Goal: Check status: Check status

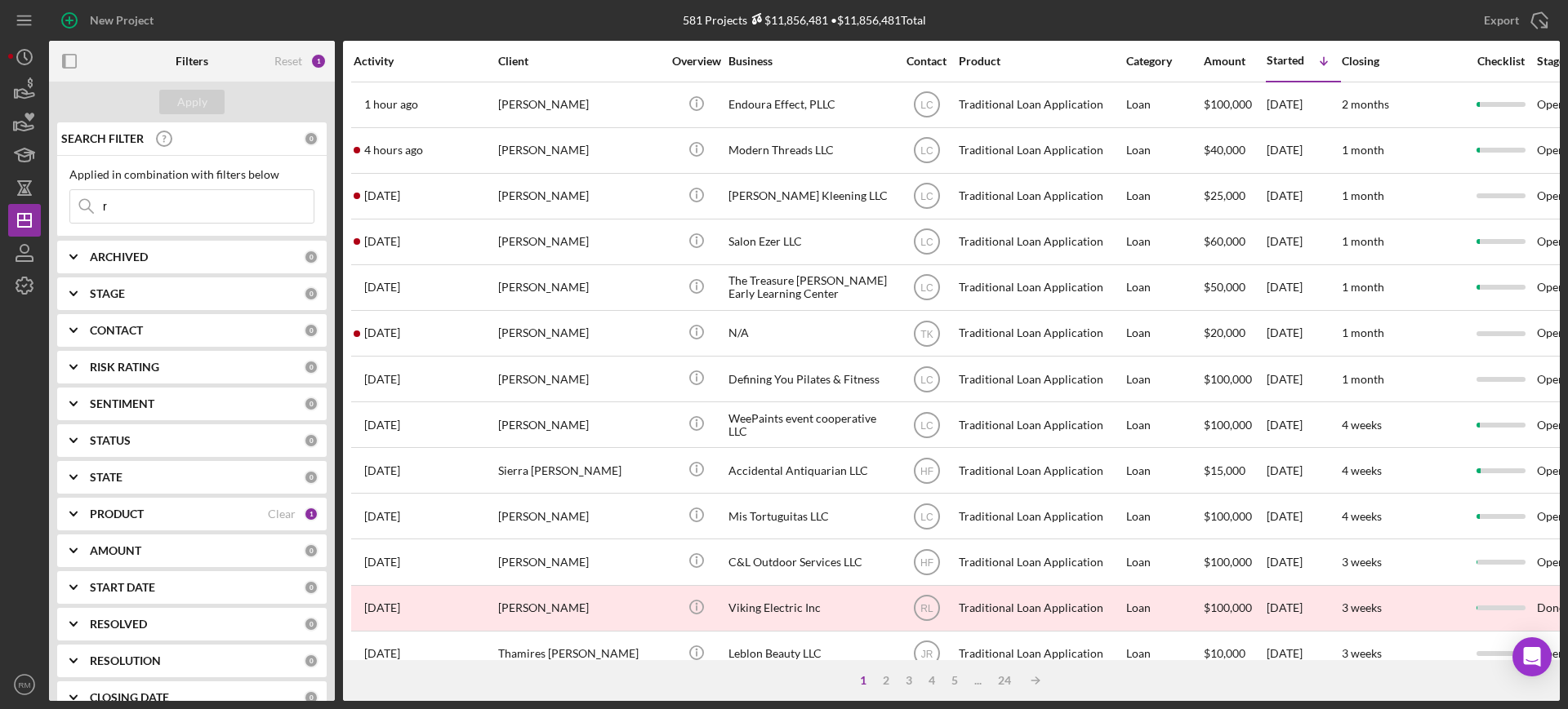
click at [202, 197] on input "r" at bounding box center [192, 206] width 243 height 33
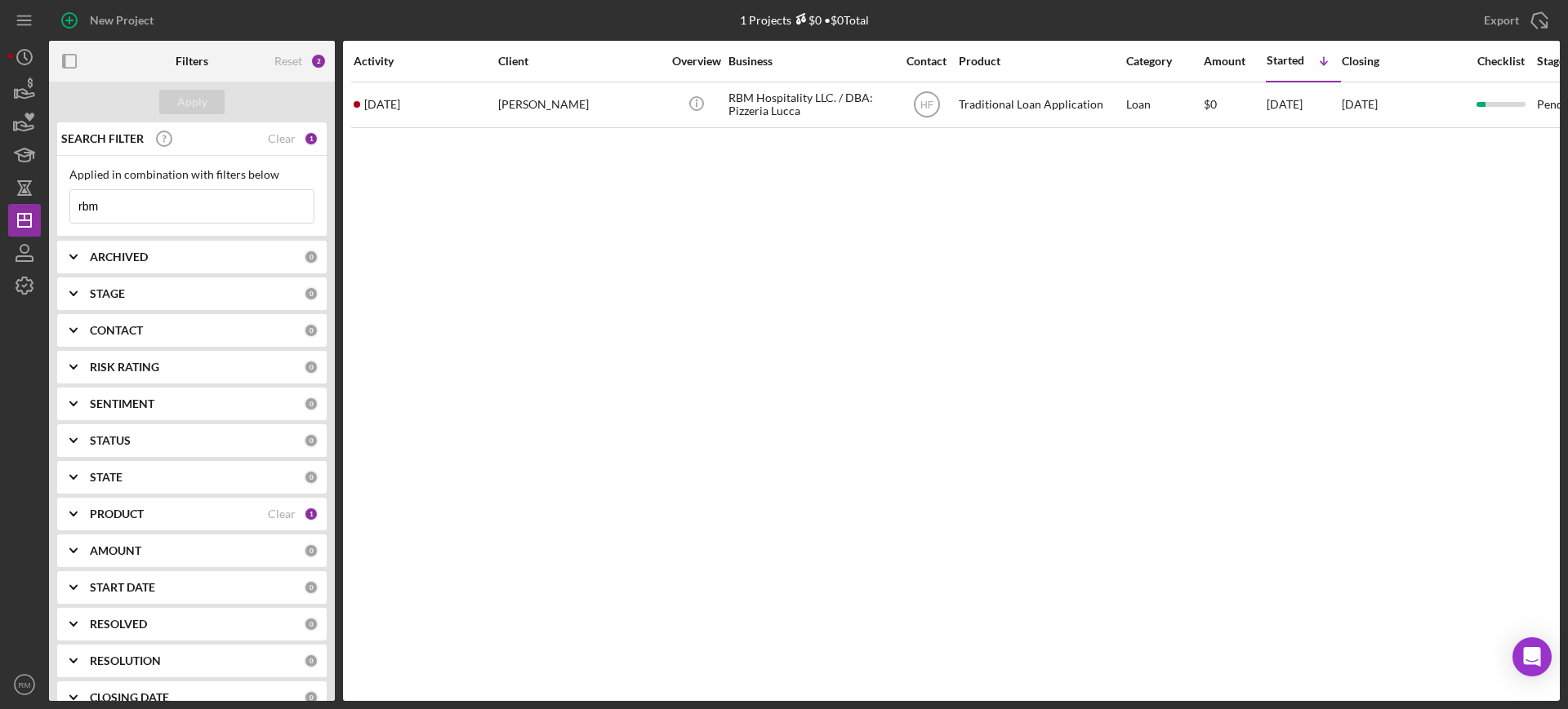
type input "rbm"
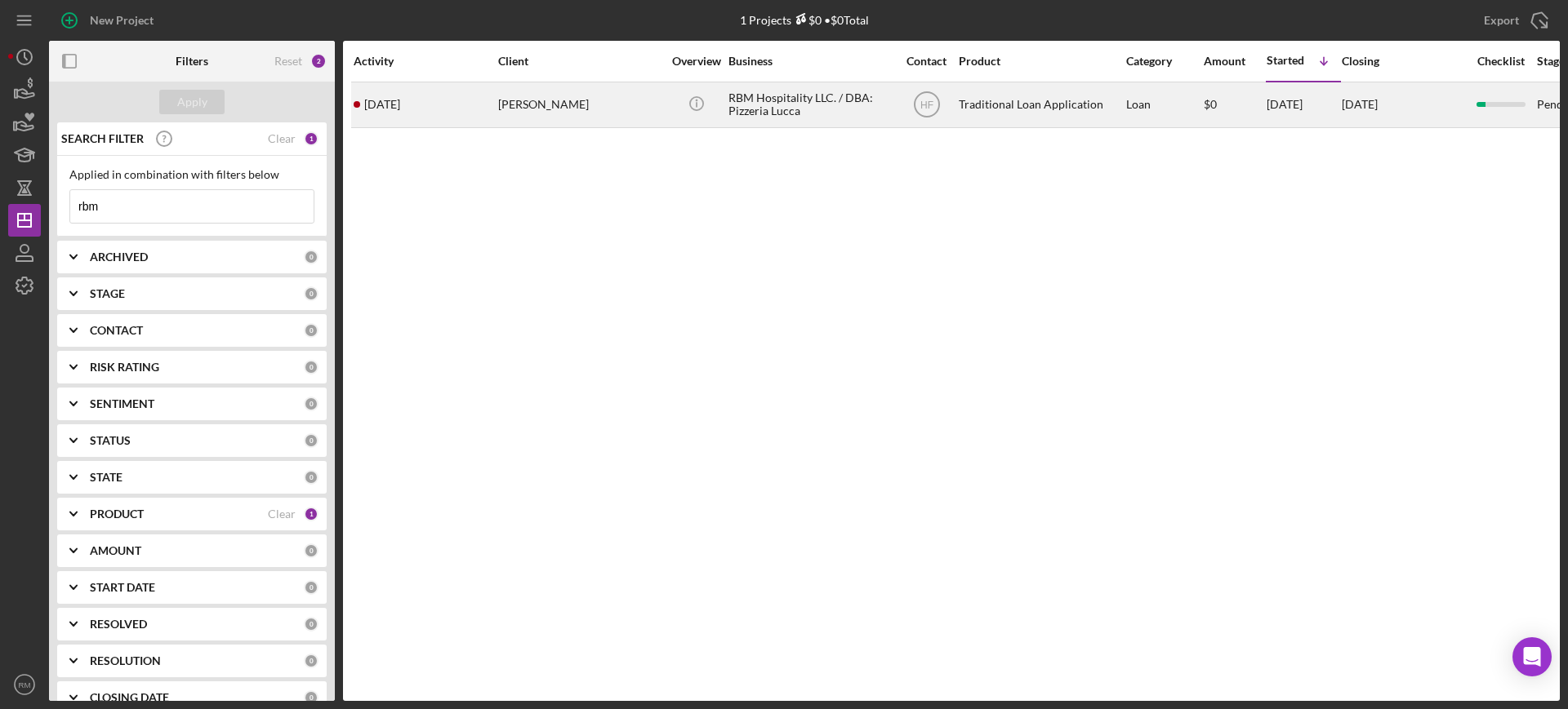
click at [527, 122] on div "[PERSON_NAME]" at bounding box center [579, 105] width 164 height 43
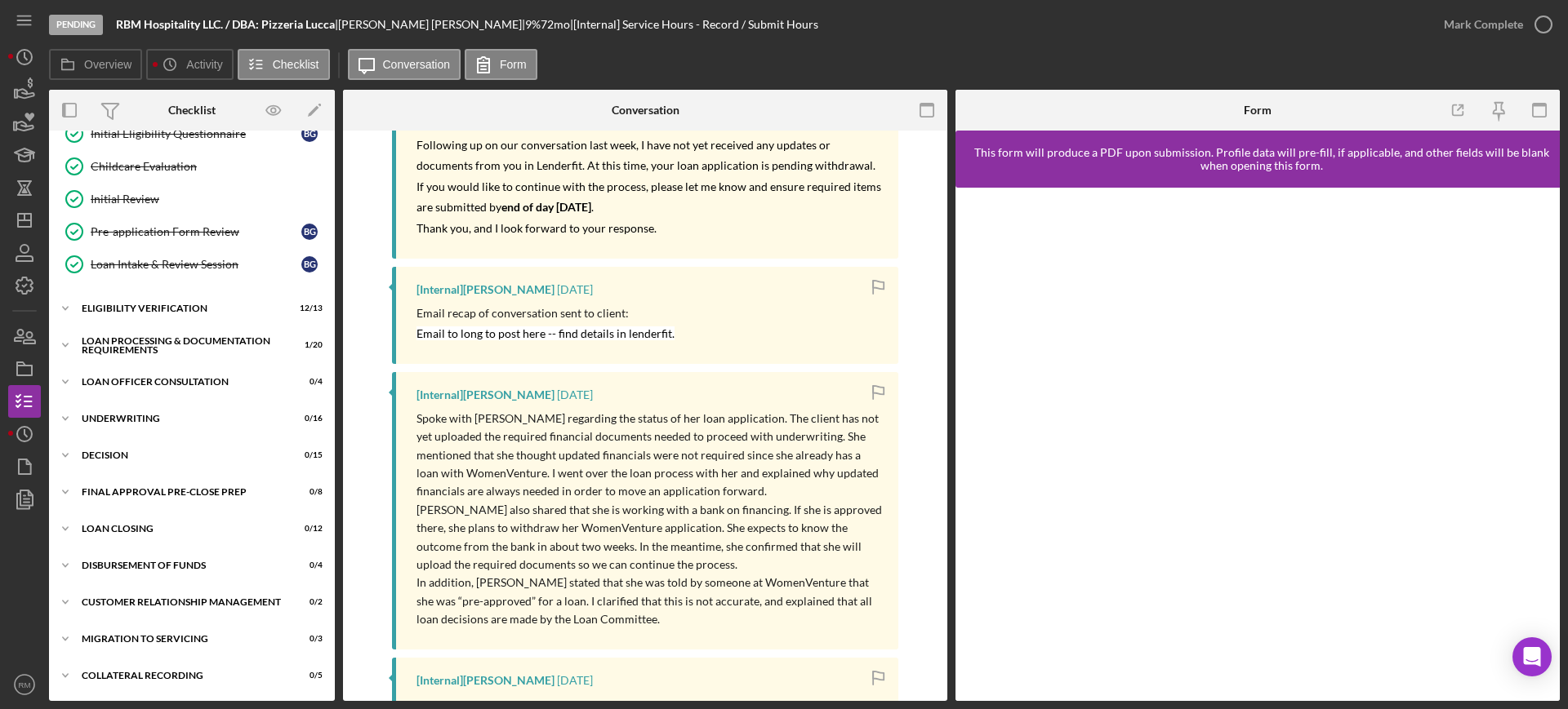
scroll to position [334, 0]
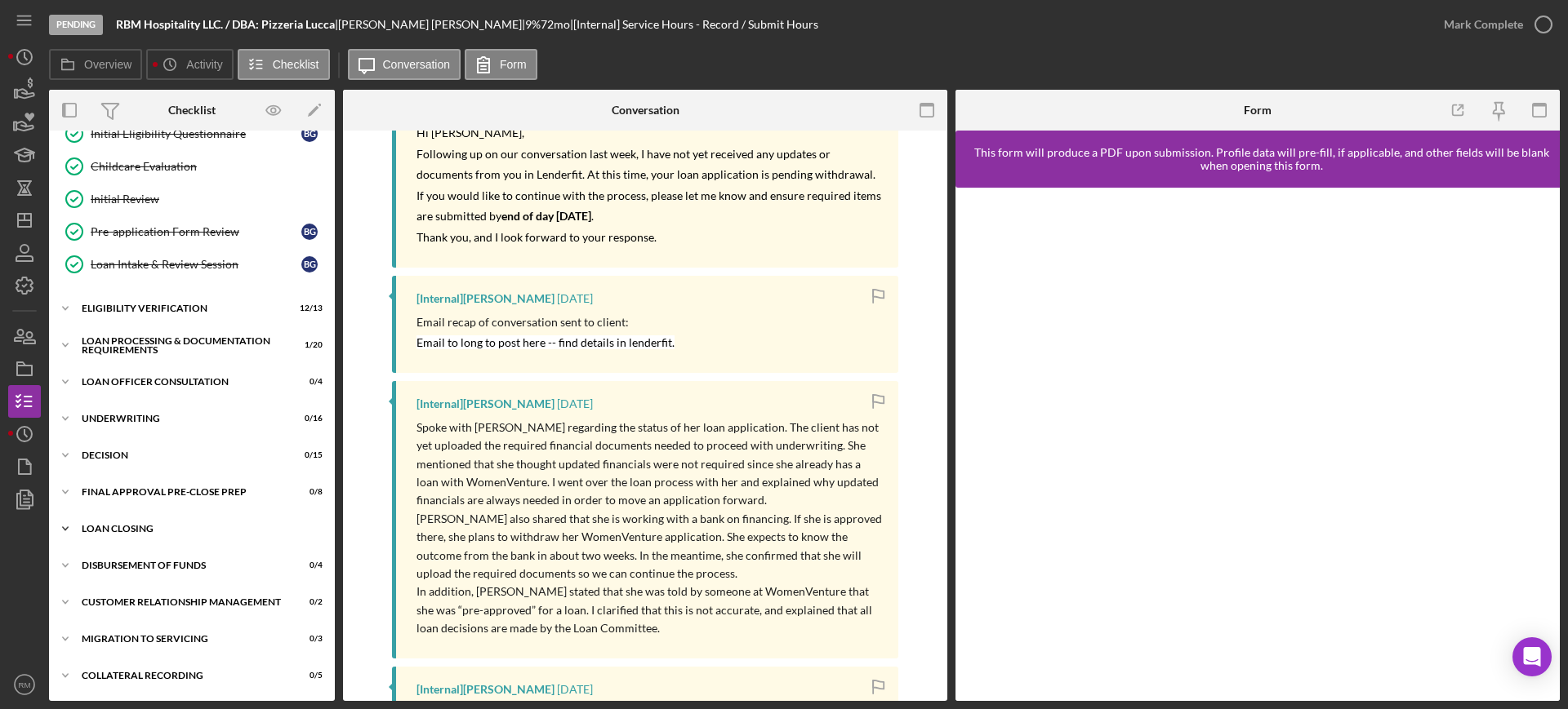
click at [137, 518] on div "Icon/Expander Loan Closing 0 / 12" at bounding box center [192, 528] width 286 height 33
click at [137, 518] on div "Icon/Expander Loan Closing 0 / 12" at bounding box center [192, 528] width 286 height 33
click at [125, 432] on div "Icon/Expander Underwriting 0 / 16" at bounding box center [192, 418] width 286 height 33
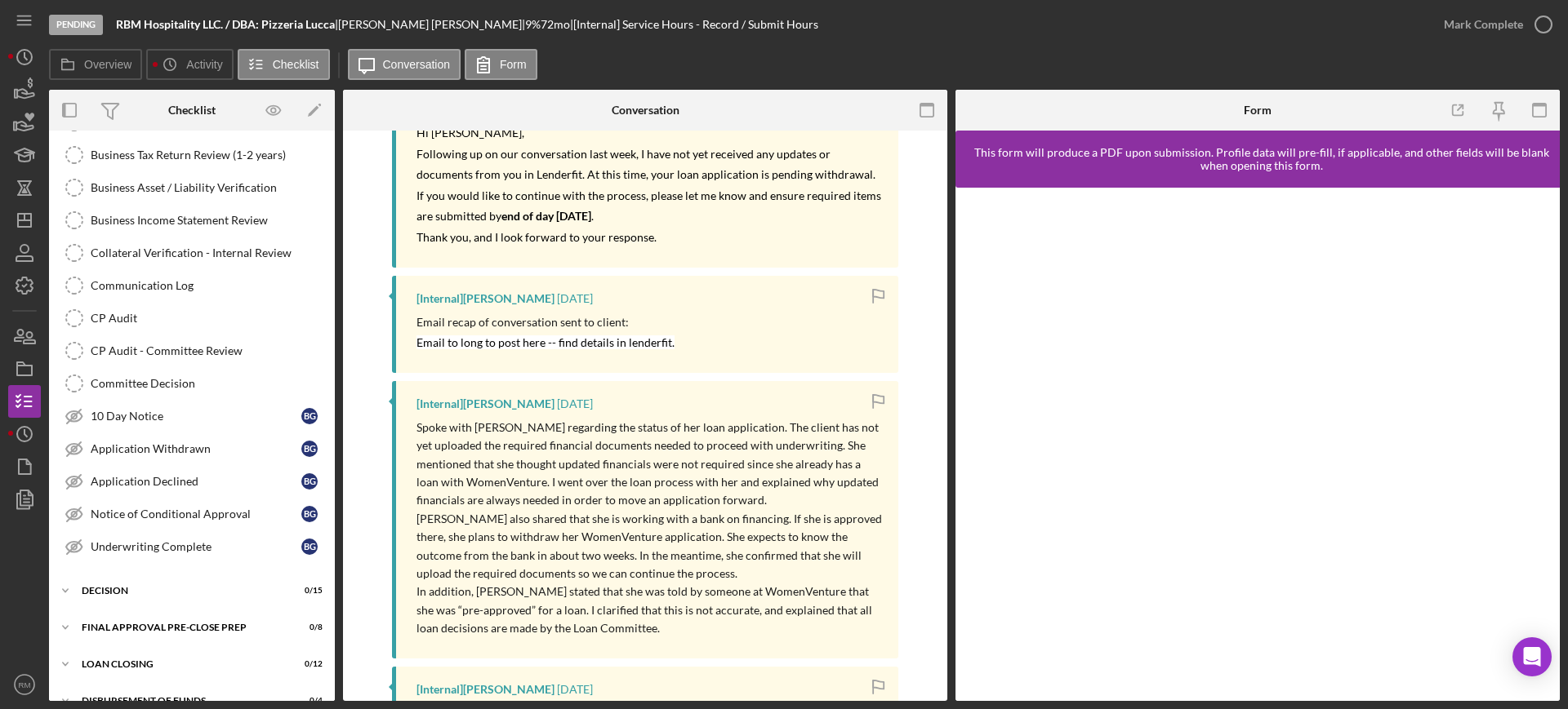
scroll to position [617, 0]
click at [125, 432] on link "Application Withdrawn Application Withdrawn B G" at bounding box center [192, 445] width 269 height 33
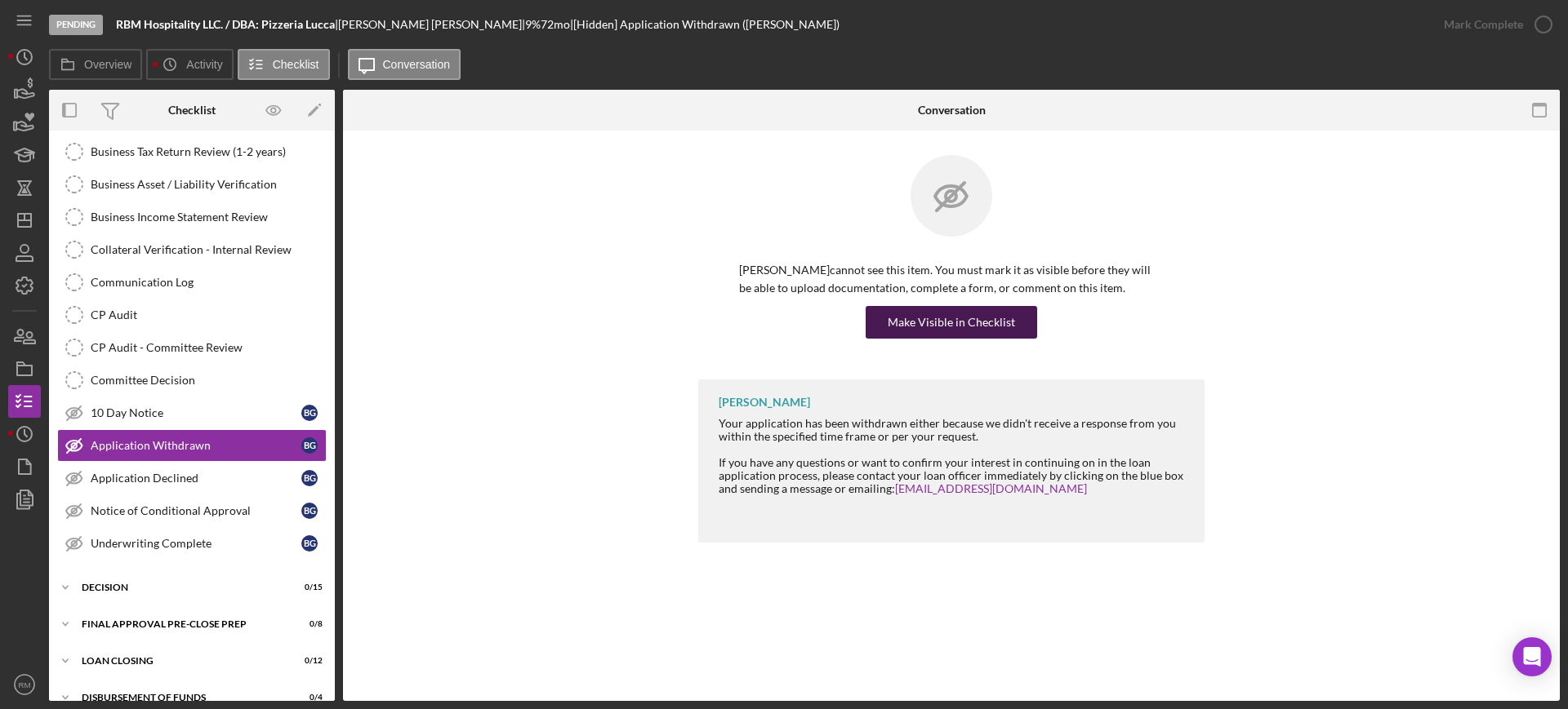
click at [960, 318] on div "Make Visible in Checklist" at bounding box center [951, 322] width 127 height 33
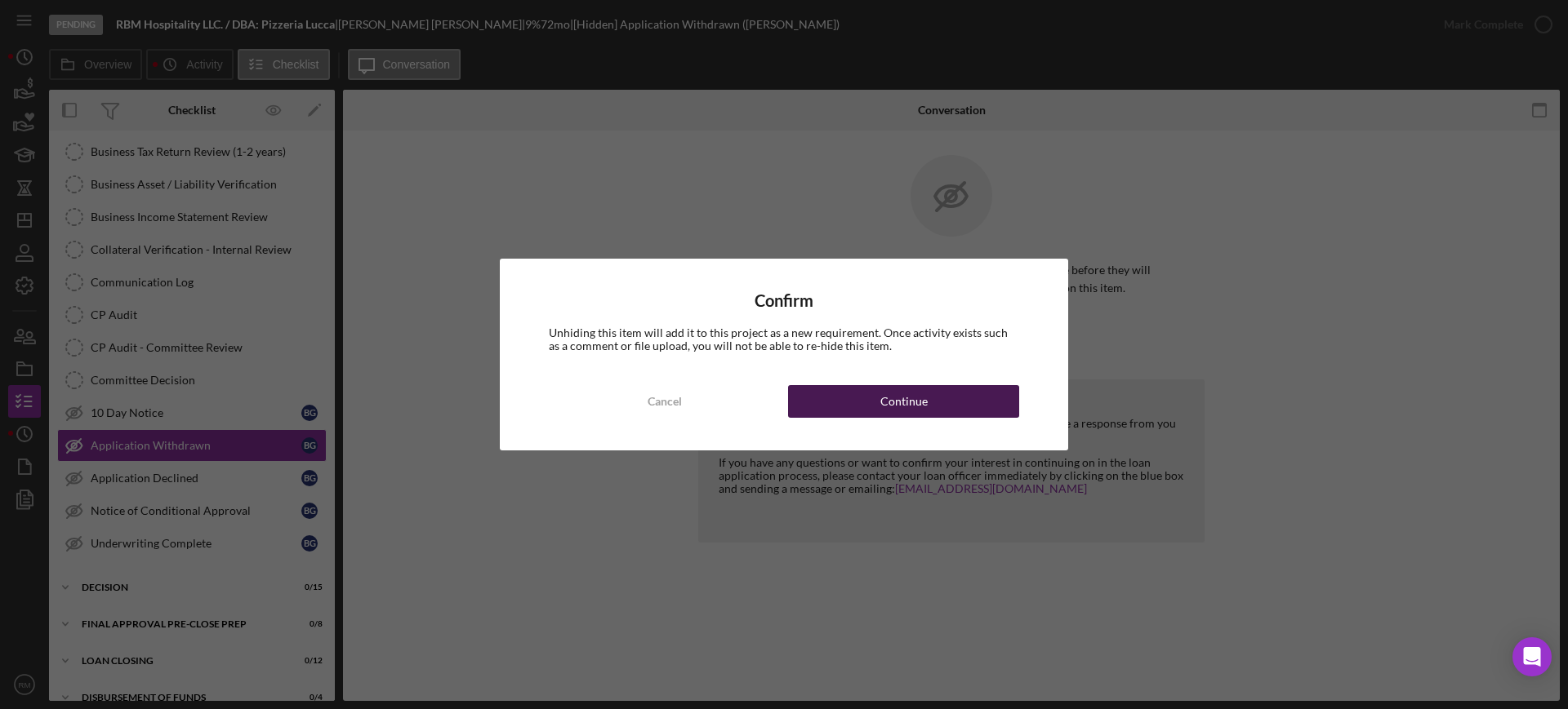
click at [884, 402] on div "Continue" at bounding box center [904, 401] width 47 height 33
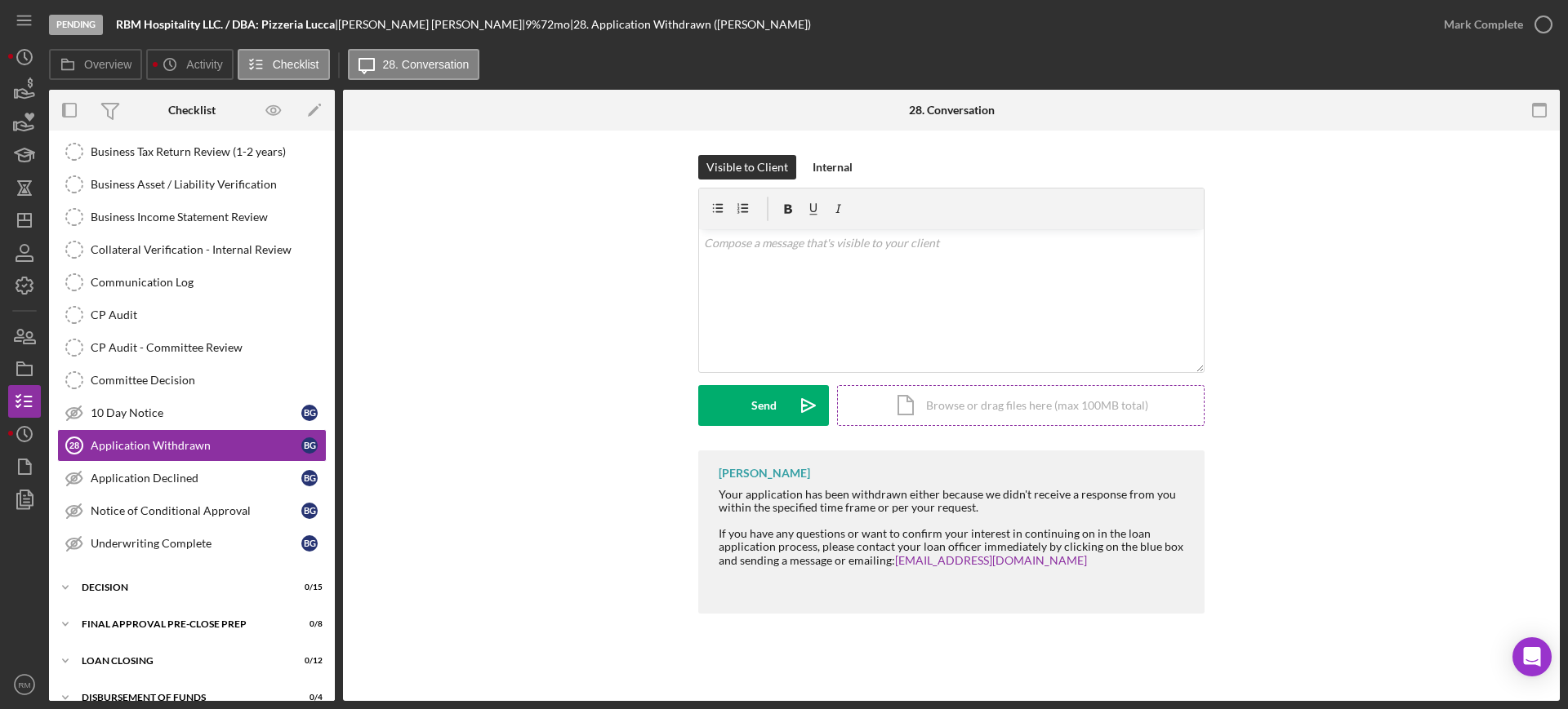
click at [935, 394] on div "Icon/Document Browse or drag files here (max 100MB total) Tap to choose files o…" at bounding box center [1020, 405] width 368 height 41
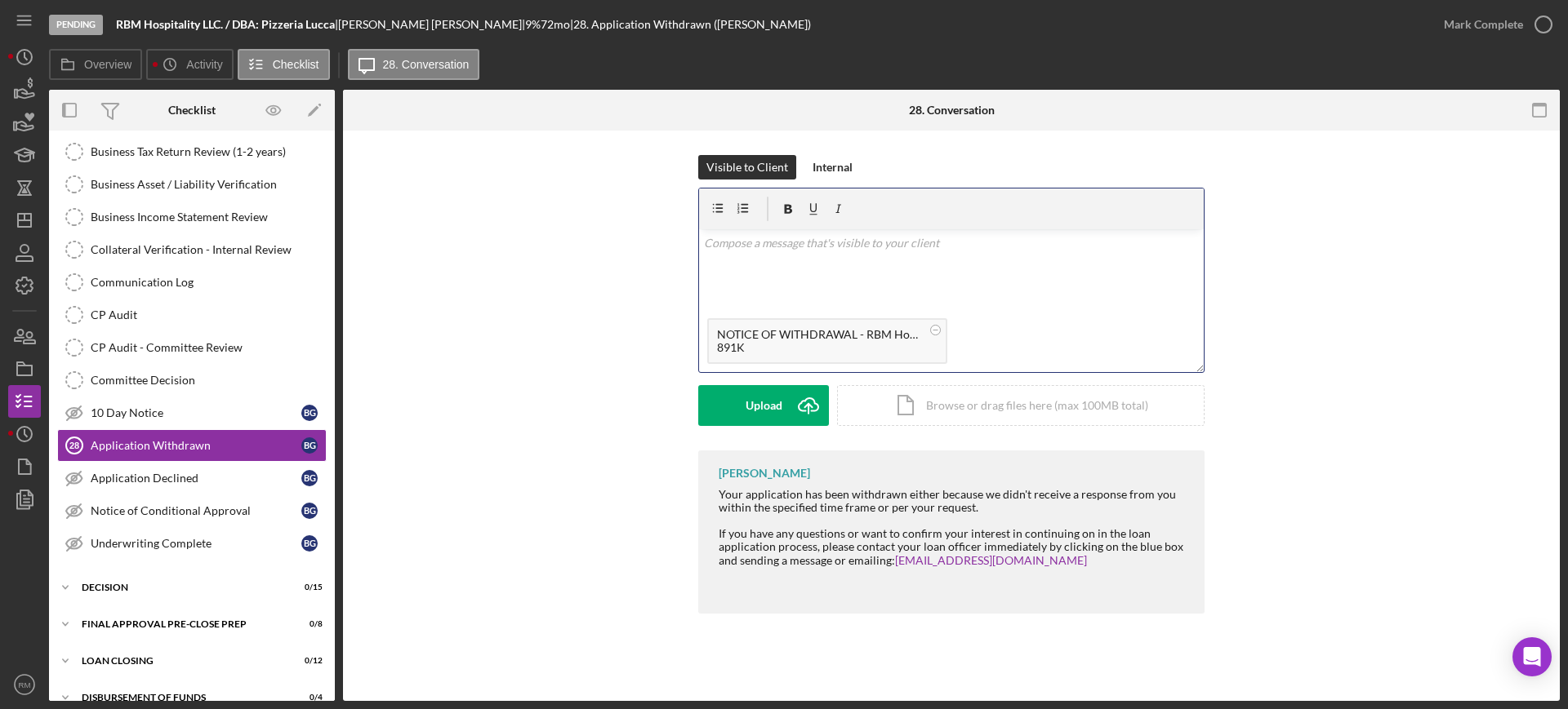
click at [720, 292] on div "v Color teal Color pink Remove color Add row above Add row below Add column bef…" at bounding box center [951, 269] width 504 height 80
paste div
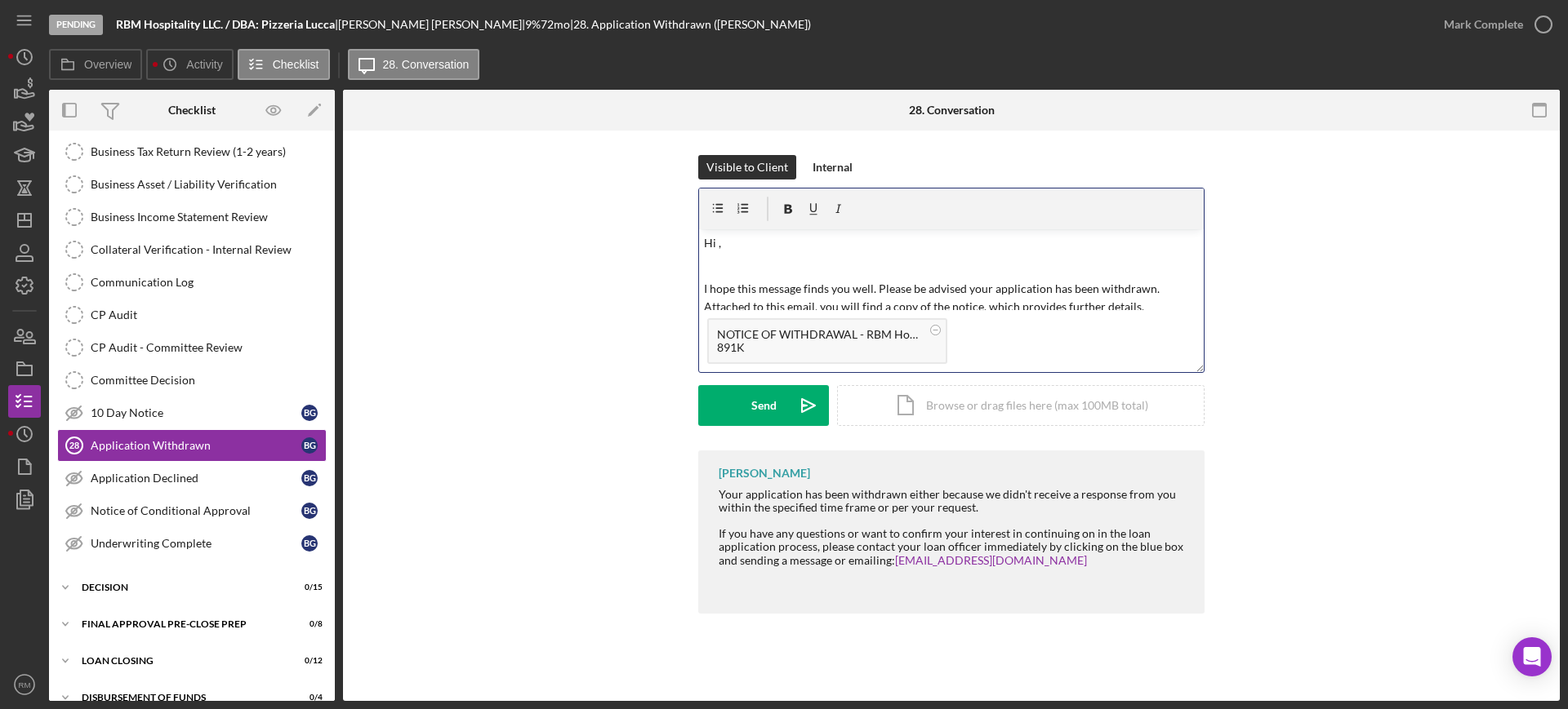
click at [726, 248] on p "Hi ," at bounding box center [952, 243] width 495 height 18
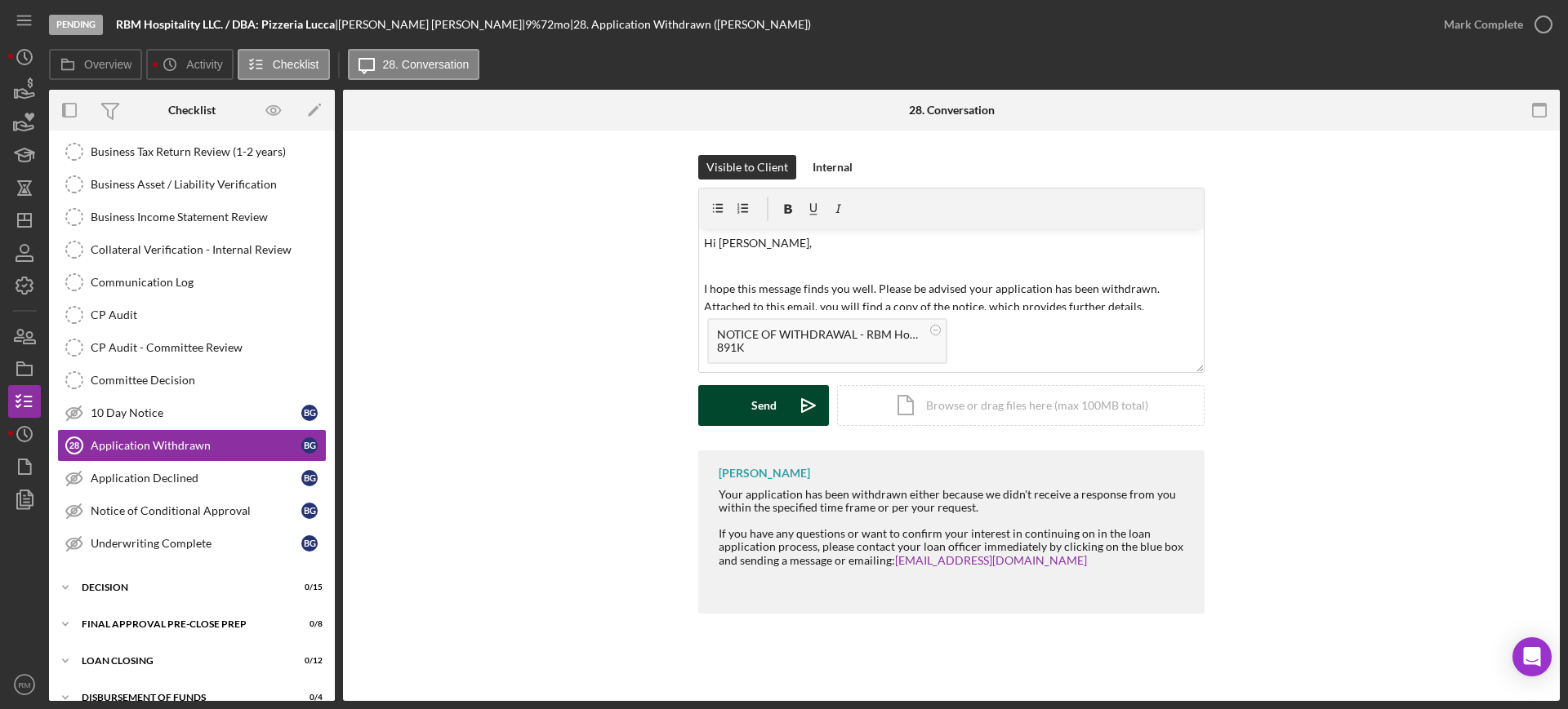
click at [749, 399] on button "Send Icon/icon-invite-send" at bounding box center [763, 405] width 131 height 41
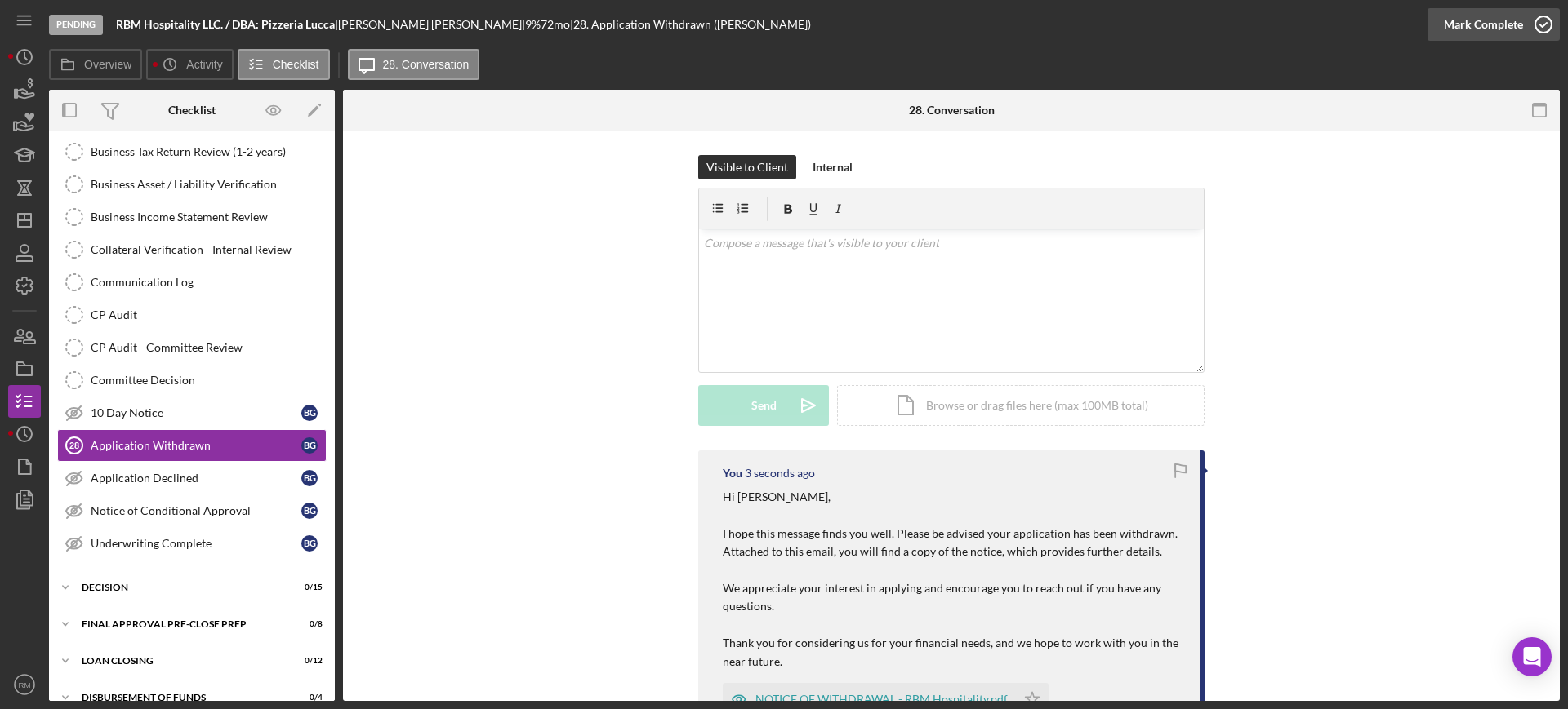
click at [1514, 32] on div "Mark Complete" at bounding box center [1483, 24] width 80 height 33
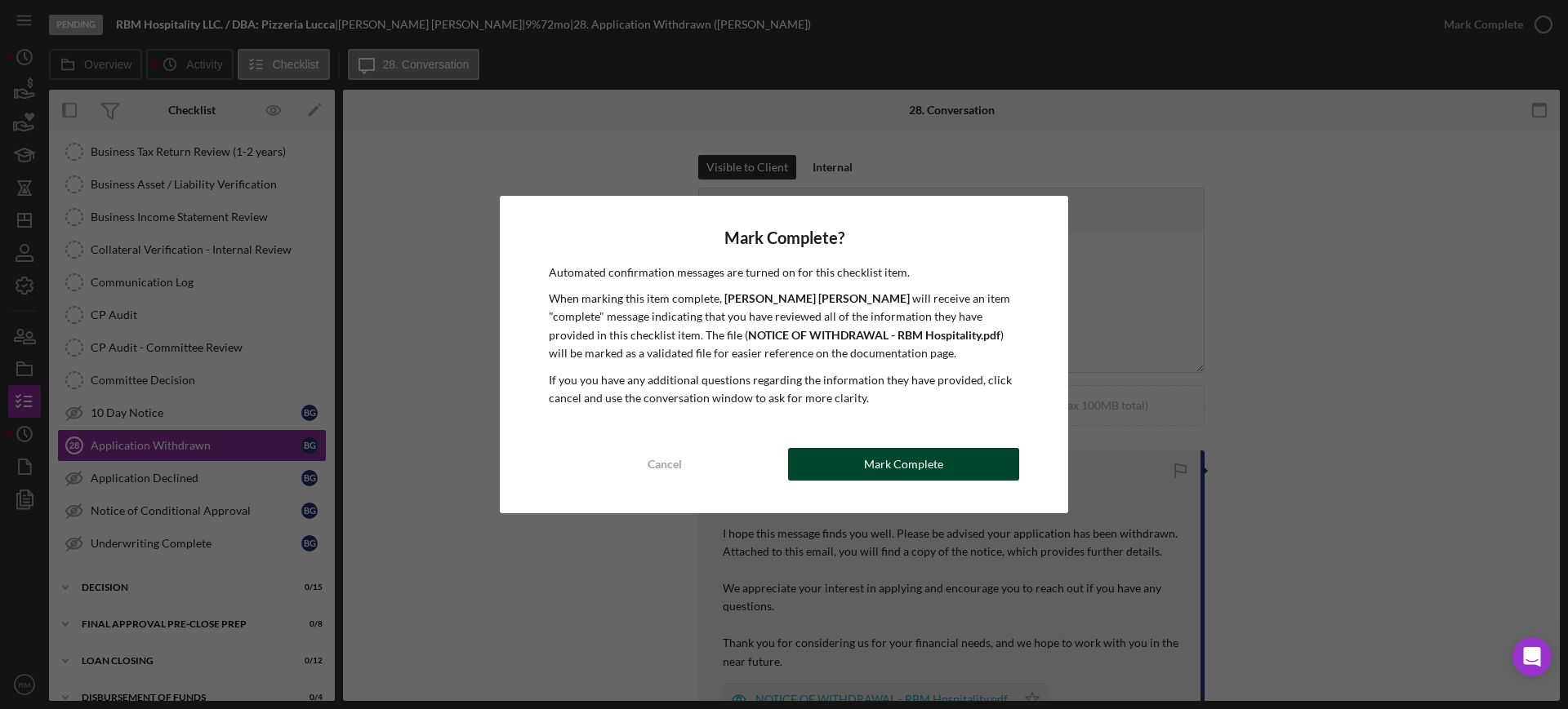
click at [895, 450] on div "Mark Complete" at bounding box center [904, 464] width 80 height 33
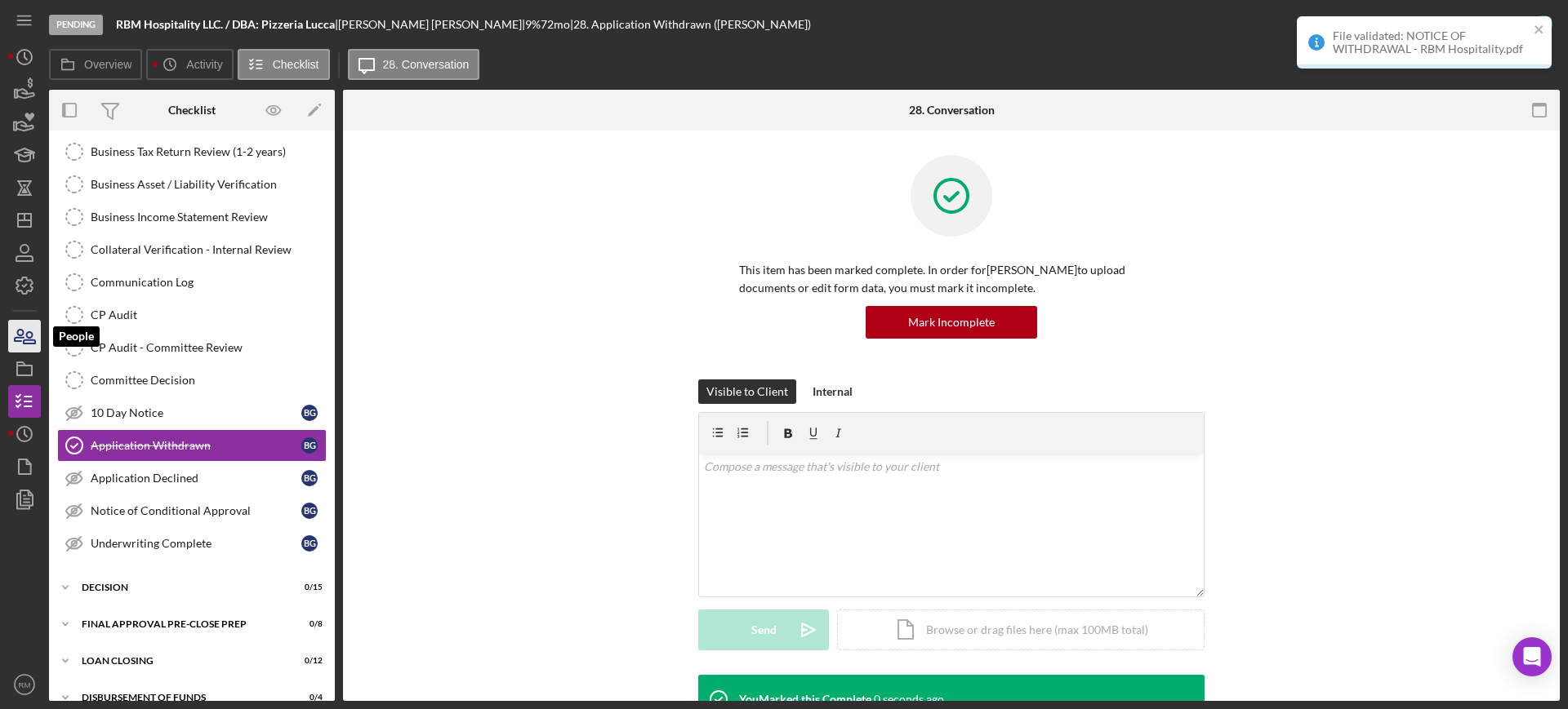
click at [19, 350] on icon "button" at bounding box center [24, 336] width 41 height 41
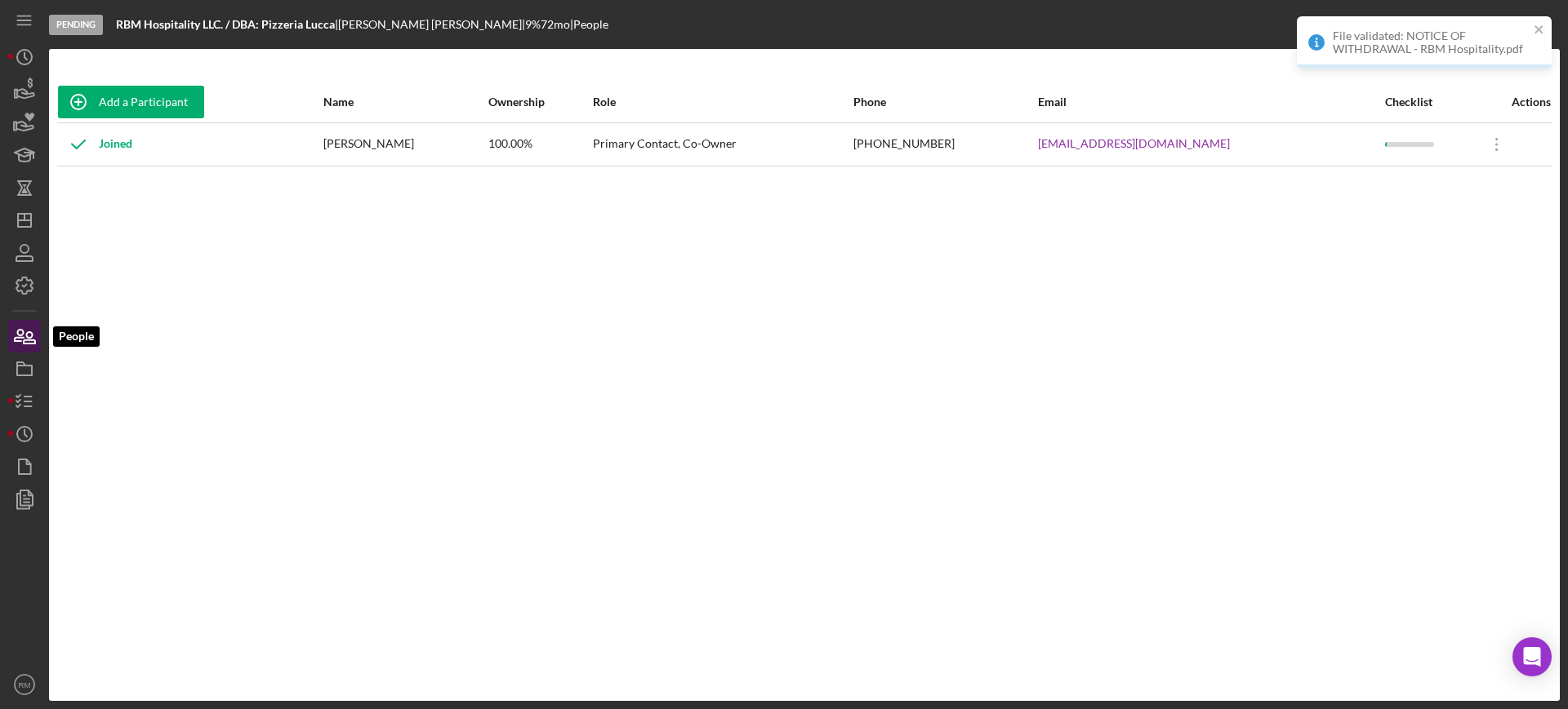
click at [19, 350] on icon "button" at bounding box center [24, 336] width 41 height 41
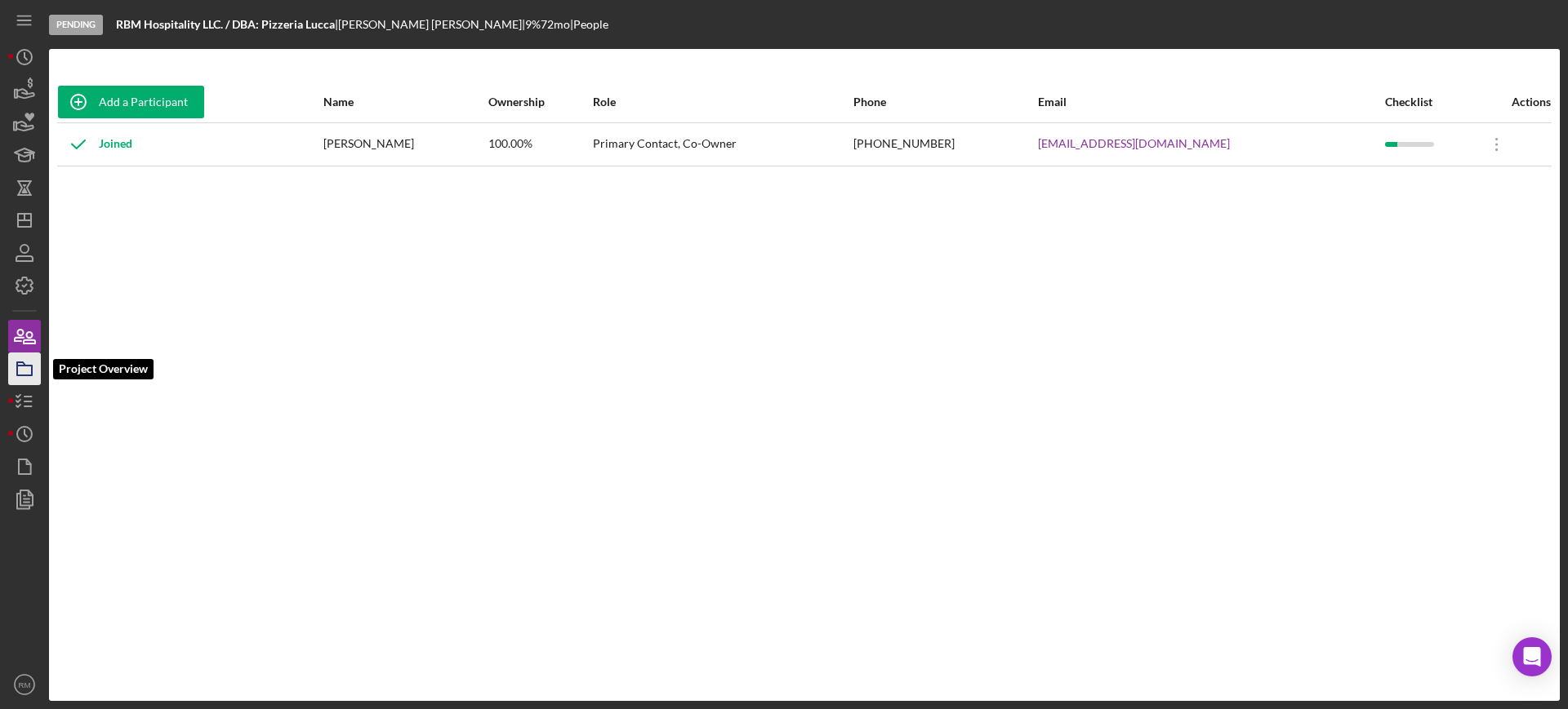
click at [23, 368] on icon "button" at bounding box center [24, 368] width 41 height 41
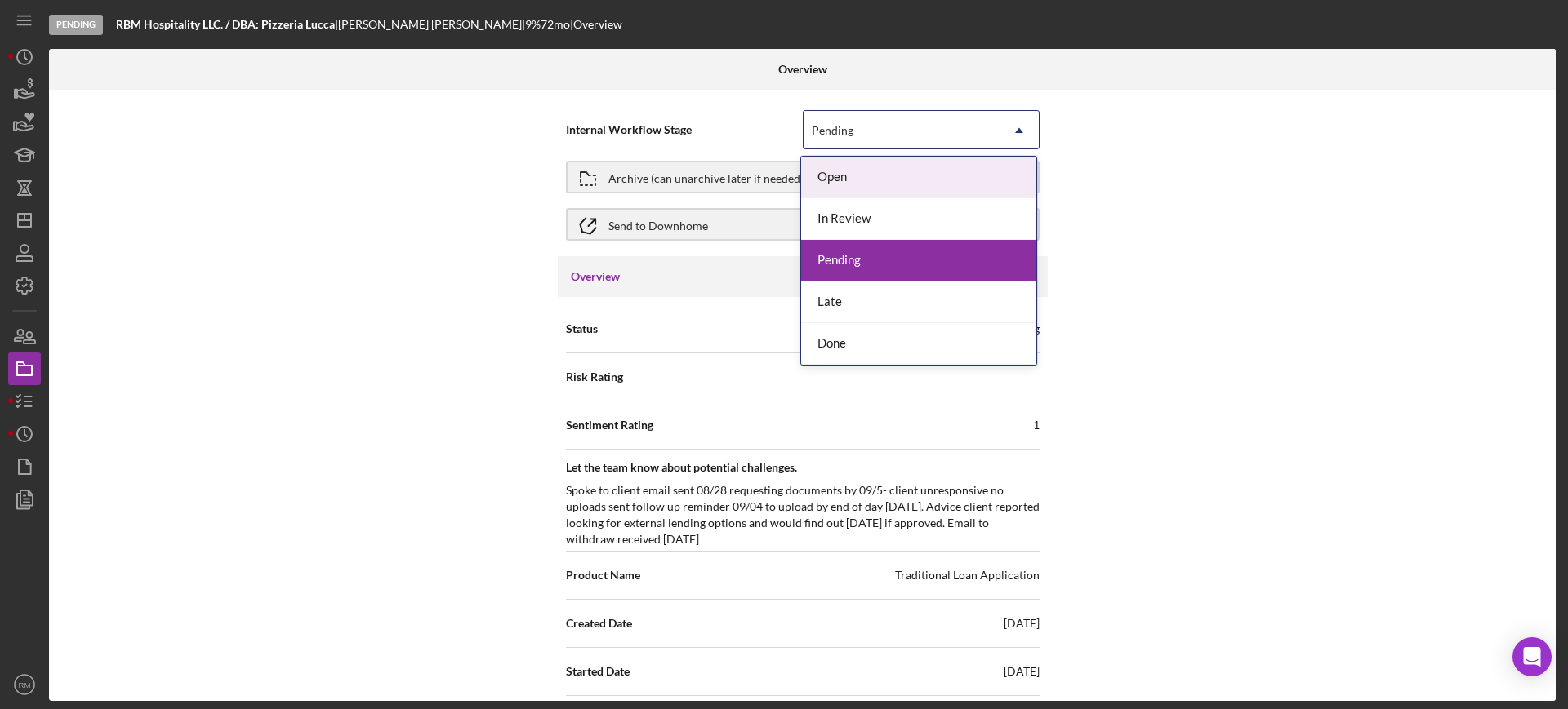
click at [857, 119] on div "Pending" at bounding box center [901, 131] width 196 height 38
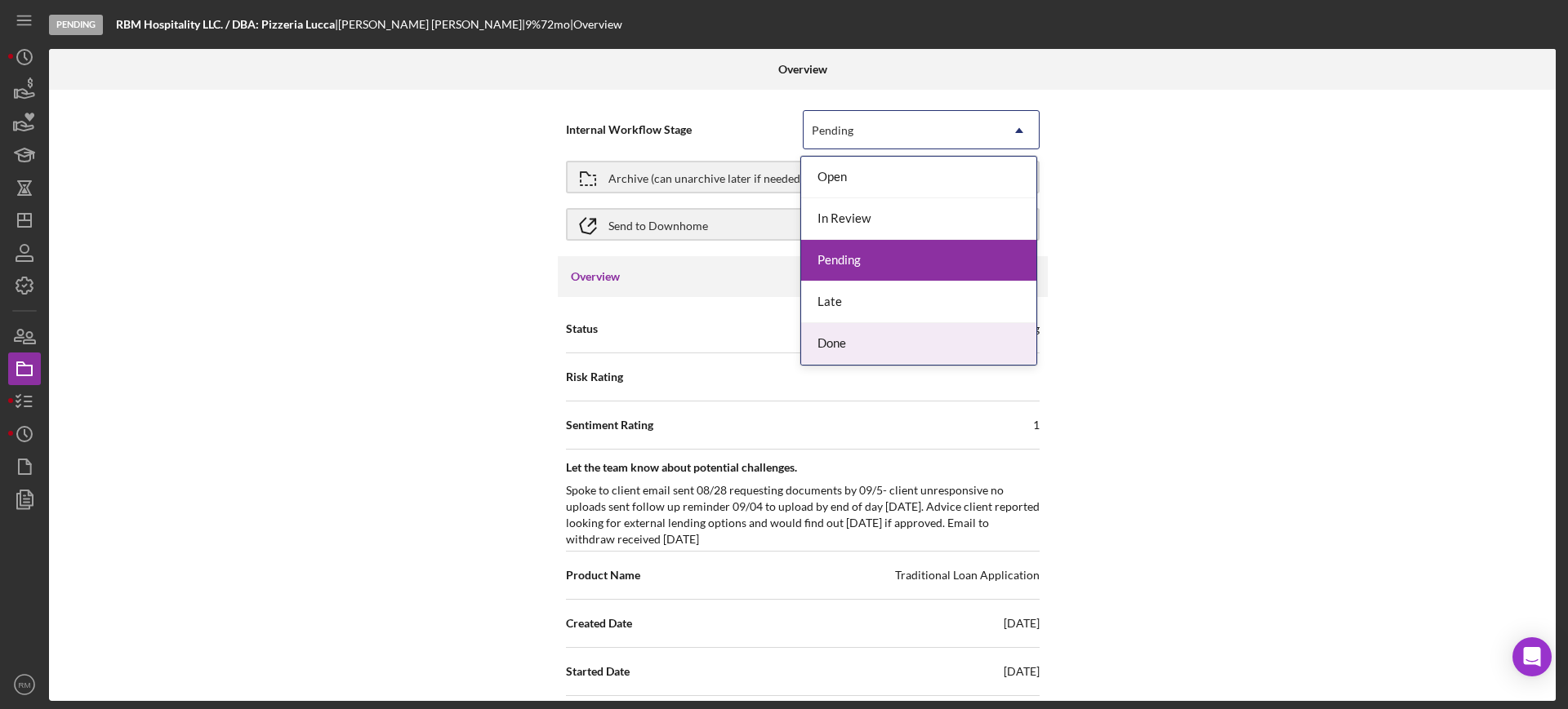
click at [828, 337] on div "Done" at bounding box center [918, 344] width 235 height 42
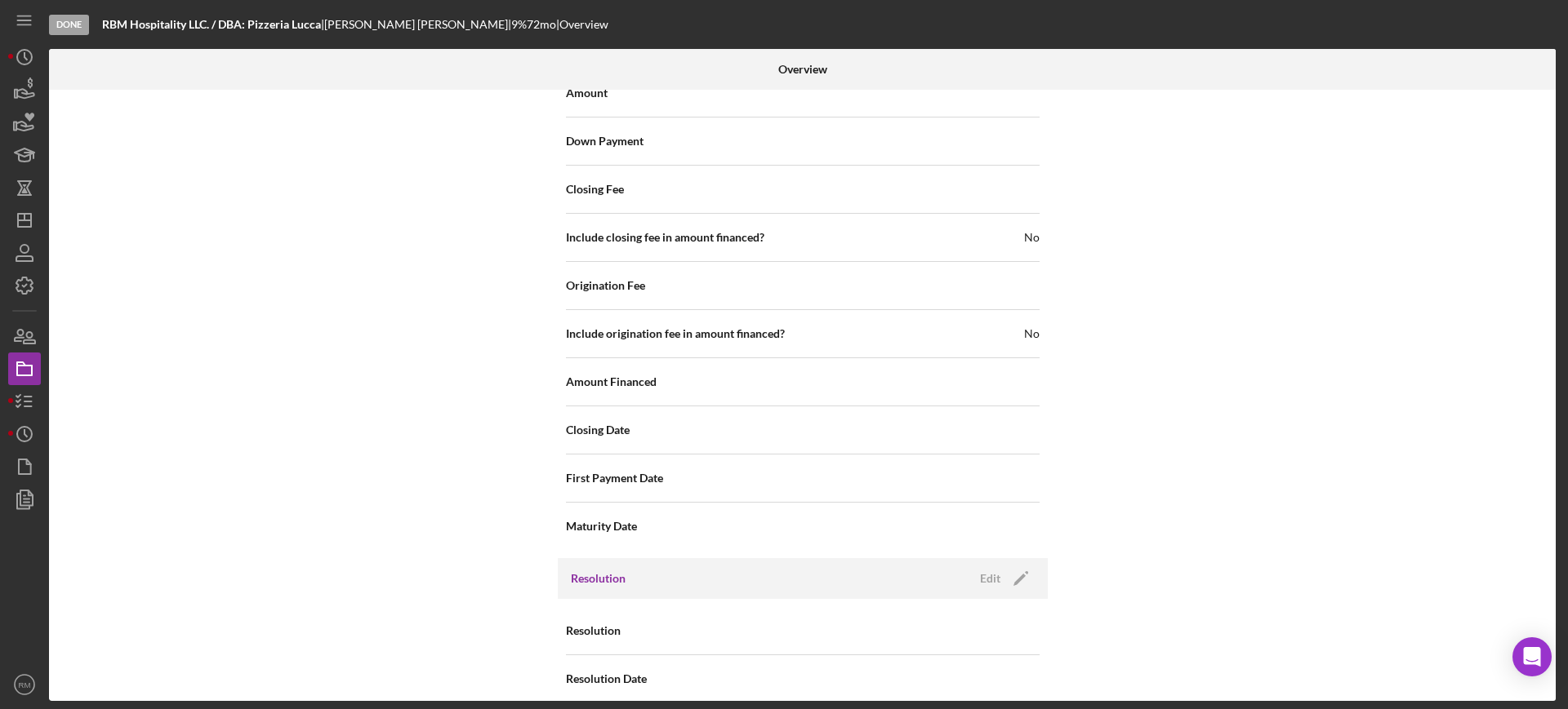
scroll to position [1931, 0]
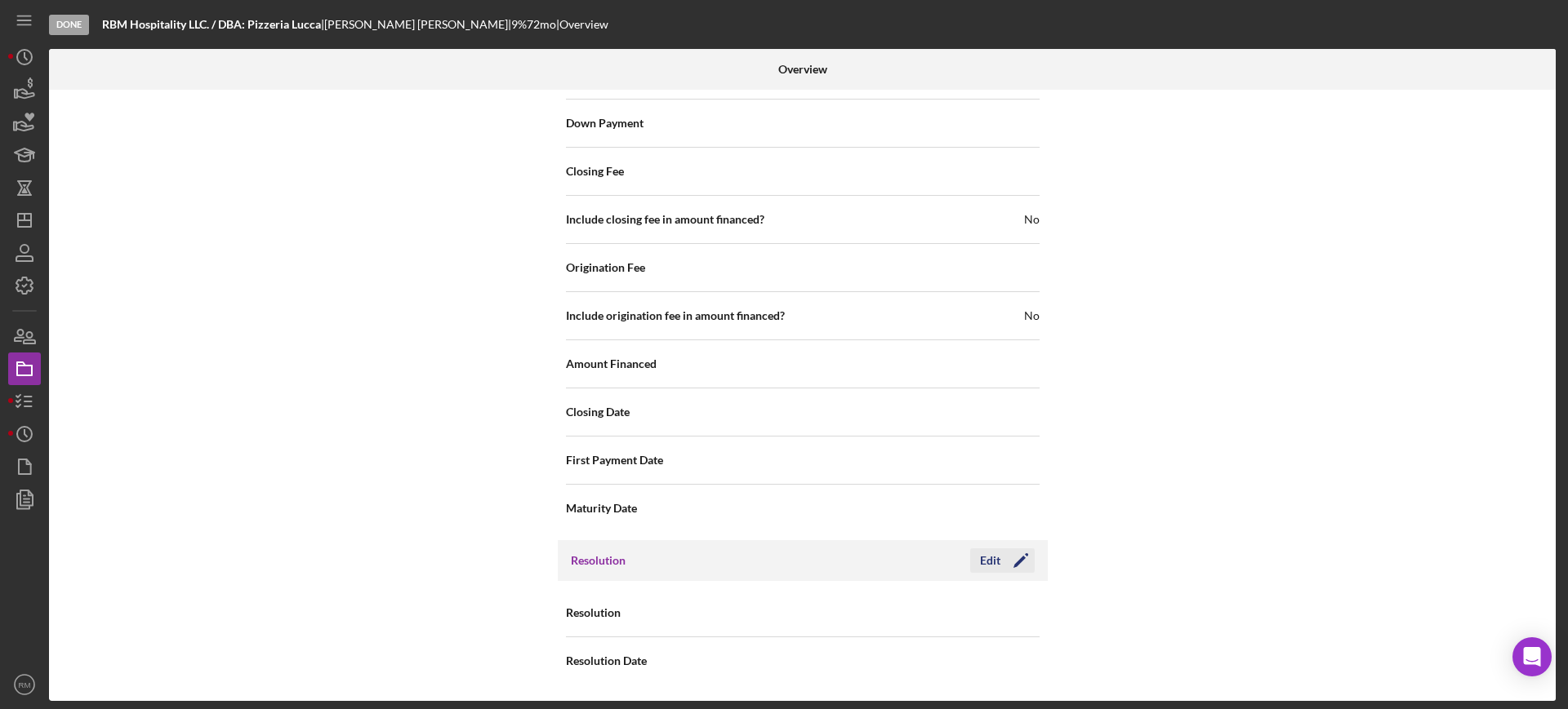
click at [980, 568] on div "Edit" at bounding box center [990, 560] width 21 height 24
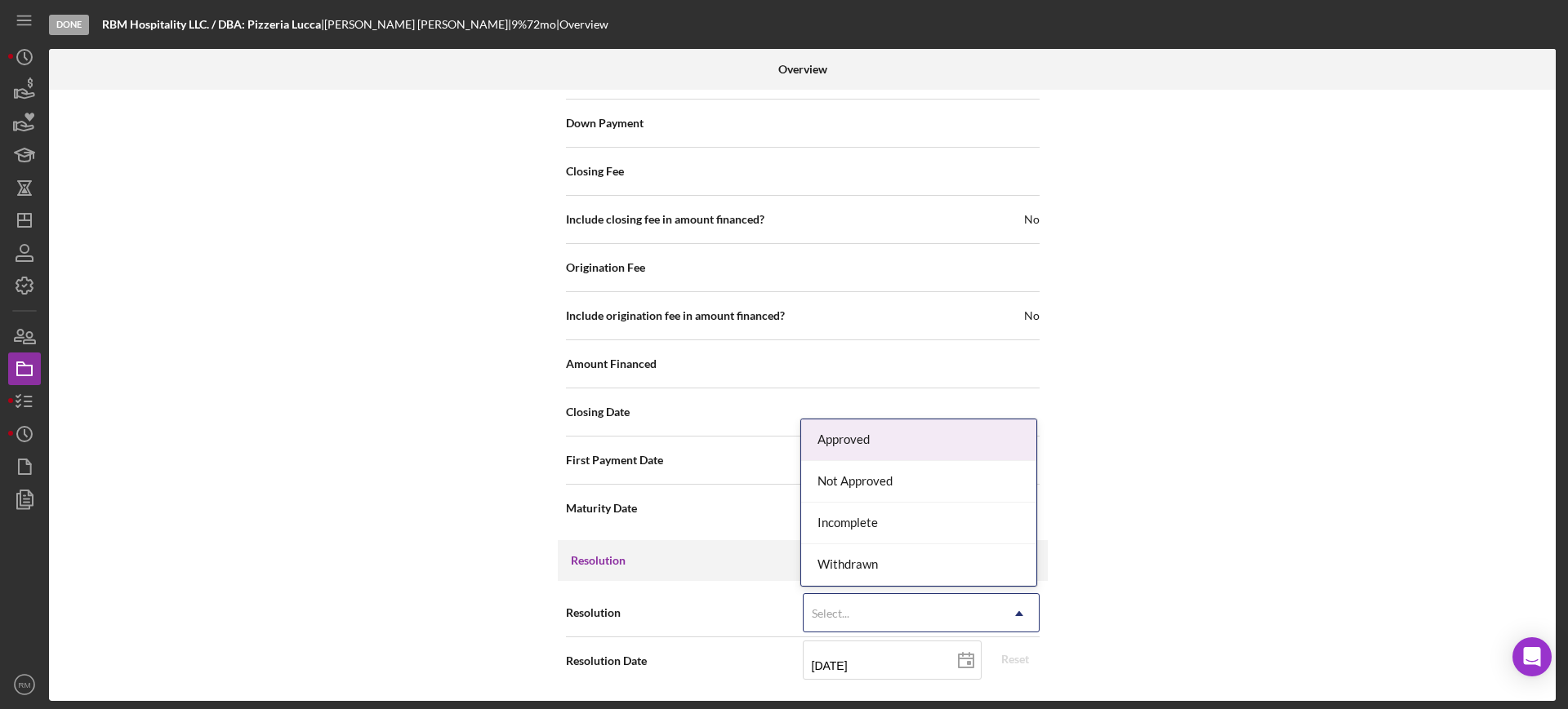
click at [917, 621] on div "Select..." at bounding box center [901, 614] width 196 height 38
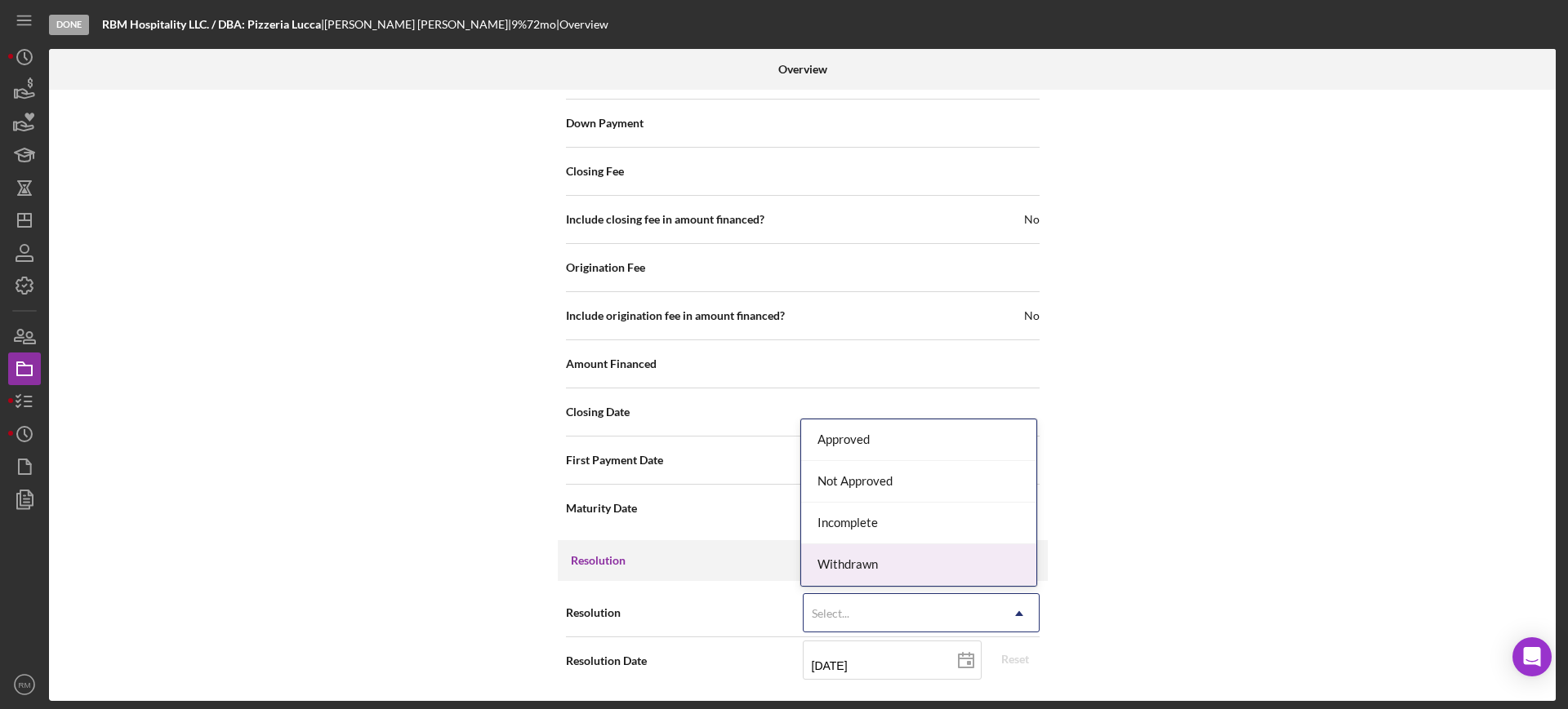
click at [893, 574] on div "Withdrawn" at bounding box center [918, 565] width 235 height 42
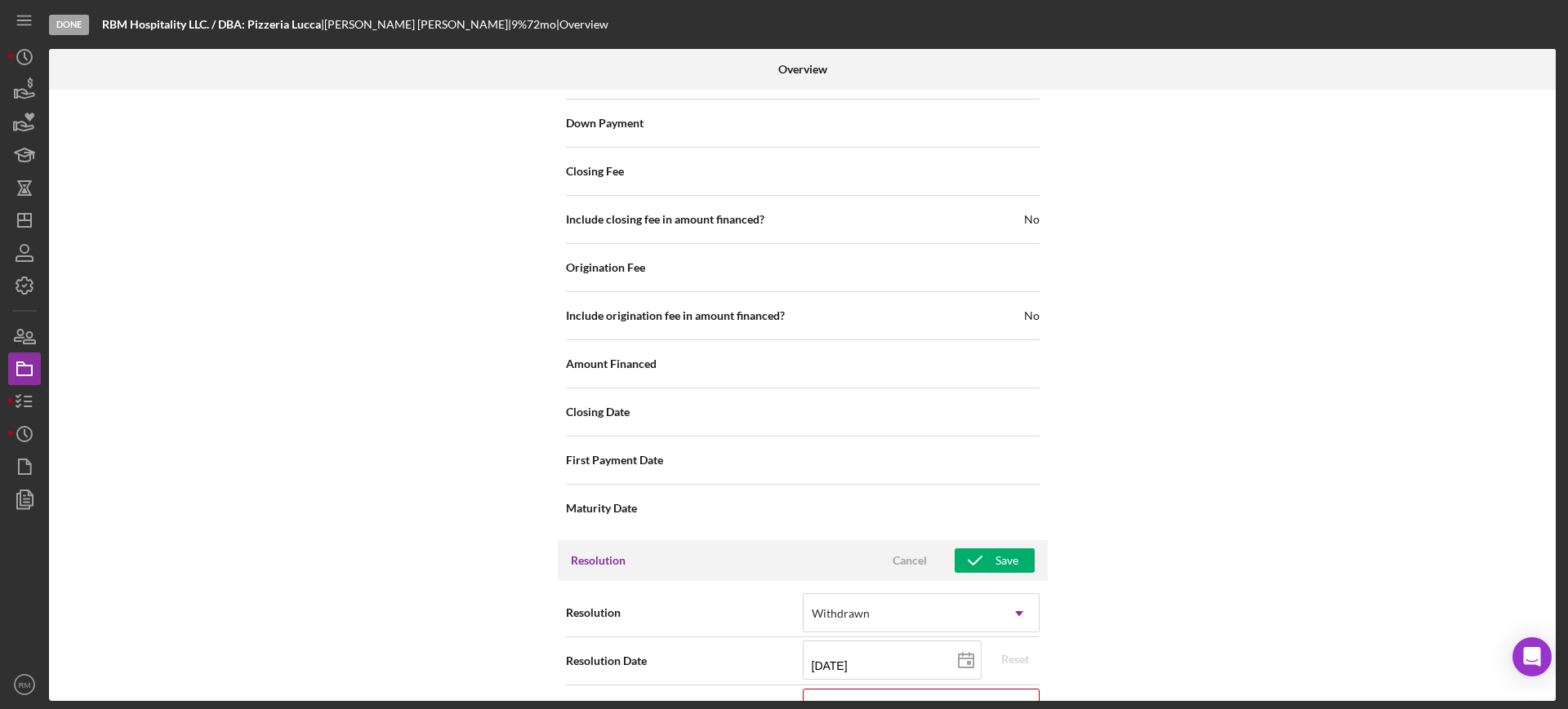
scroll to position [2036, 0]
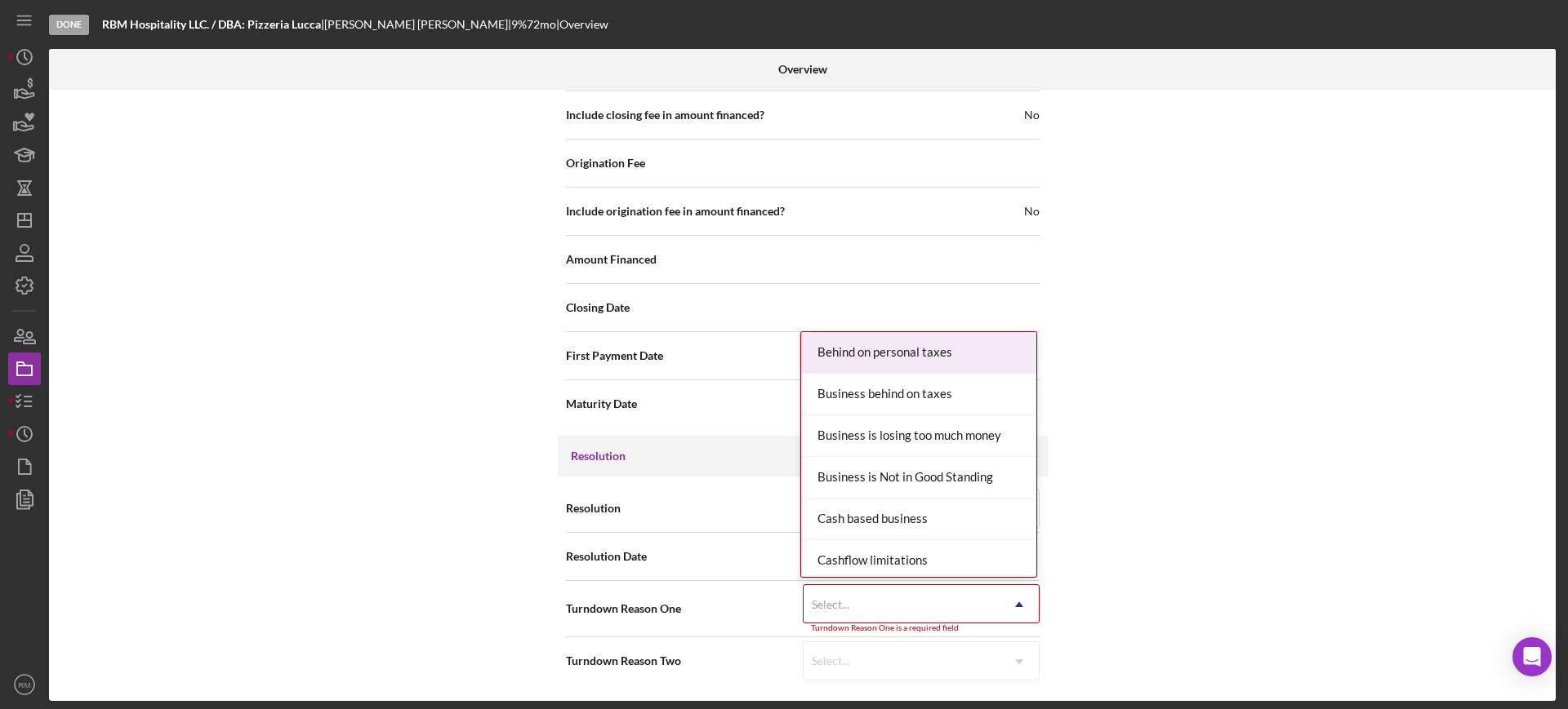
click at [865, 600] on div "Select..." at bounding box center [901, 605] width 196 height 38
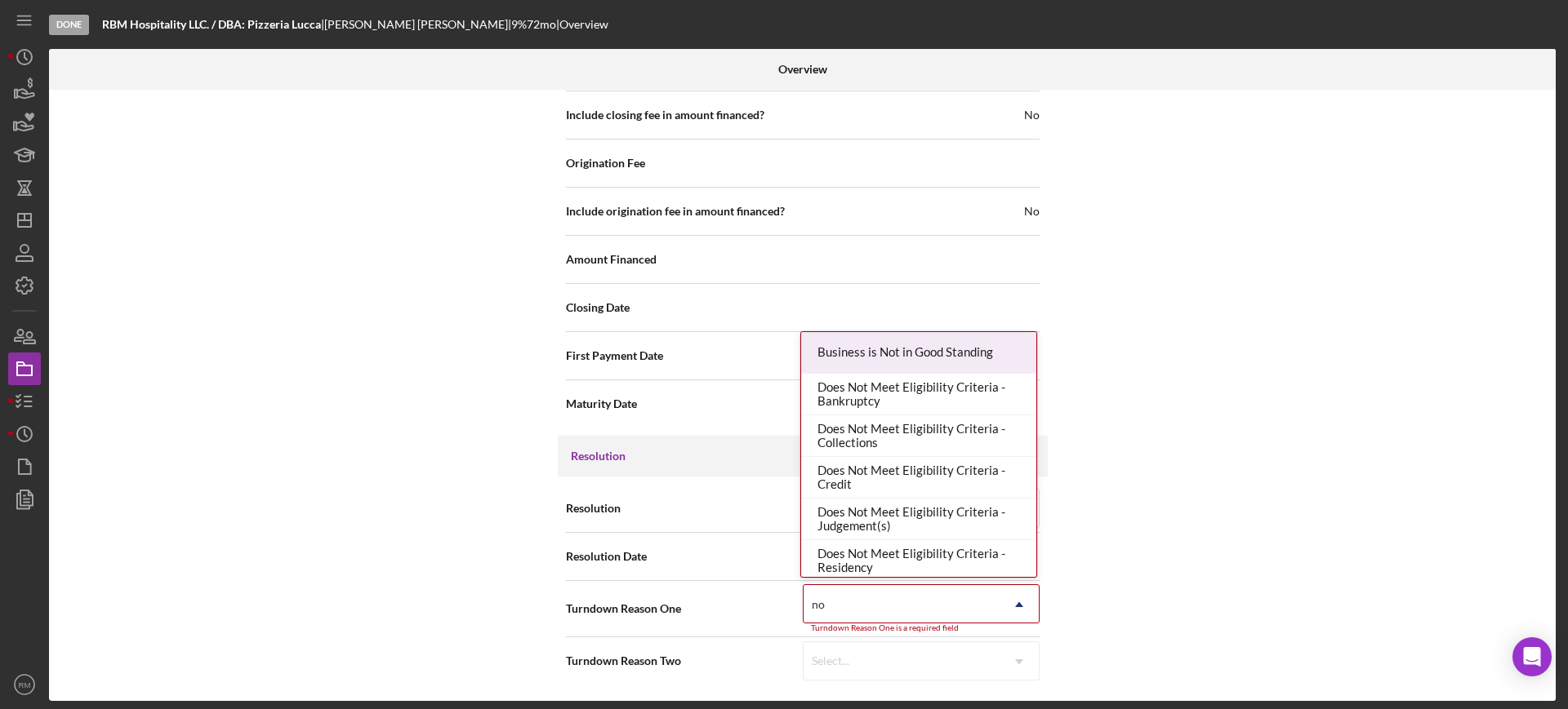
type input "n"
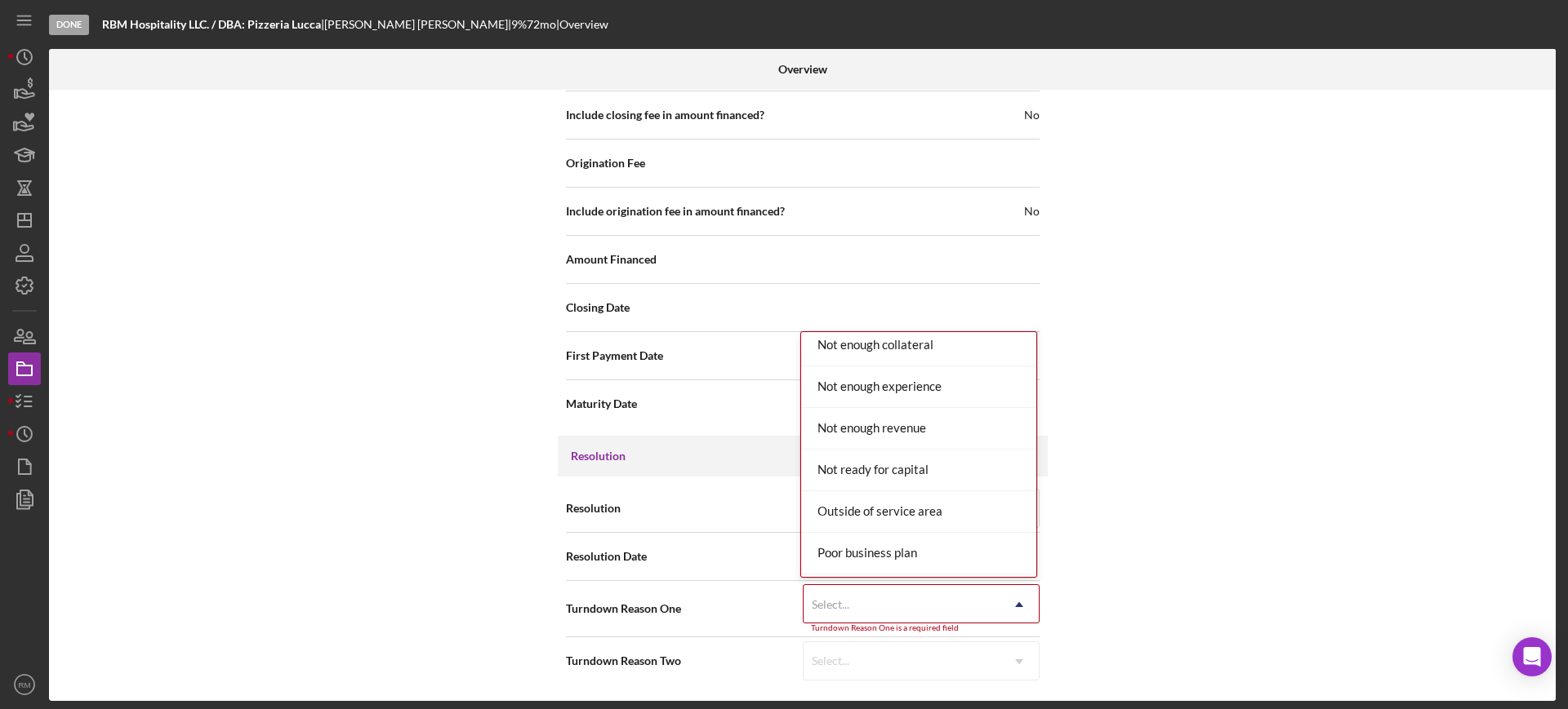
scroll to position [1446, 0]
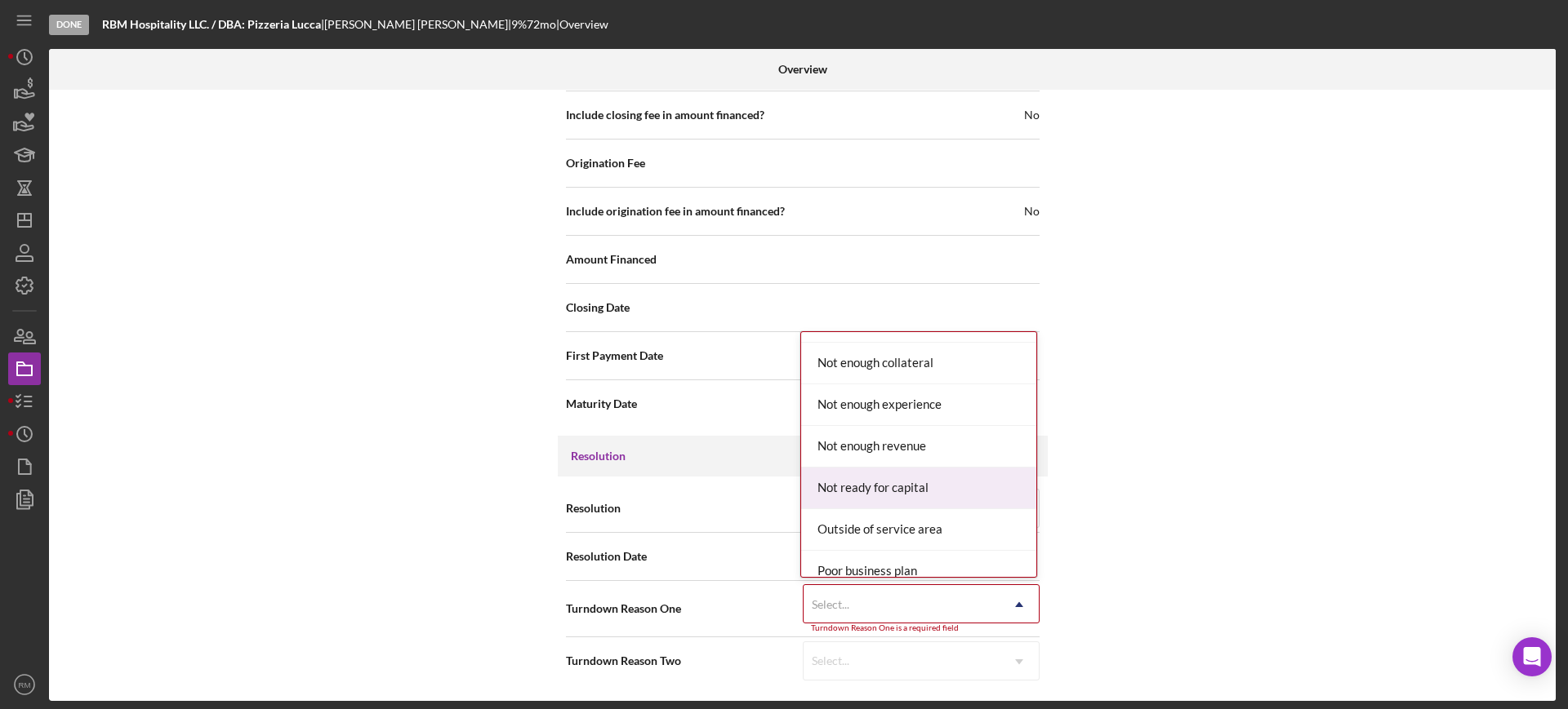
click at [918, 496] on div "Not ready for capital" at bounding box center [918, 489] width 235 height 42
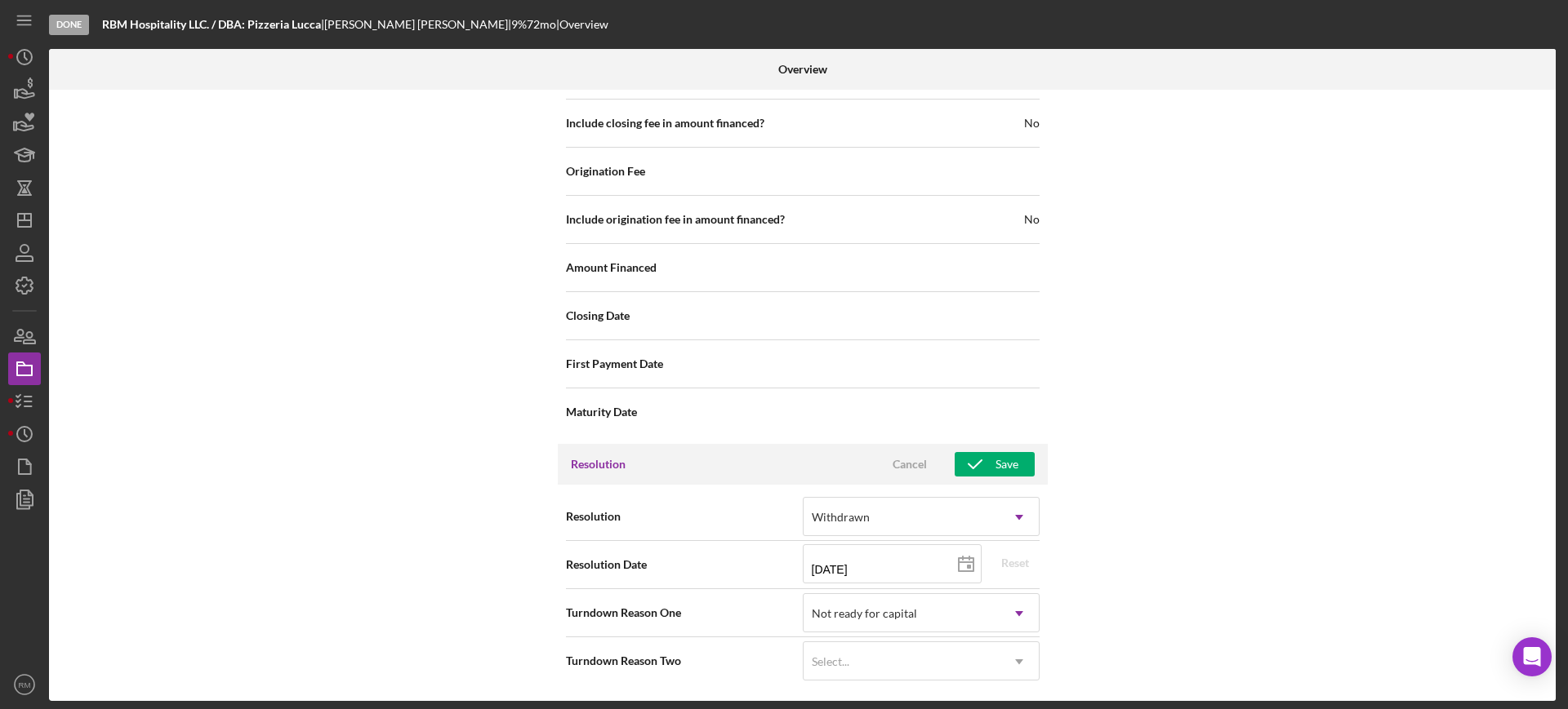
scroll to position [2028, 0]
click at [995, 462] on div "Save" at bounding box center [1006, 463] width 23 height 24
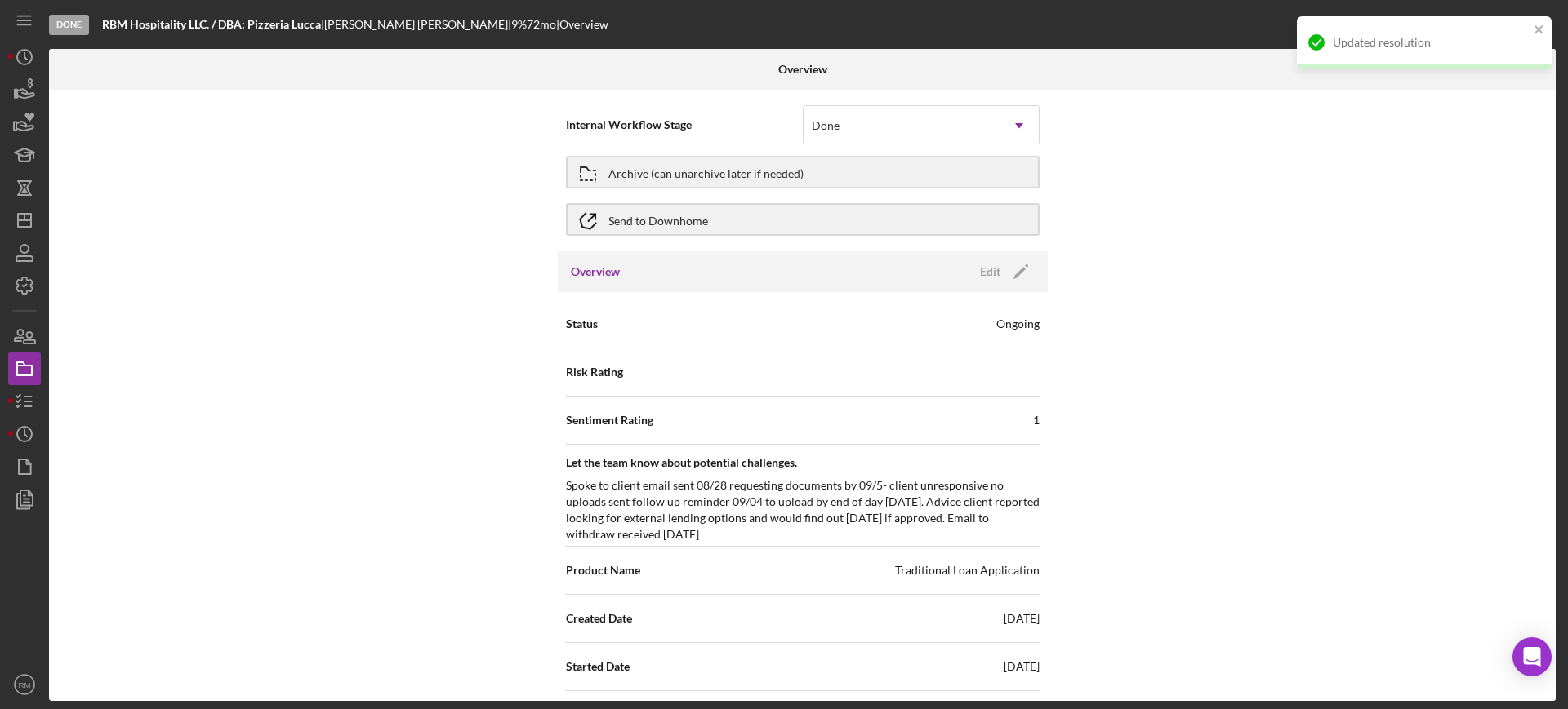
scroll to position [0, 0]
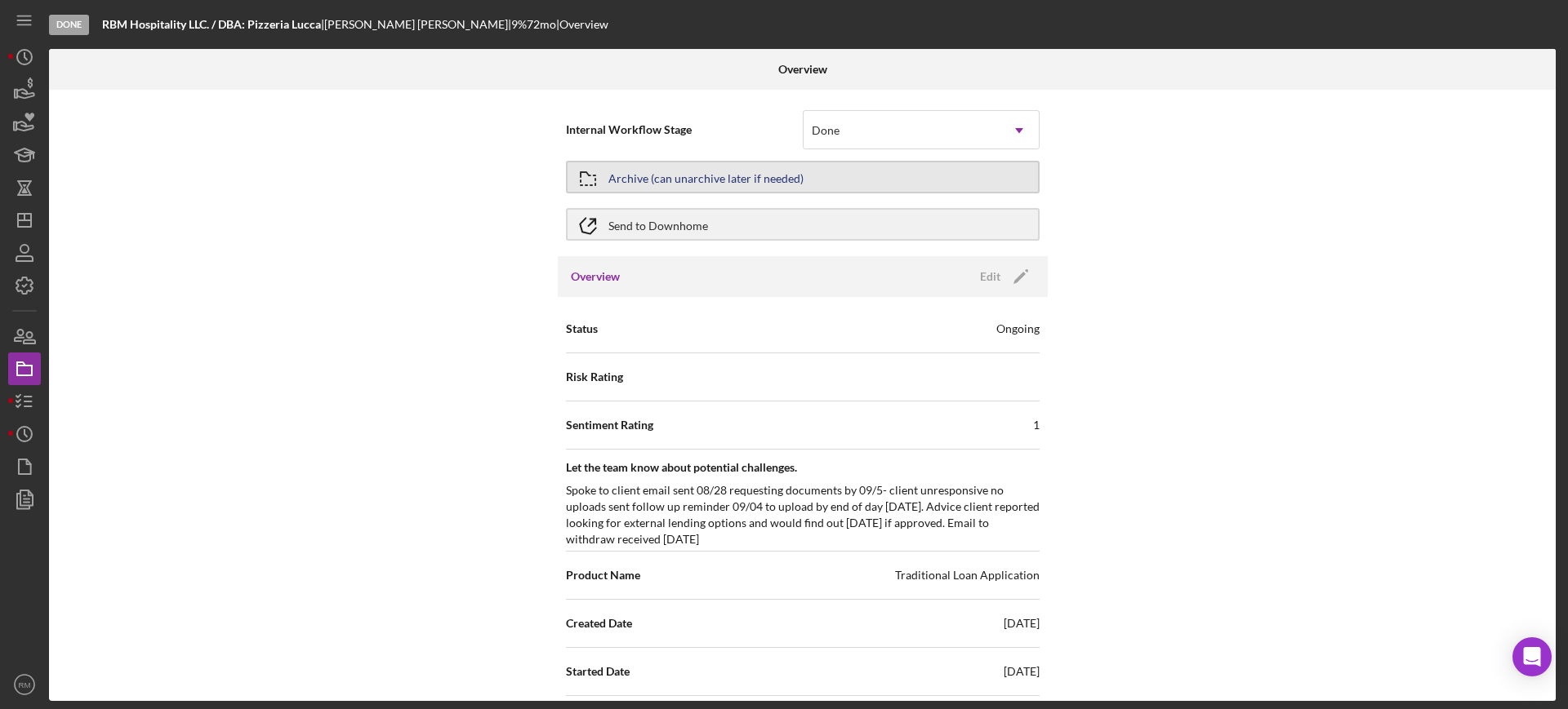
click at [625, 181] on div "Archive (can unarchive later if needed)" at bounding box center [706, 177] width 195 height 30
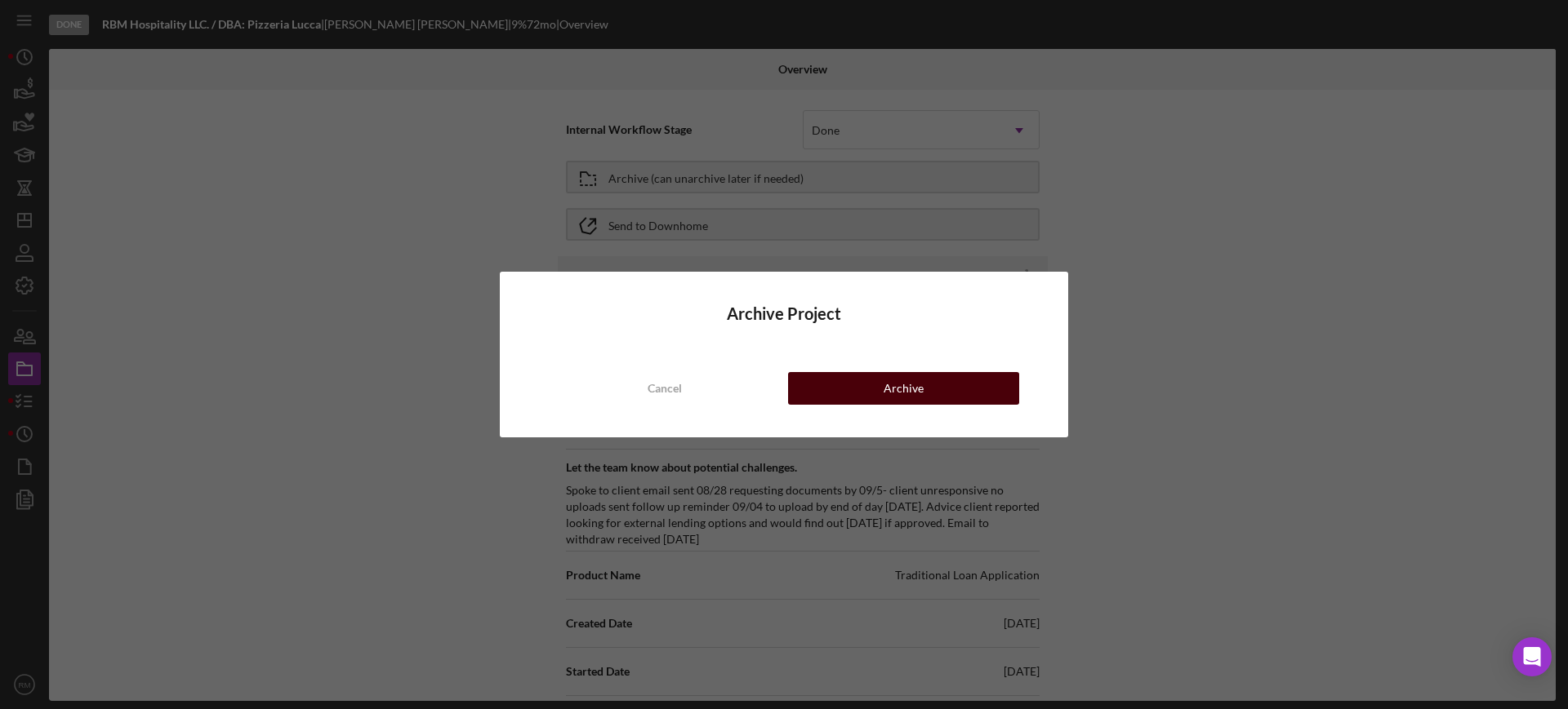
click at [793, 385] on div "Cancel Archive" at bounding box center [784, 388] width 470 height 33
click at [946, 388] on button "Archive" at bounding box center [904, 388] width 231 height 33
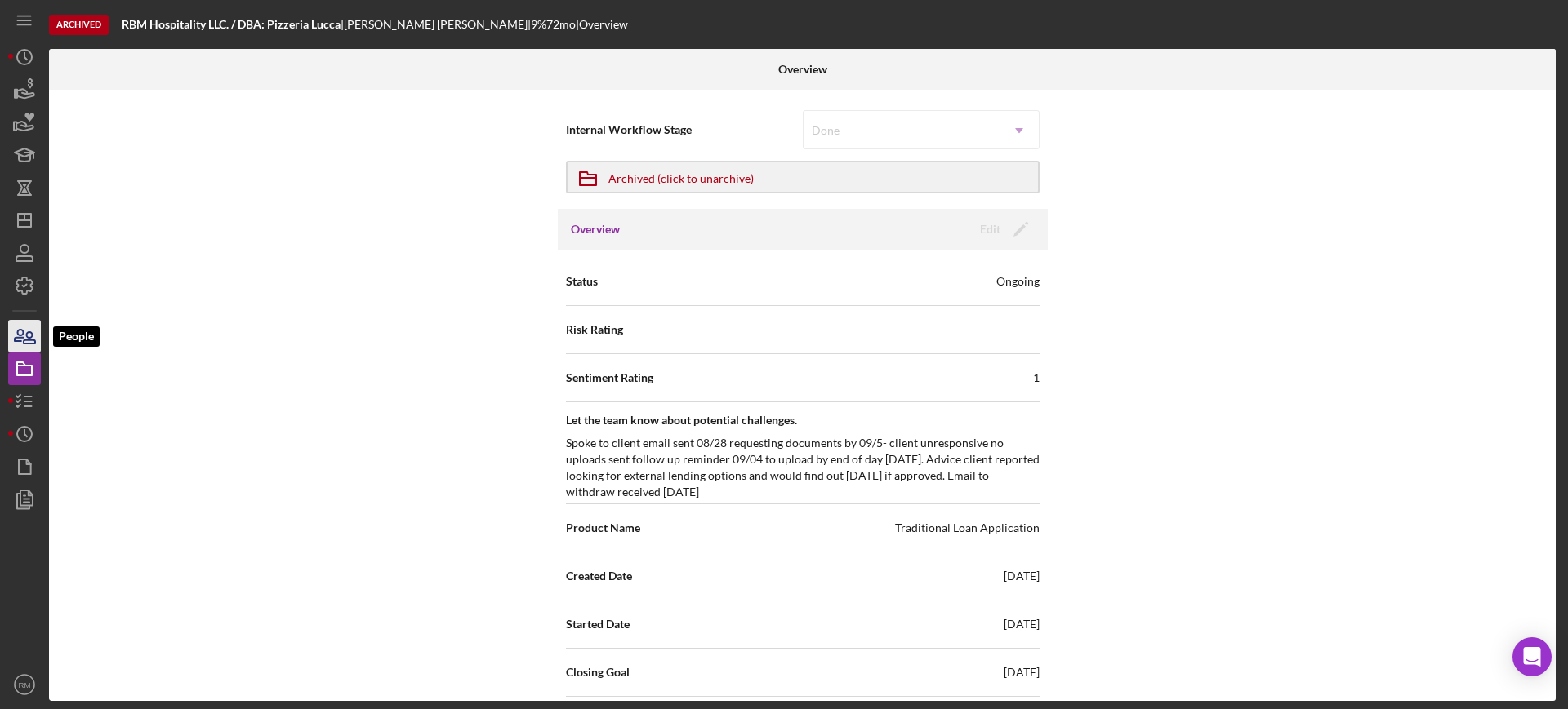
click at [28, 327] on icon "button" at bounding box center [24, 336] width 41 height 41
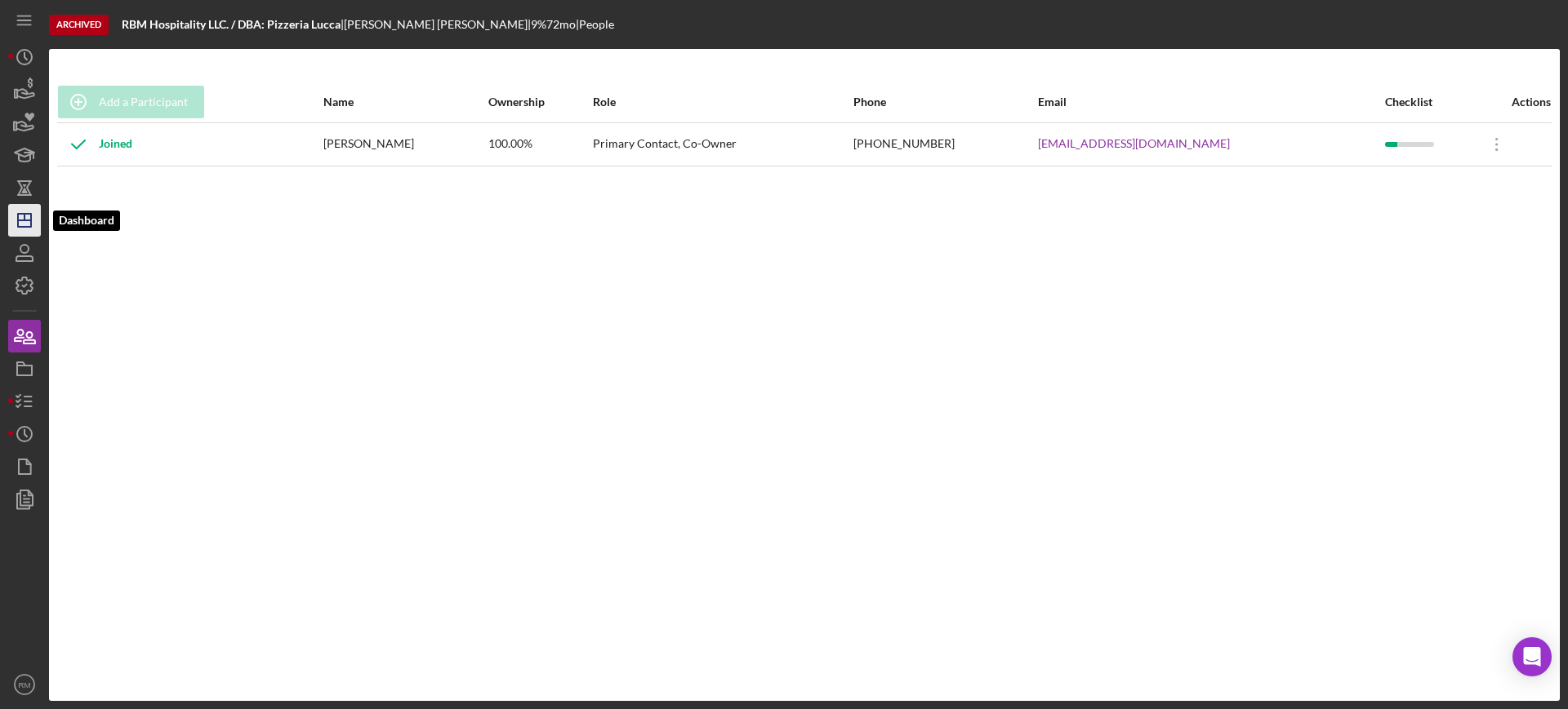
click at [21, 207] on icon "Icon/Dashboard" at bounding box center [24, 219] width 41 height 41
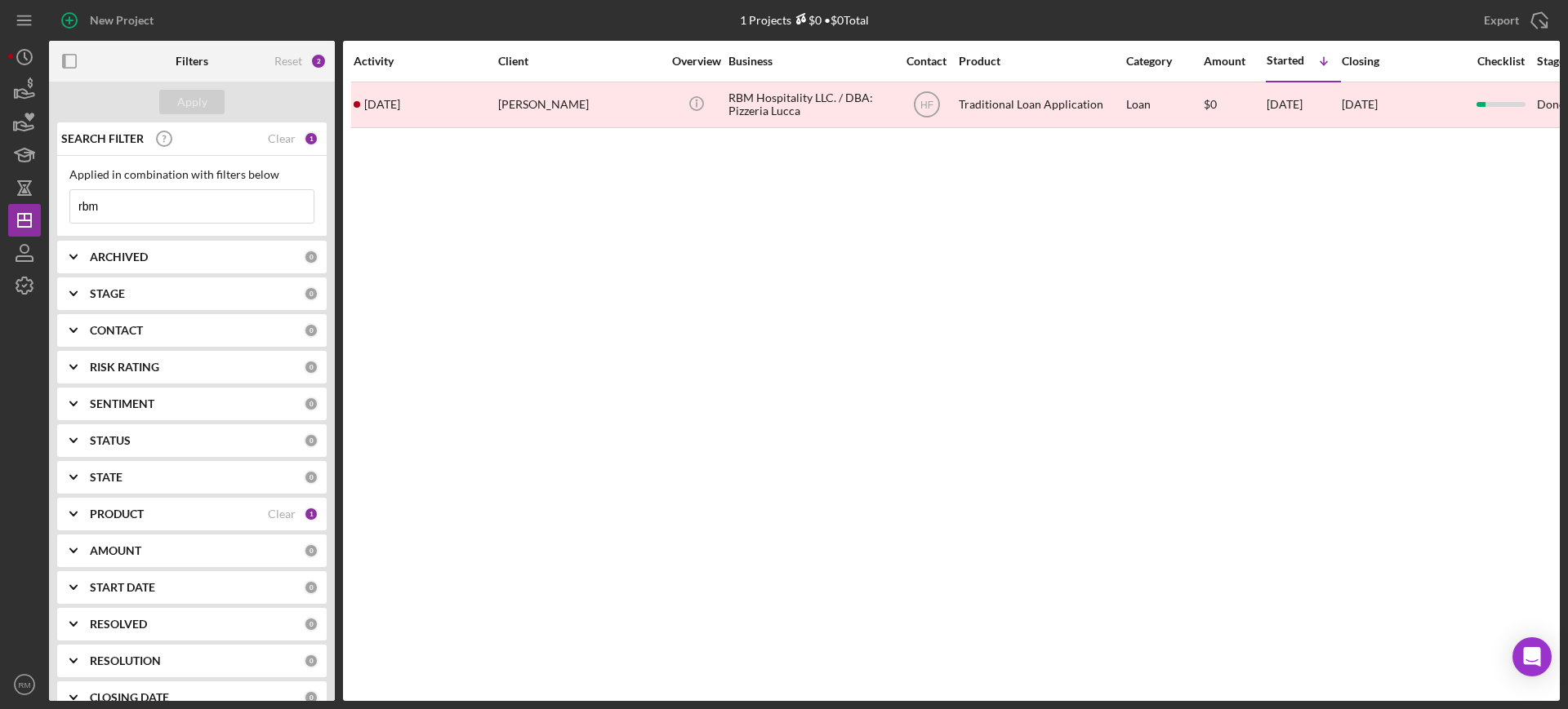
click at [262, 147] on div "SEARCH FILTER" at bounding box center [162, 138] width 211 height 41
click at [271, 139] on div "Clear" at bounding box center [281, 138] width 28 height 13
click at [191, 103] on div "Apply" at bounding box center [192, 101] width 30 height 24
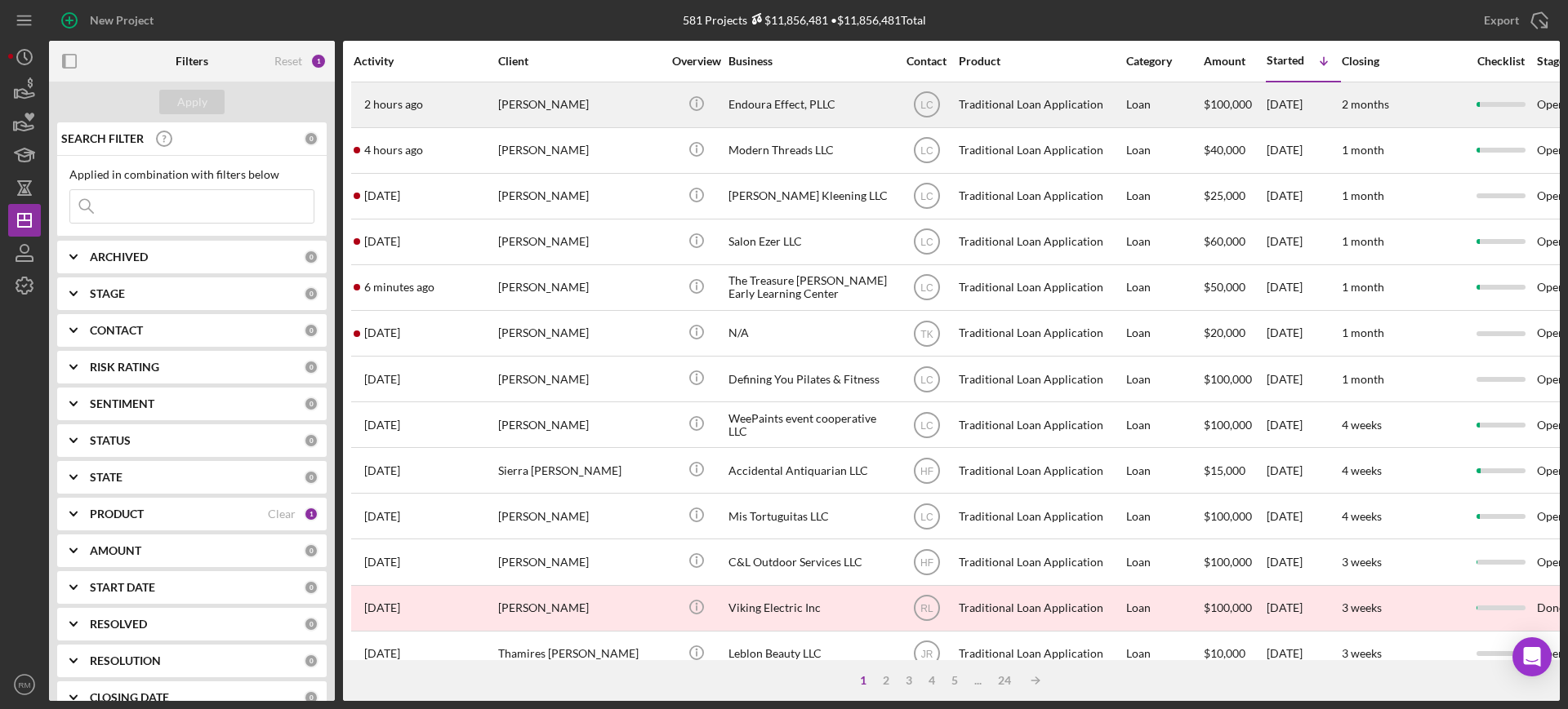
click at [773, 117] on div "Endoura Effect, PLLC" at bounding box center [810, 105] width 164 height 43
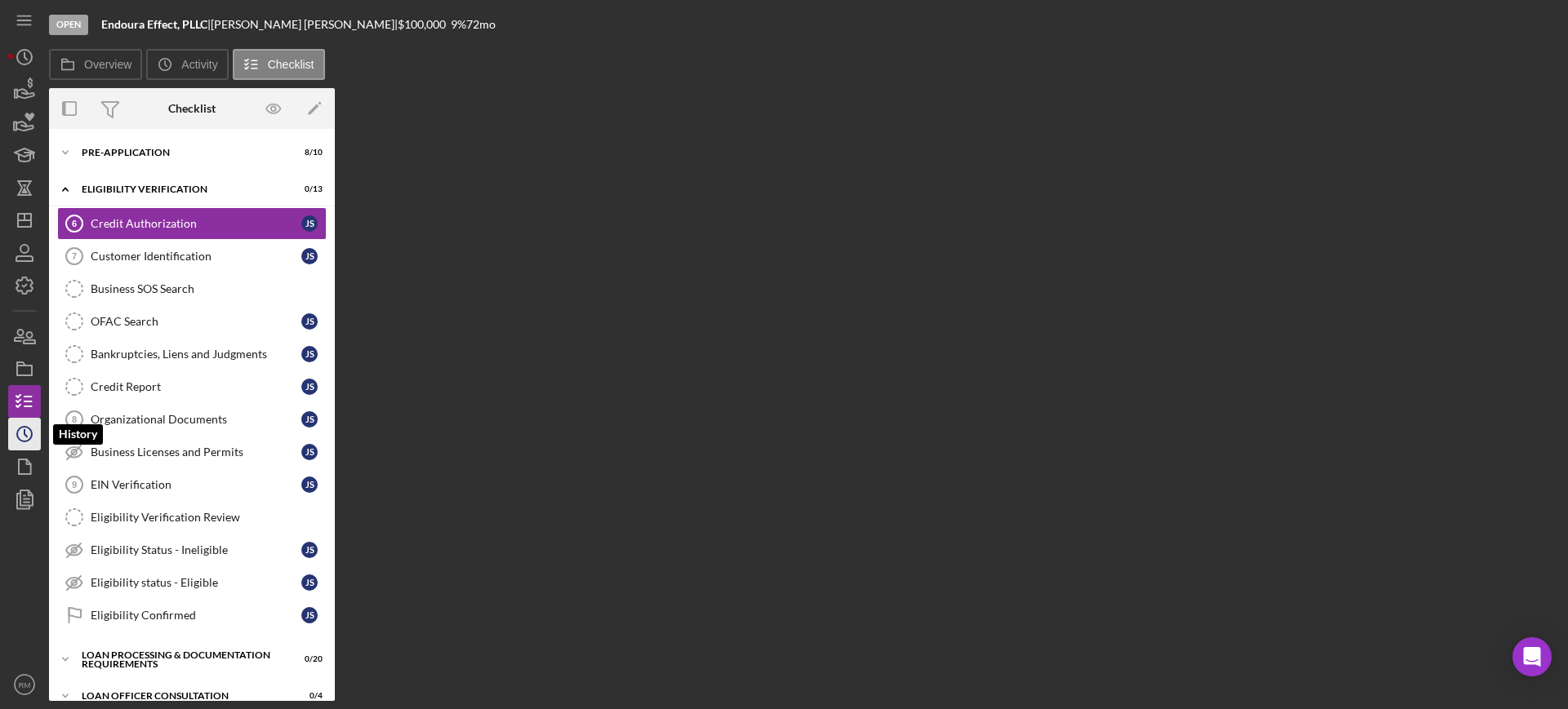
click at [33, 441] on icon "Icon/History" at bounding box center [24, 434] width 41 height 41
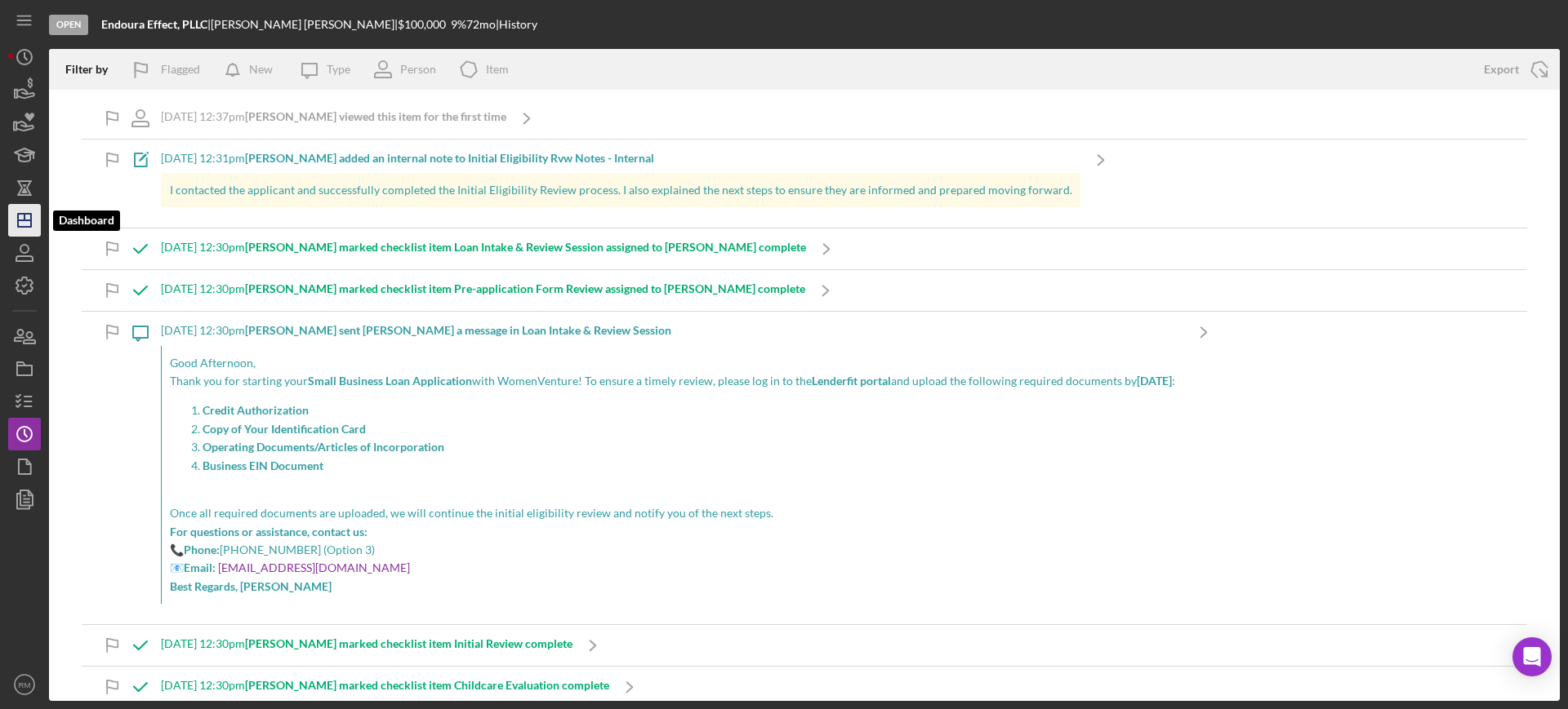
click at [21, 207] on icon "Icon/Dashboard" at bounding box center [24, 219] width 41 height 41
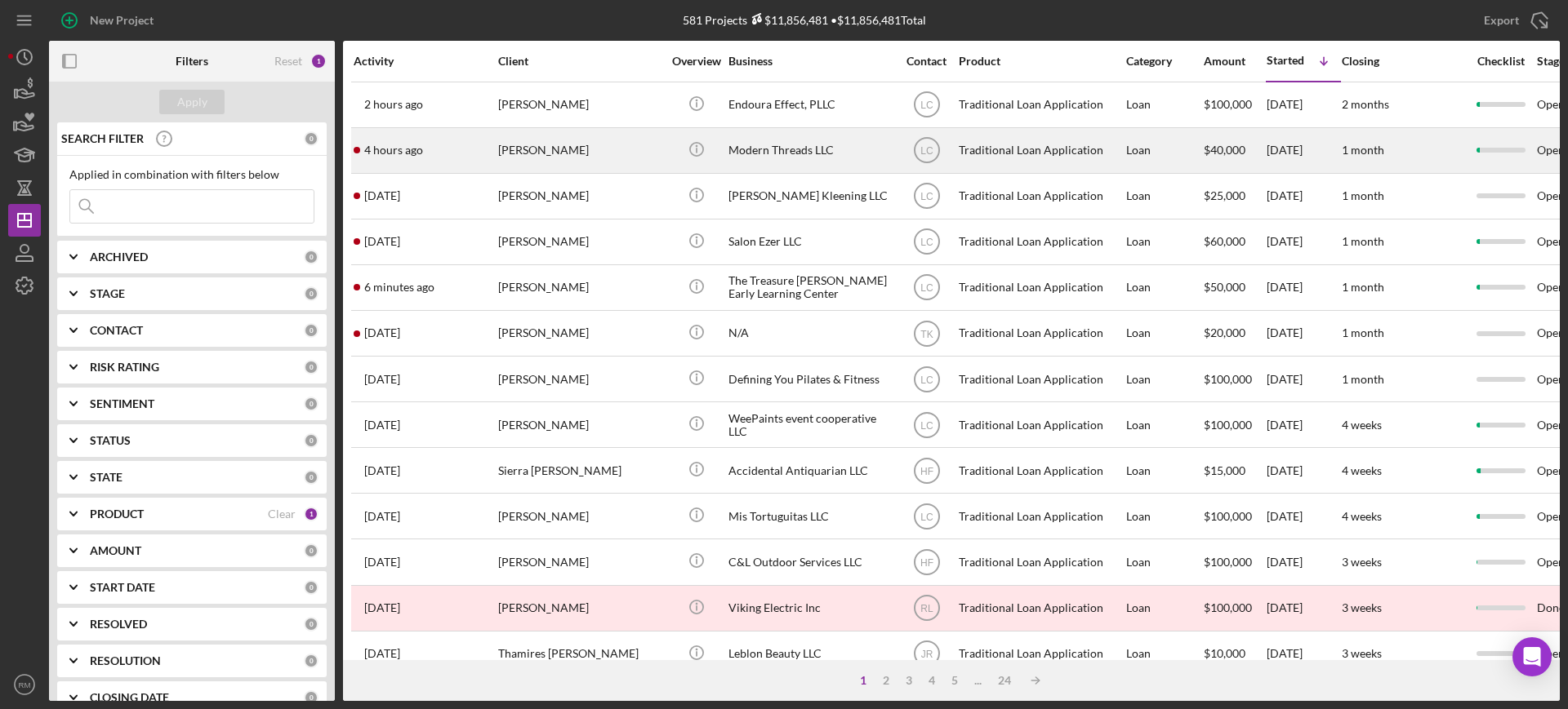
click at [741, 139] on div "Modern Threads LLC" at bounding box center [810, 151] width 164 height 43
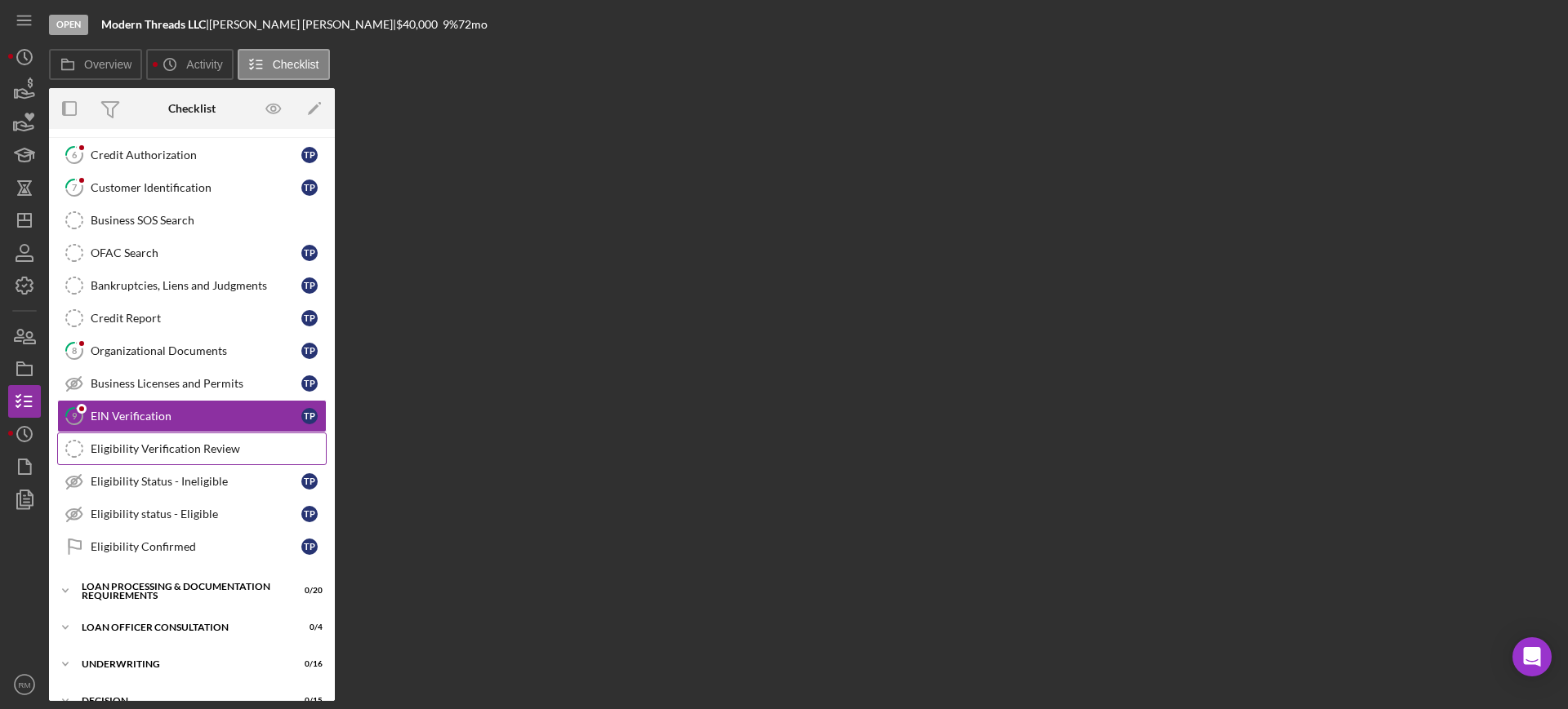
scroll to position [70, 0]
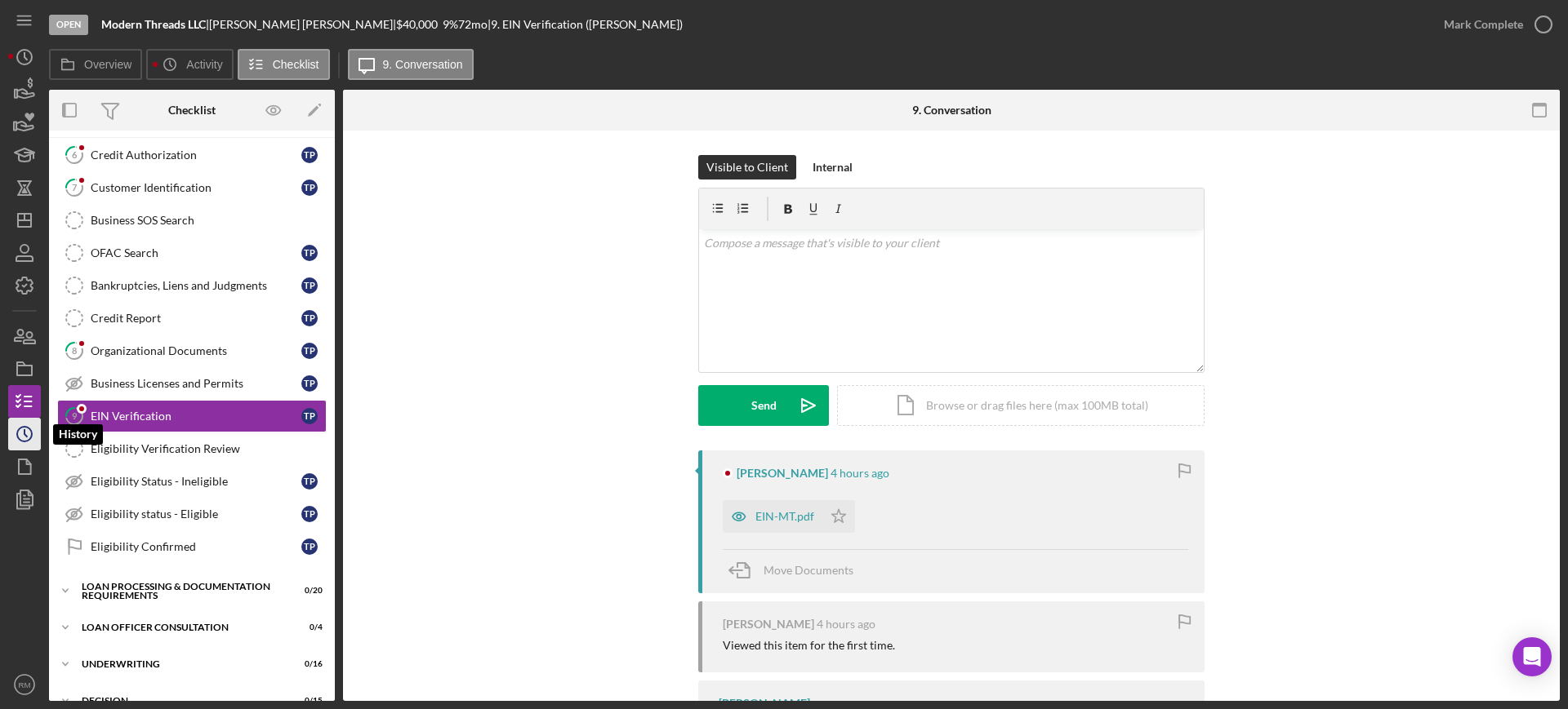
click at [13, 441] on icon "Icon/History" at bounding box center [24, 434] width 41 height 41
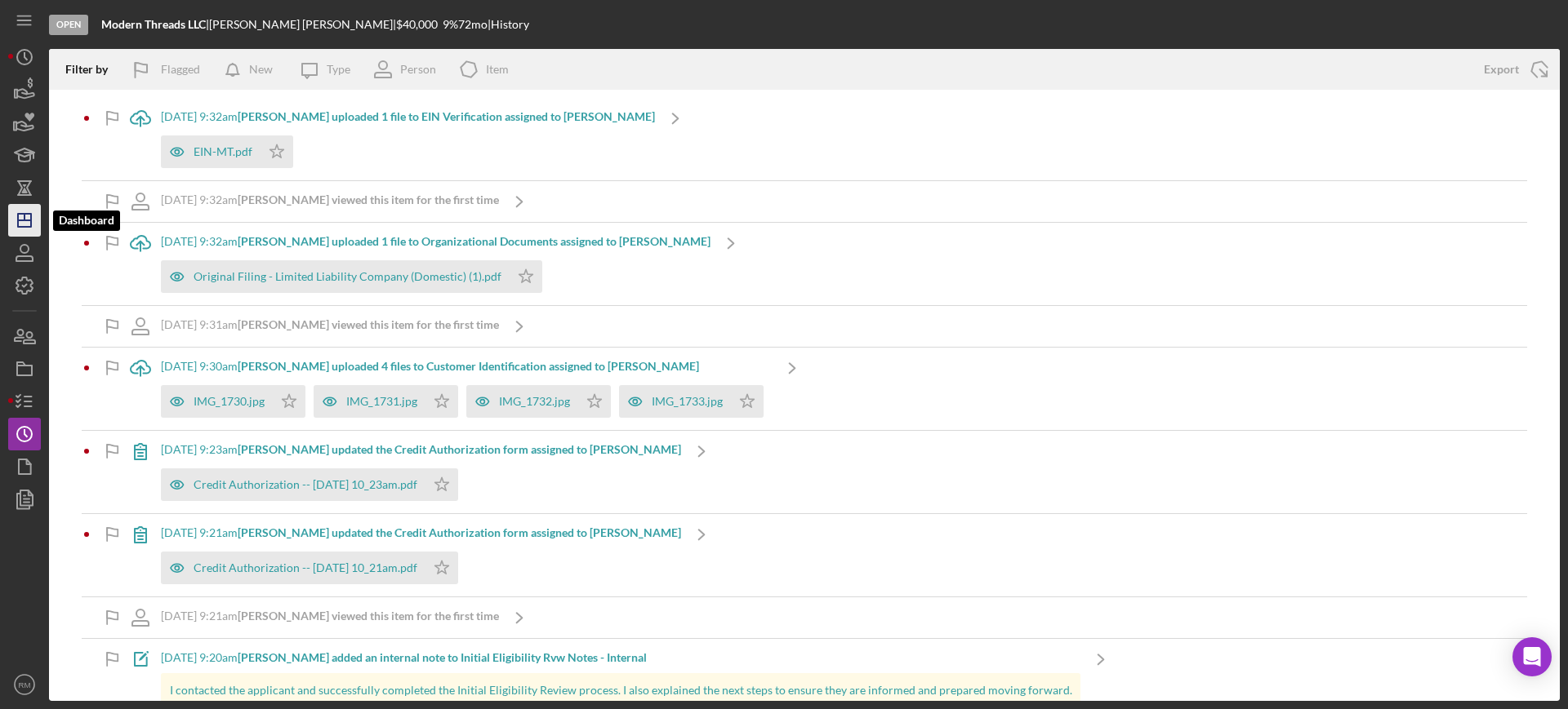
click at [33, 213] on icon "Icon/Dashboard" at bounding box center [24, 219] width 41 height 41
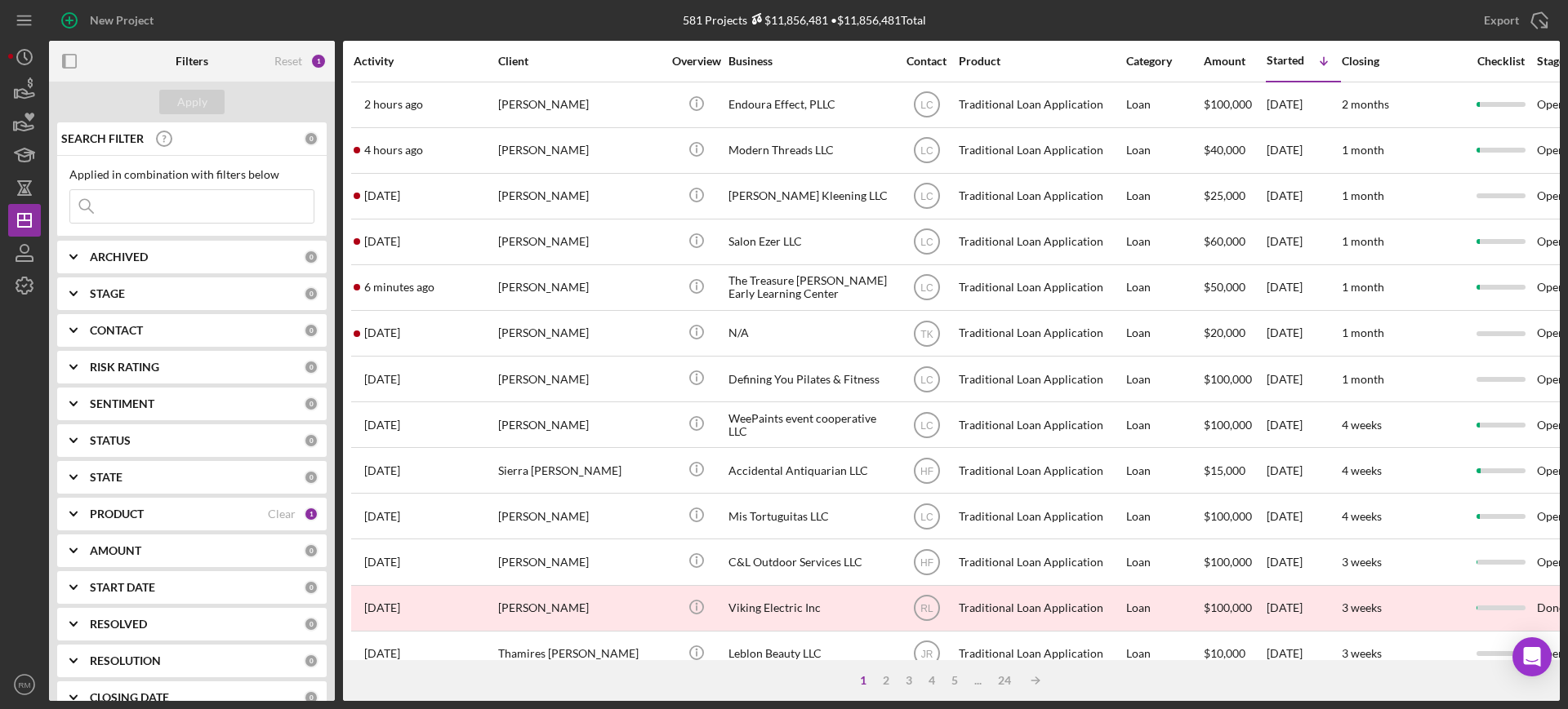
click at [612, 191] on div "[PERSON_NAME]" at bounding box center [579, 196] width 164 height 43
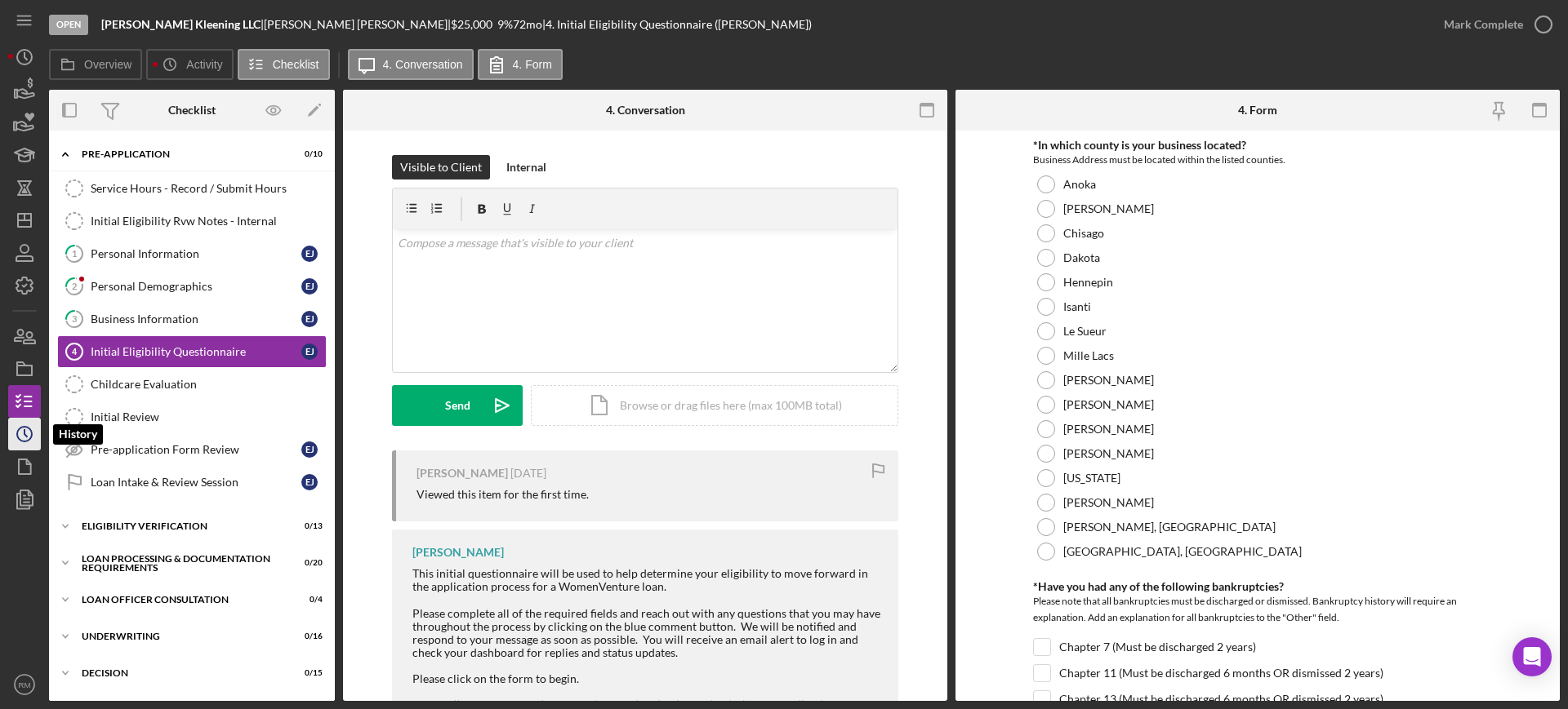
click at [20, 425] on icon "Icon/History" at bounding box center [24, 434] width 41 height 41
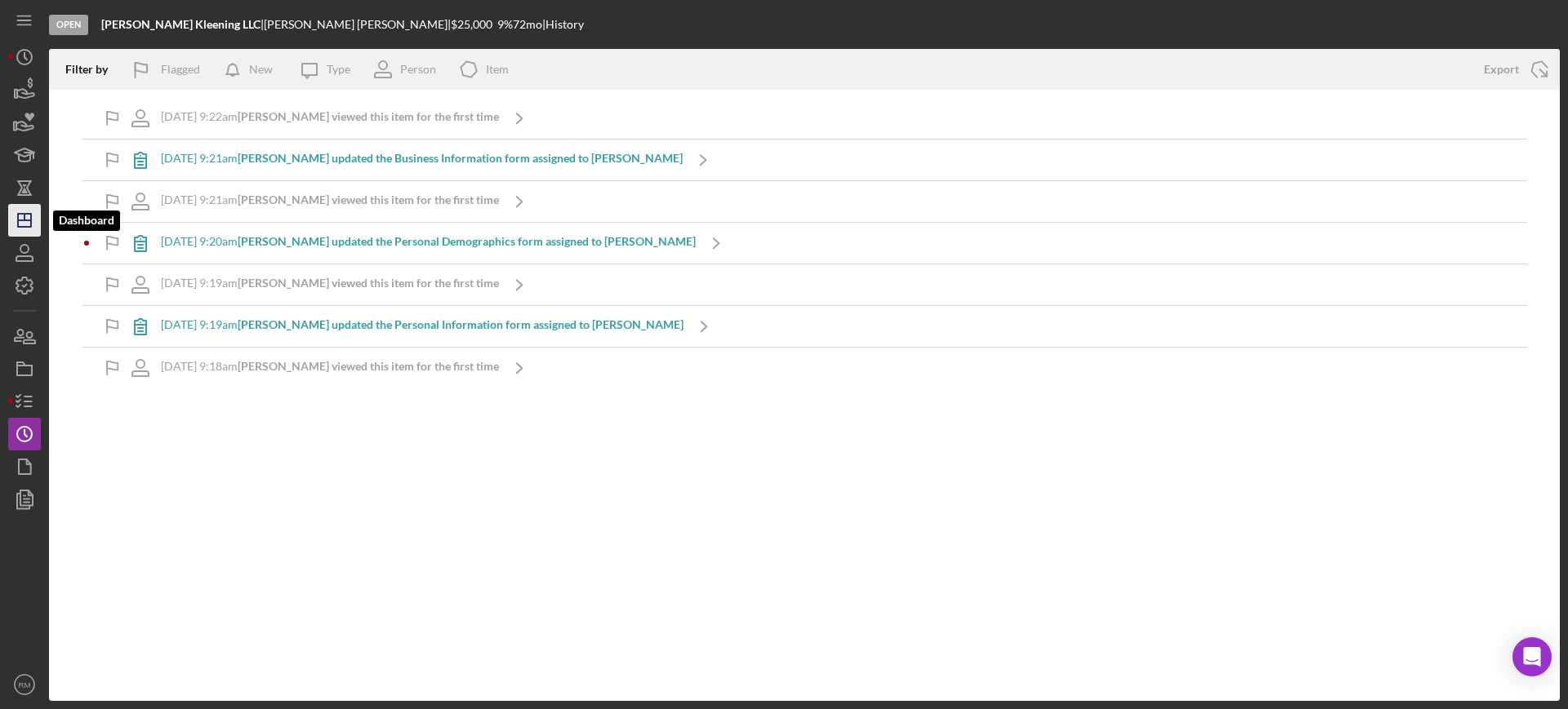
click at [18, 221] on polygon "button" at bounding box center [24, 220] width 13 height 13
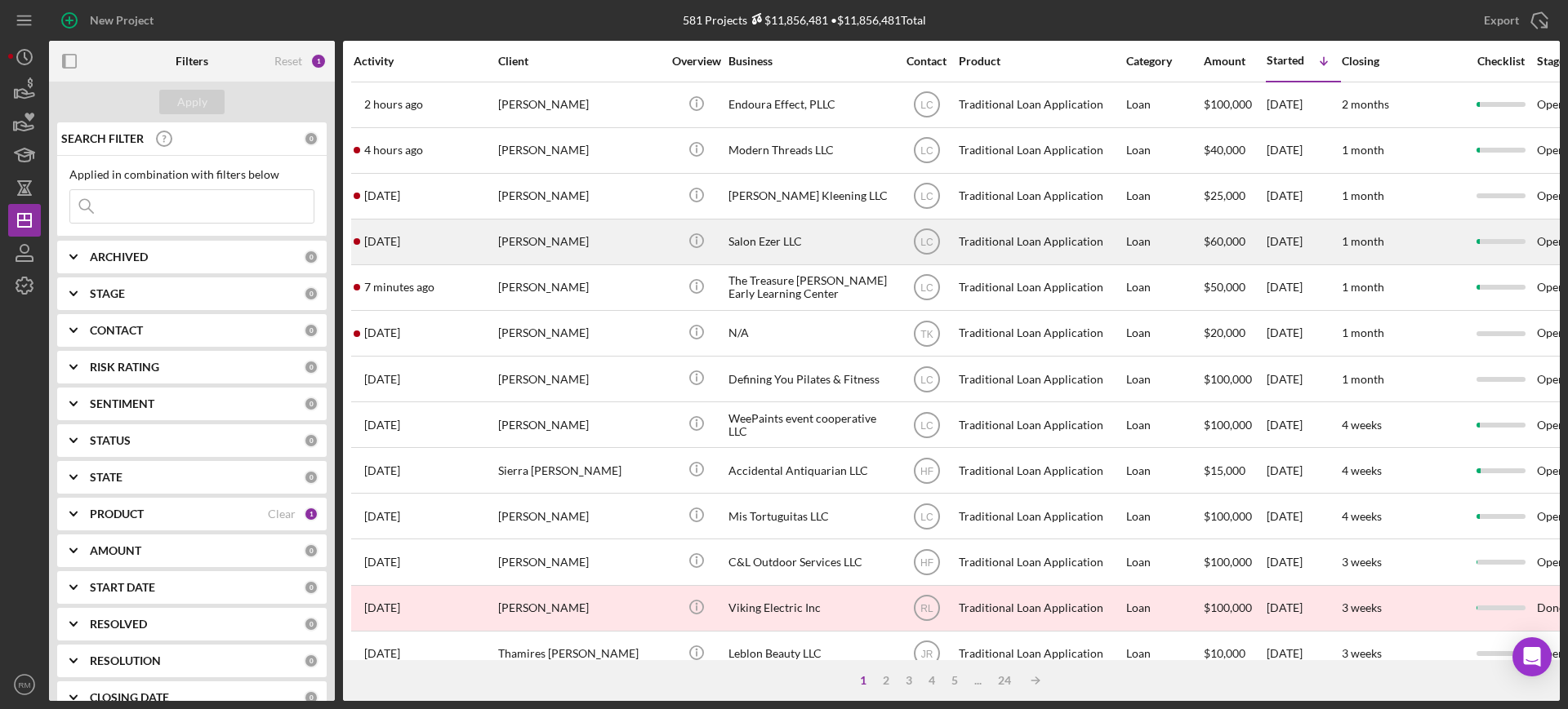
click at [554, 229] on div "[PERSON_NAME]" at bounding box center [579, 242] width 164 height 43
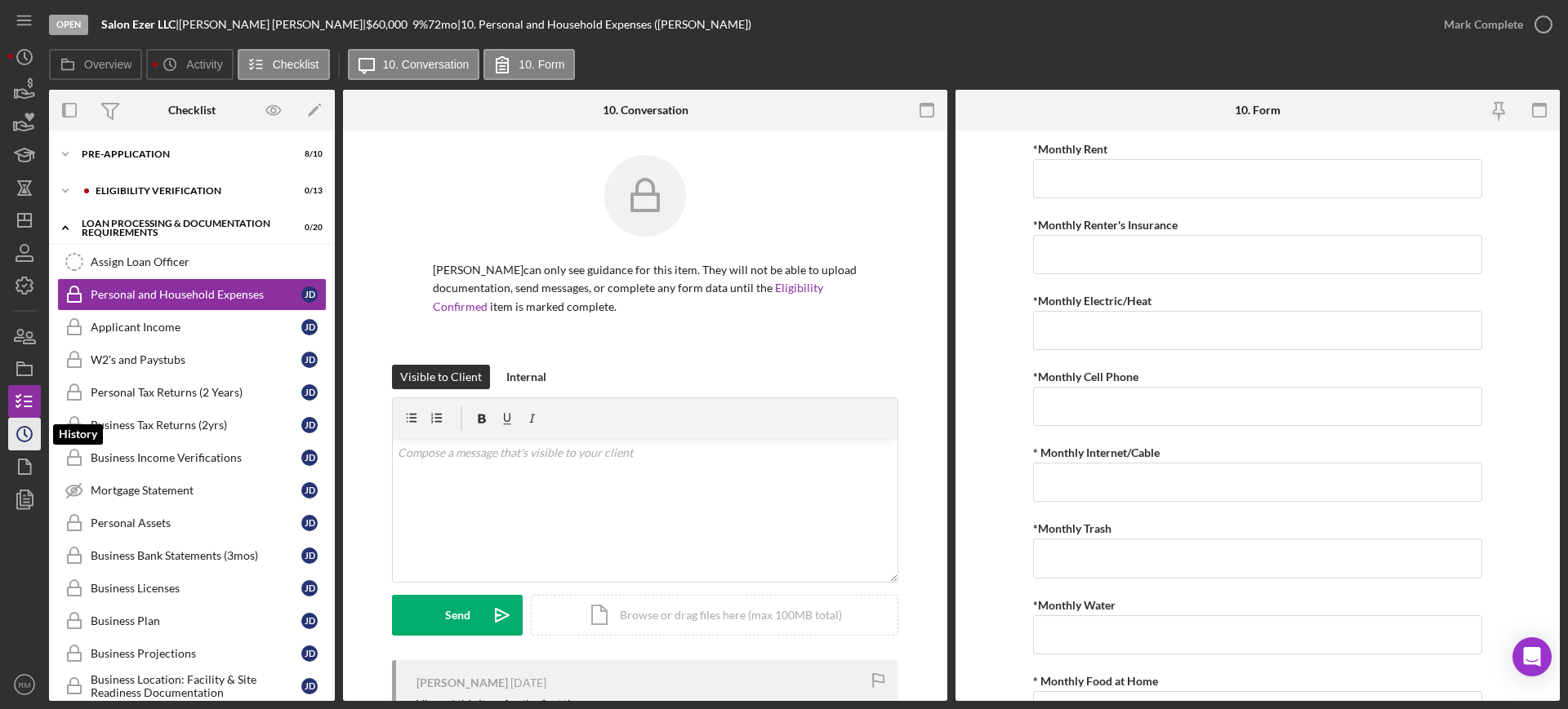
click at [10, 438] on icon "Icon/History" at bounding box center [24, 434] width 41 height 41
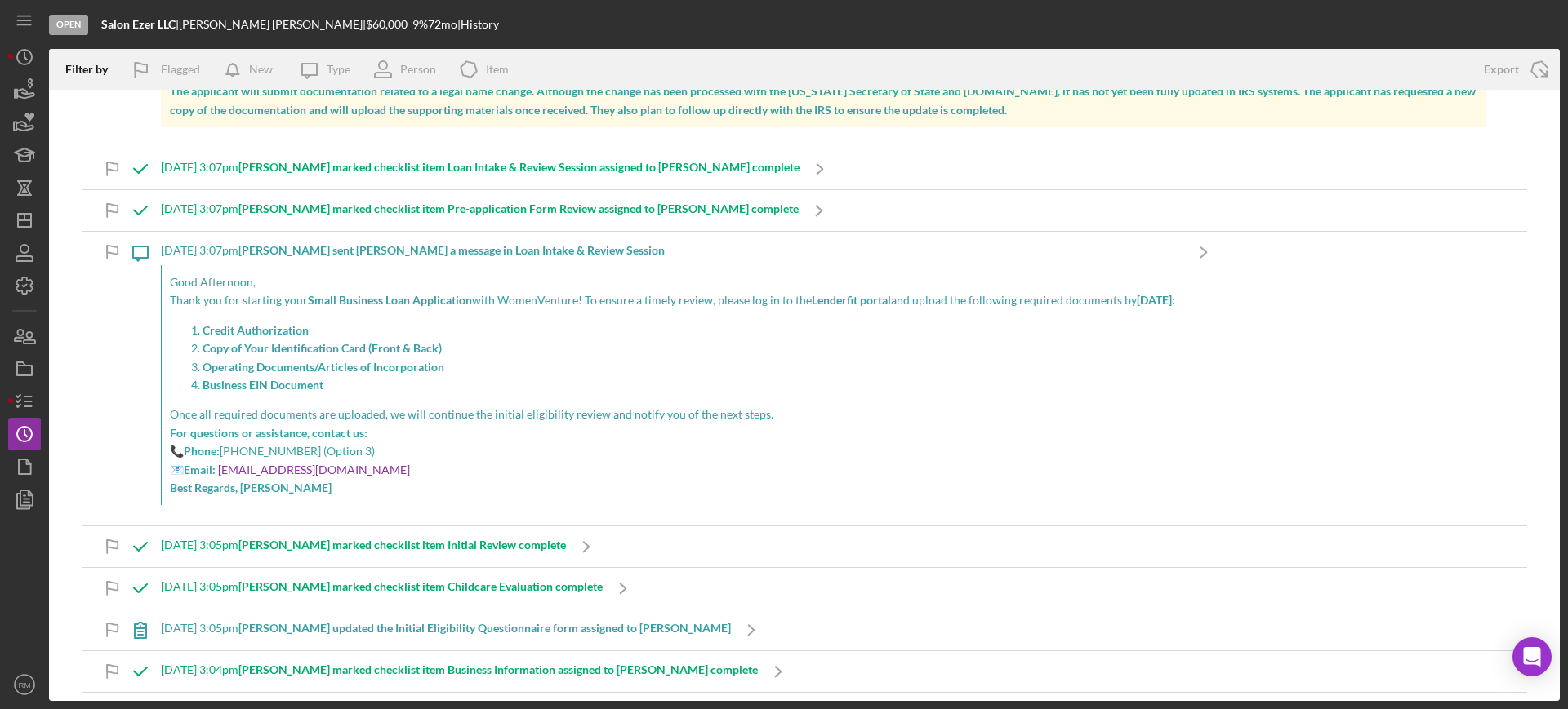
scroll to position [912, 0]
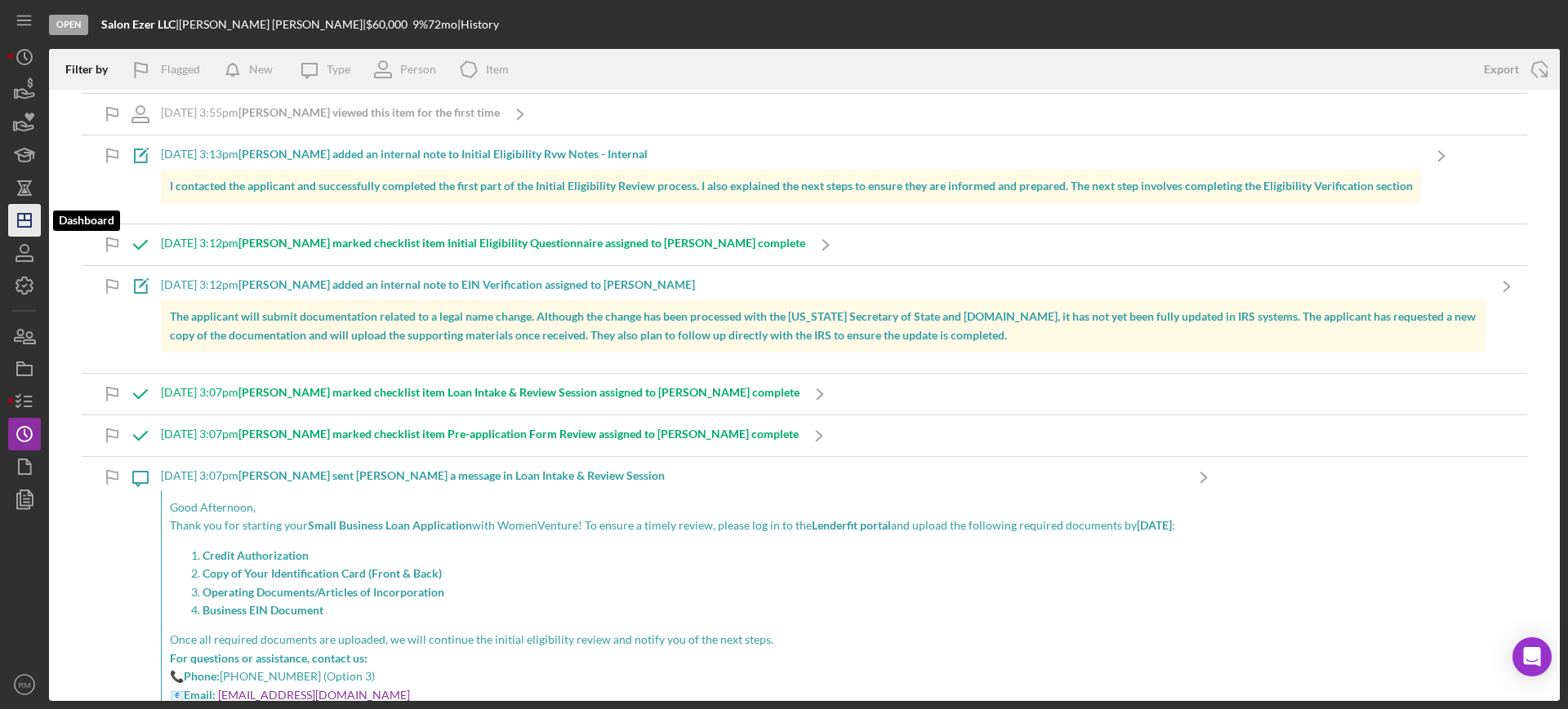
click at [26, 225] on icon "Icon/Dashboard" at bounding box center [24, 219] width 41 height 41
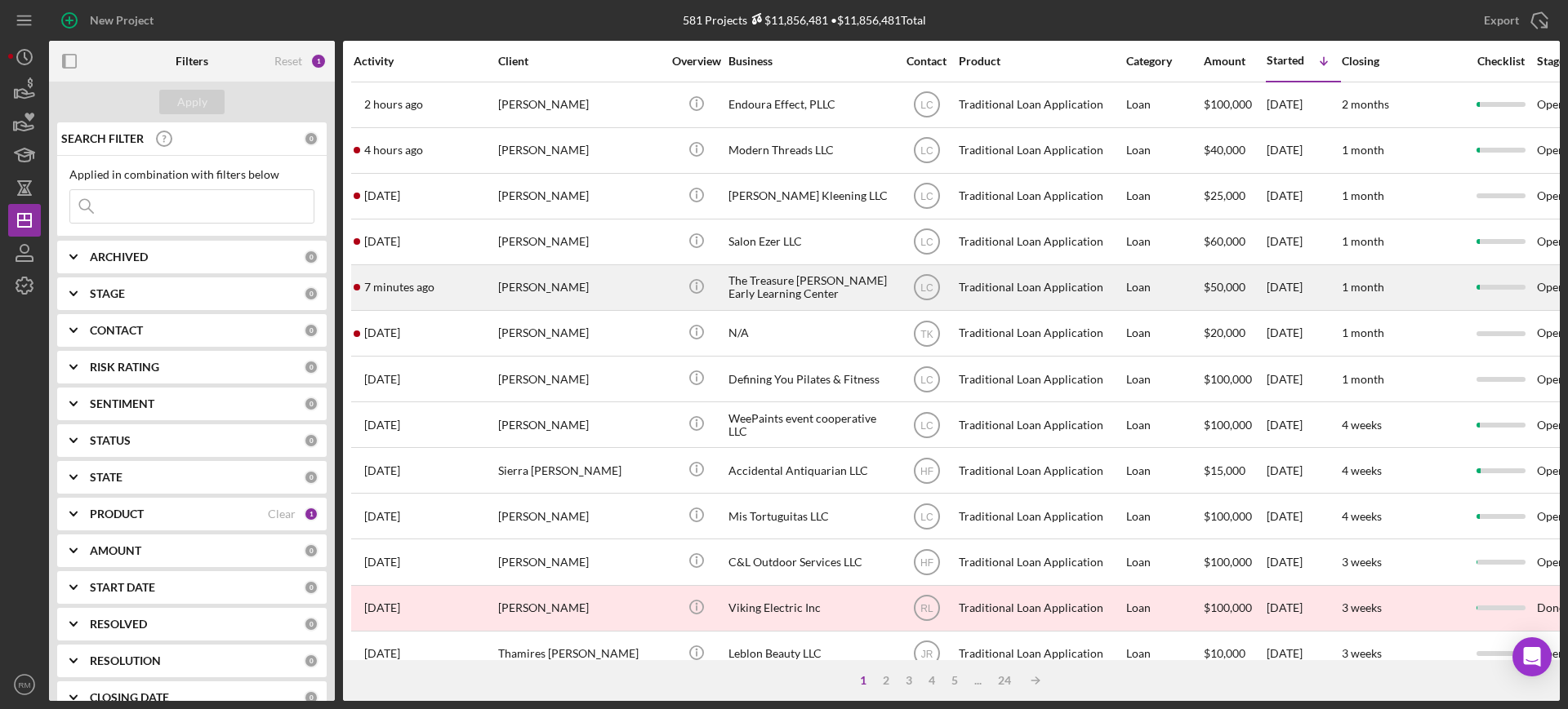
click at [562, 295] on div "[PERSON_NAME]" at bounding box center [579, 288] width 164 height 43
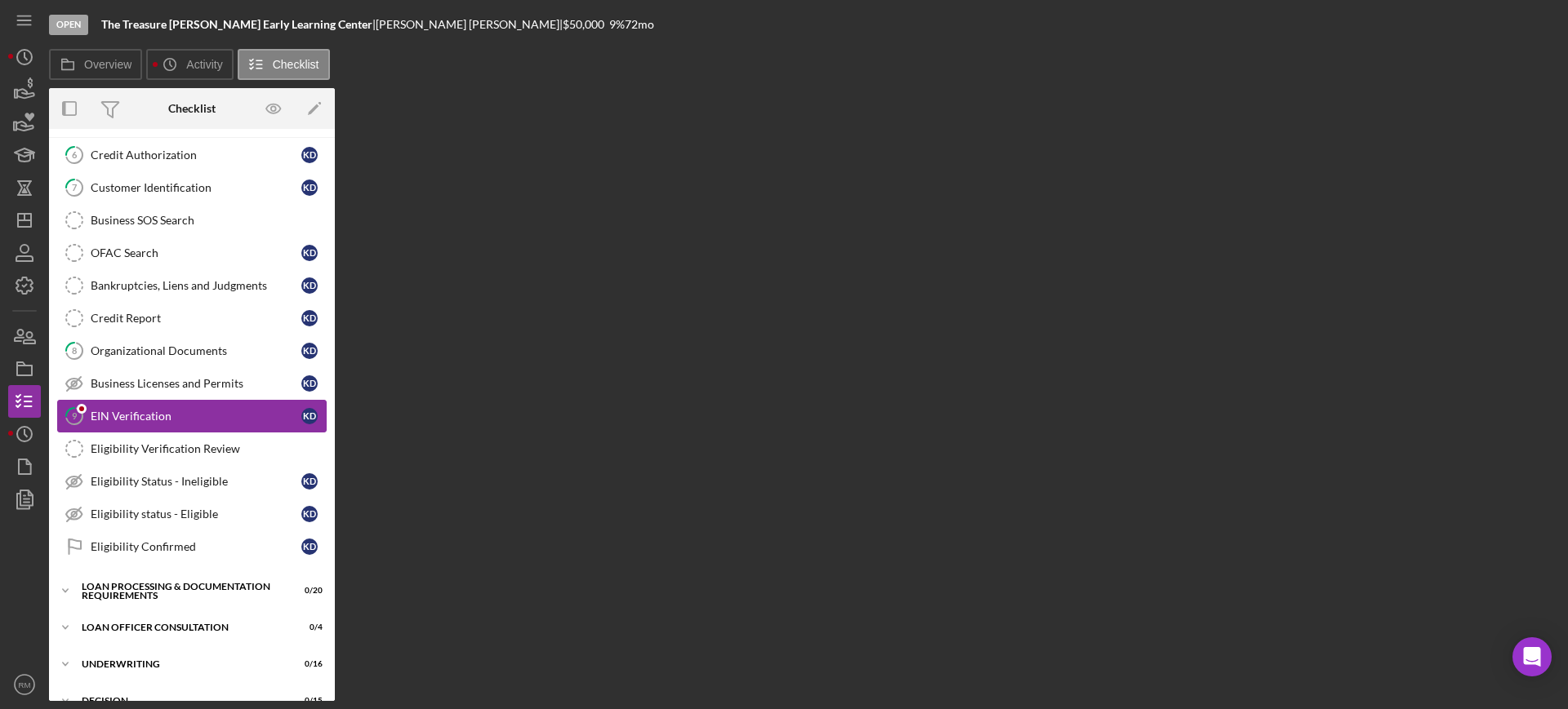
scroll to position [70, 0]
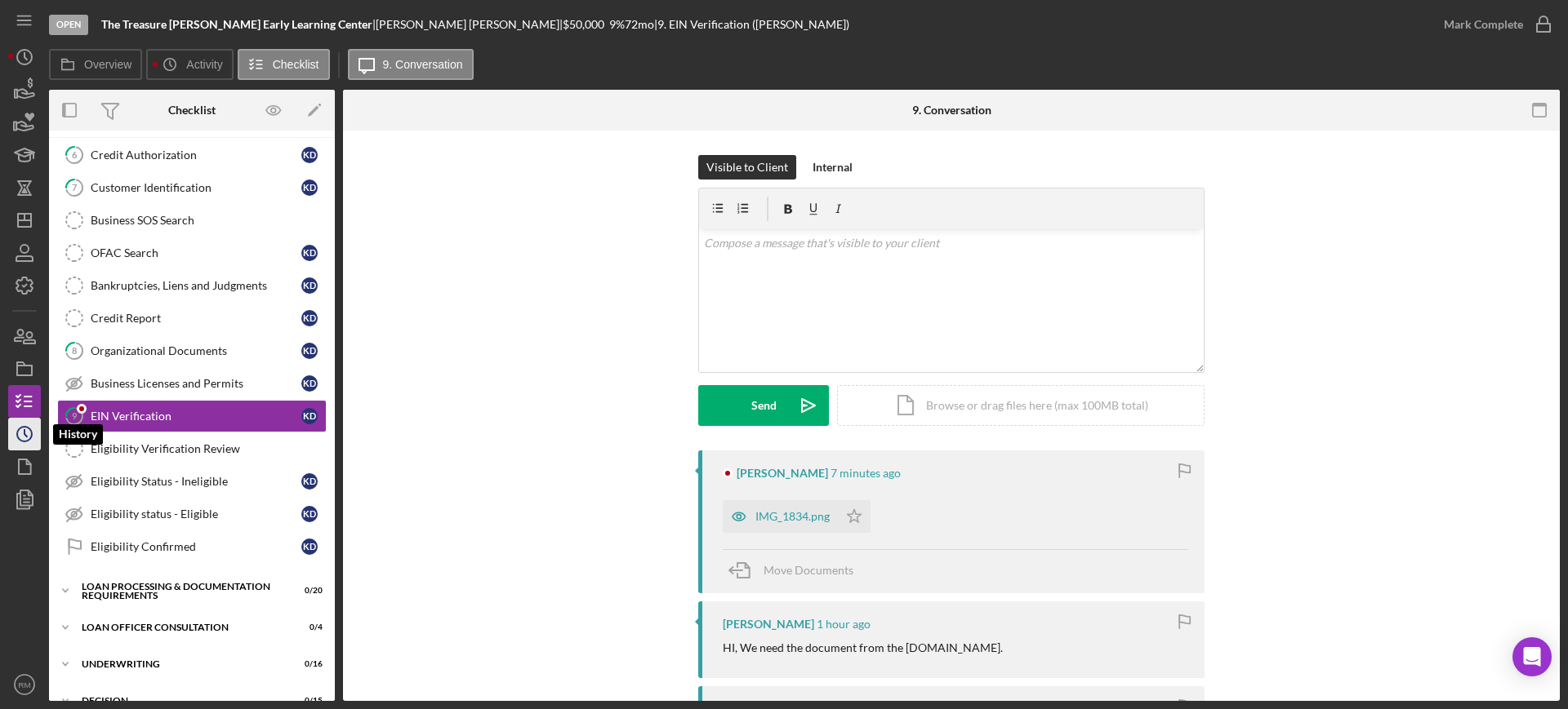
click at [25, 426] on circle "button" at bounding box center [24, 434] width 14 height 14
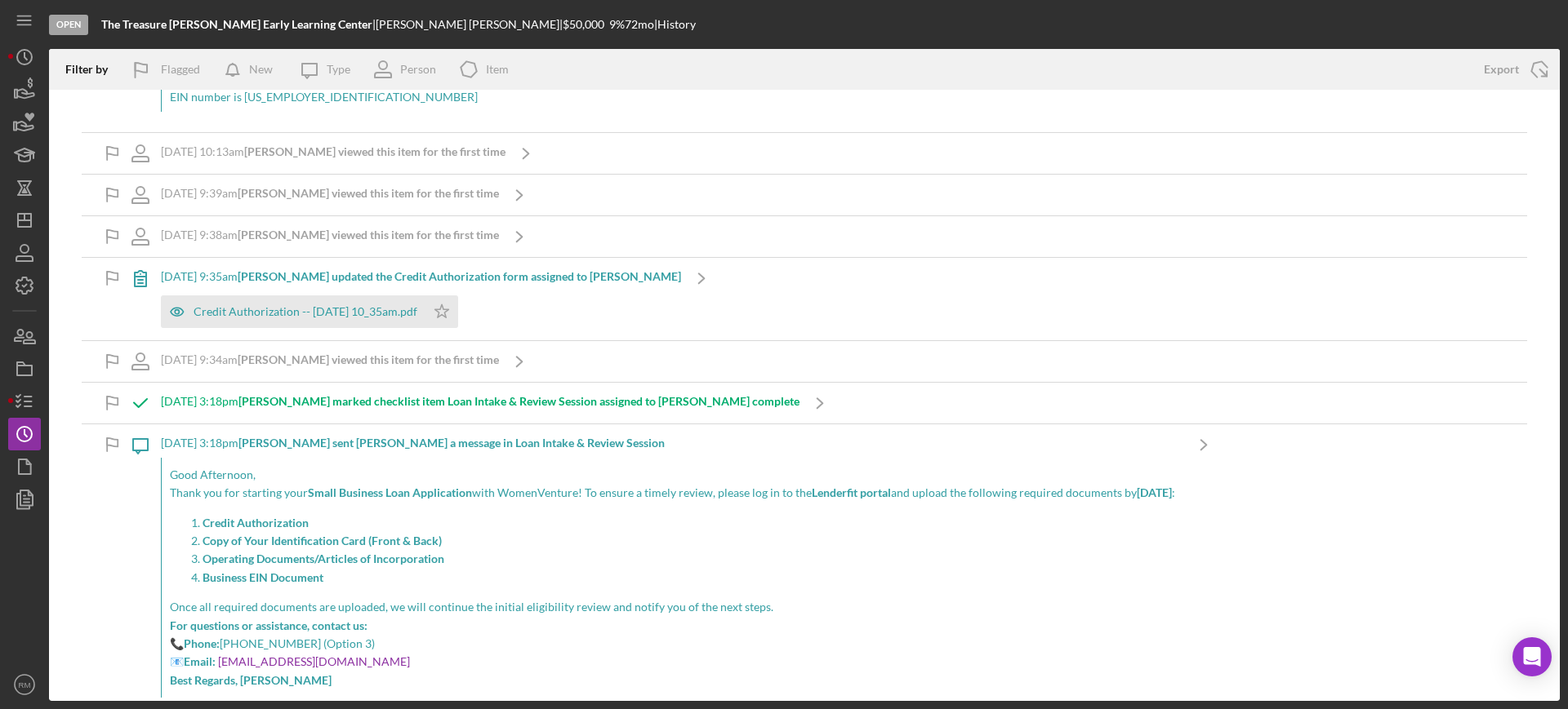
scroll to position [806, 0]
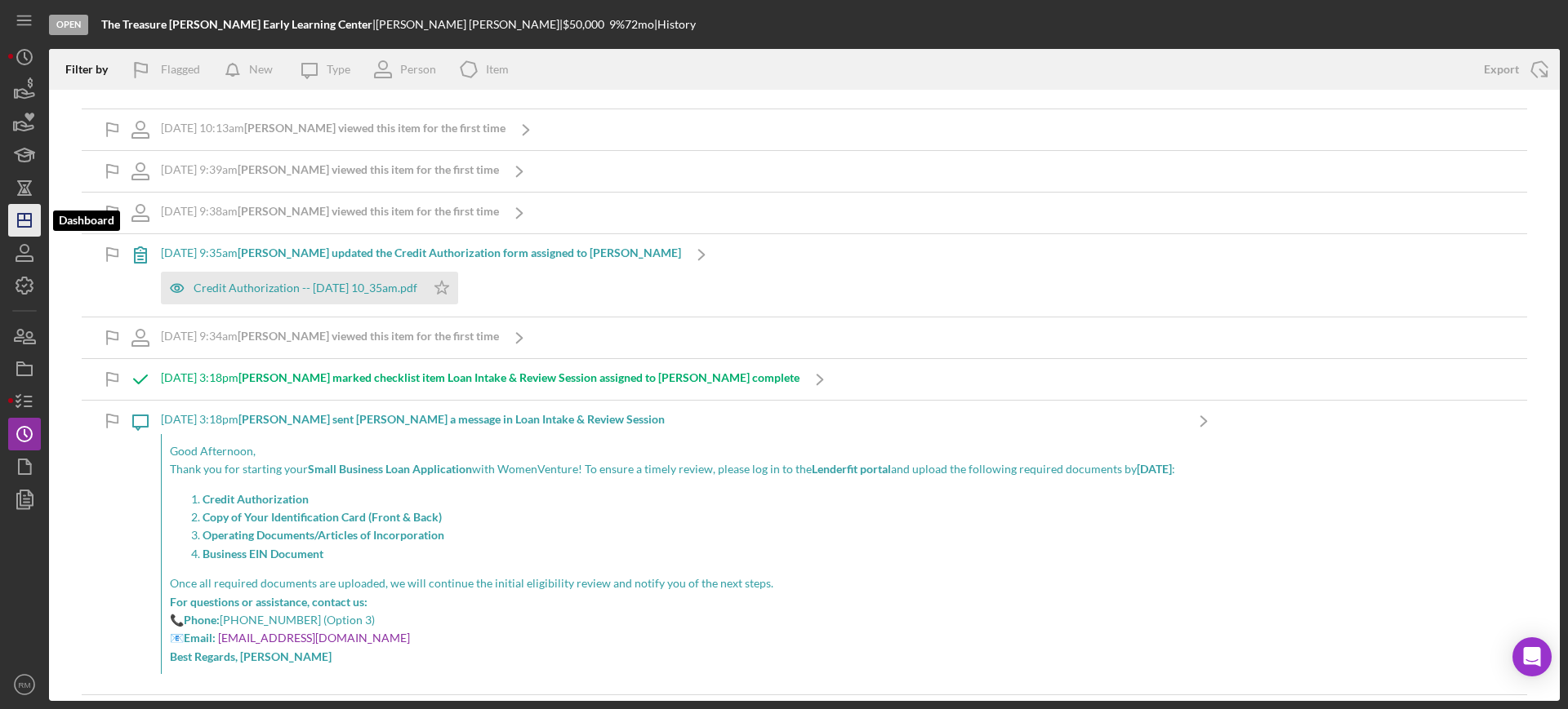
click at [33, 229] on icon "Icon/Dashboard" at bounding box center [24, 219] width 41 height 41
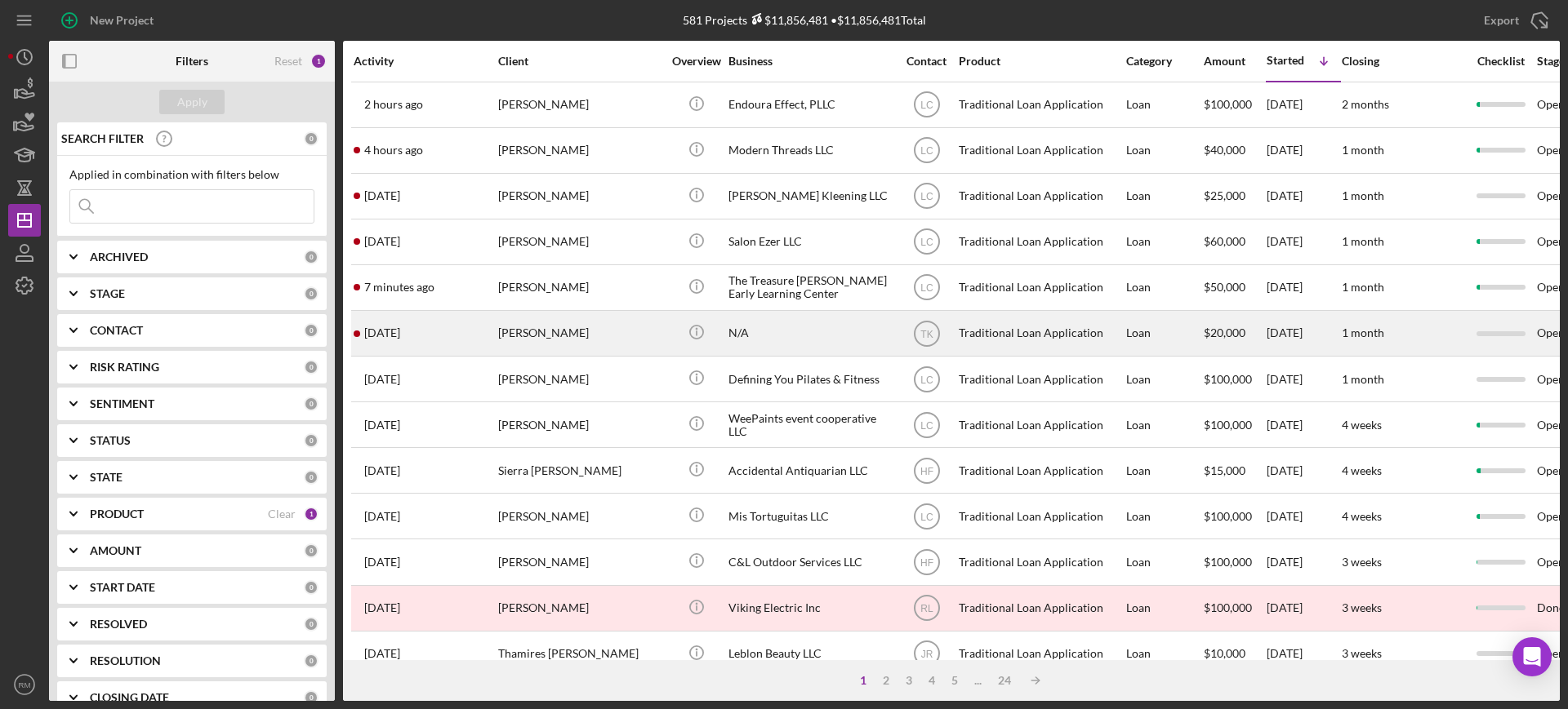
click at [762, 341] on div "N/A" at bounding box center [810, 333] width 164 height 43
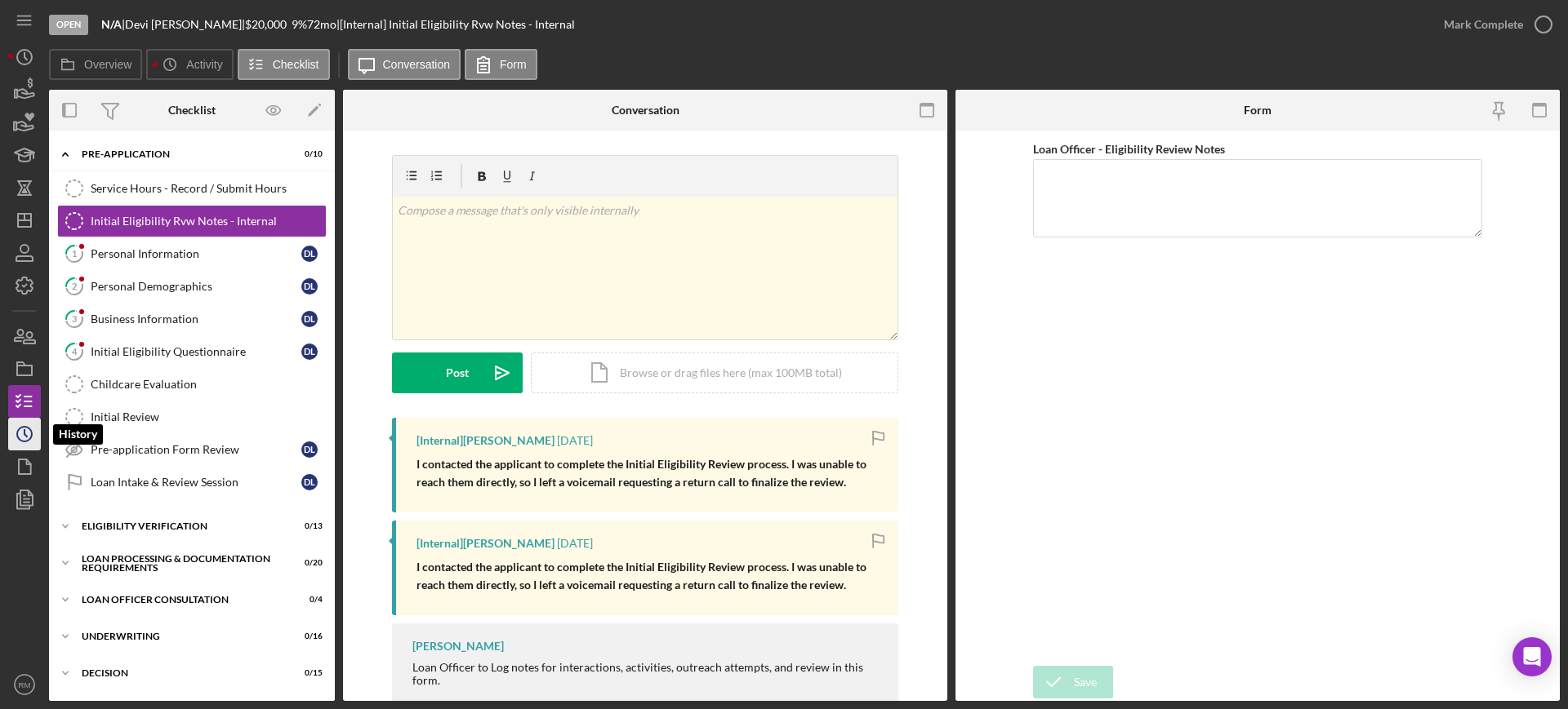
click at [18, 426] on icon "Icon/History" at bounding box center [24, 434] width 41 height 41
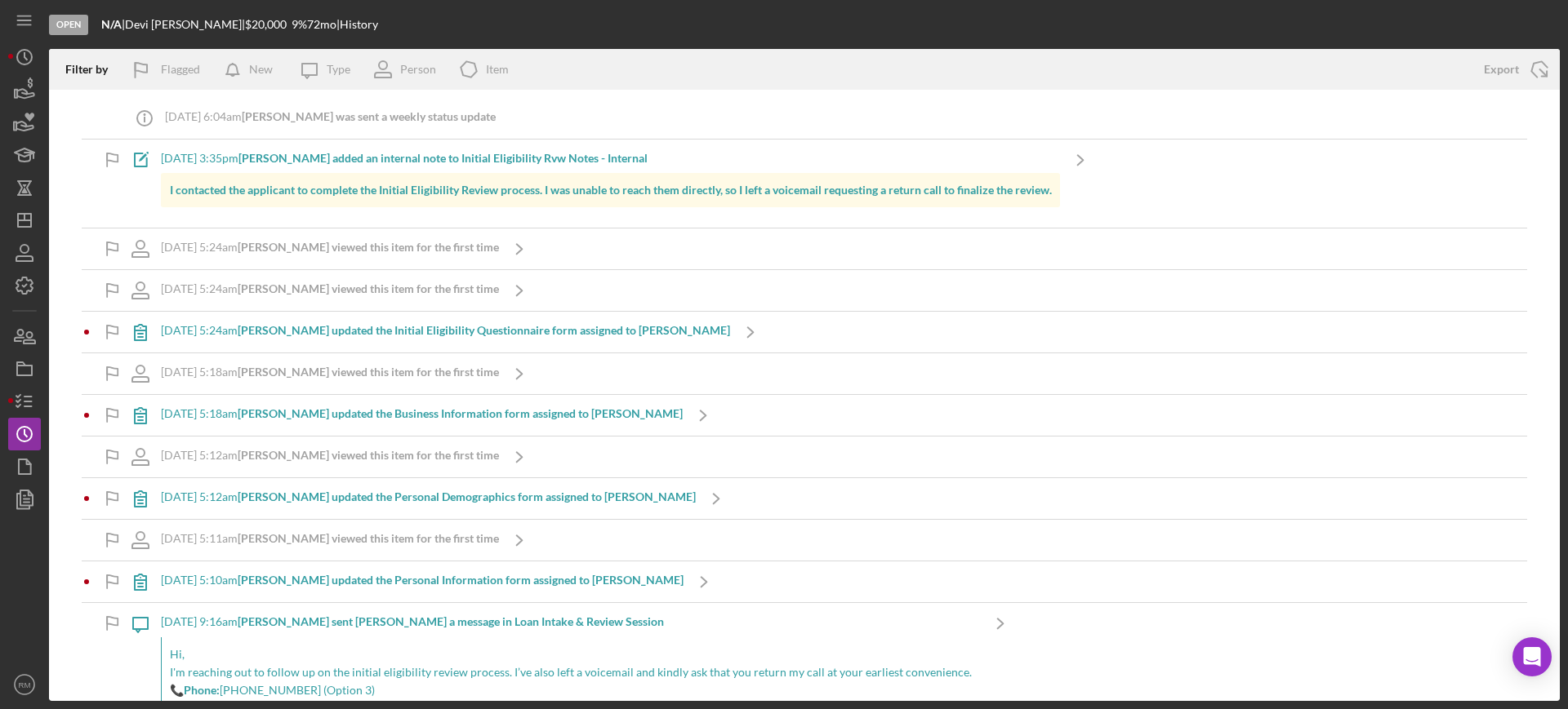
scroll to position [240, 0]
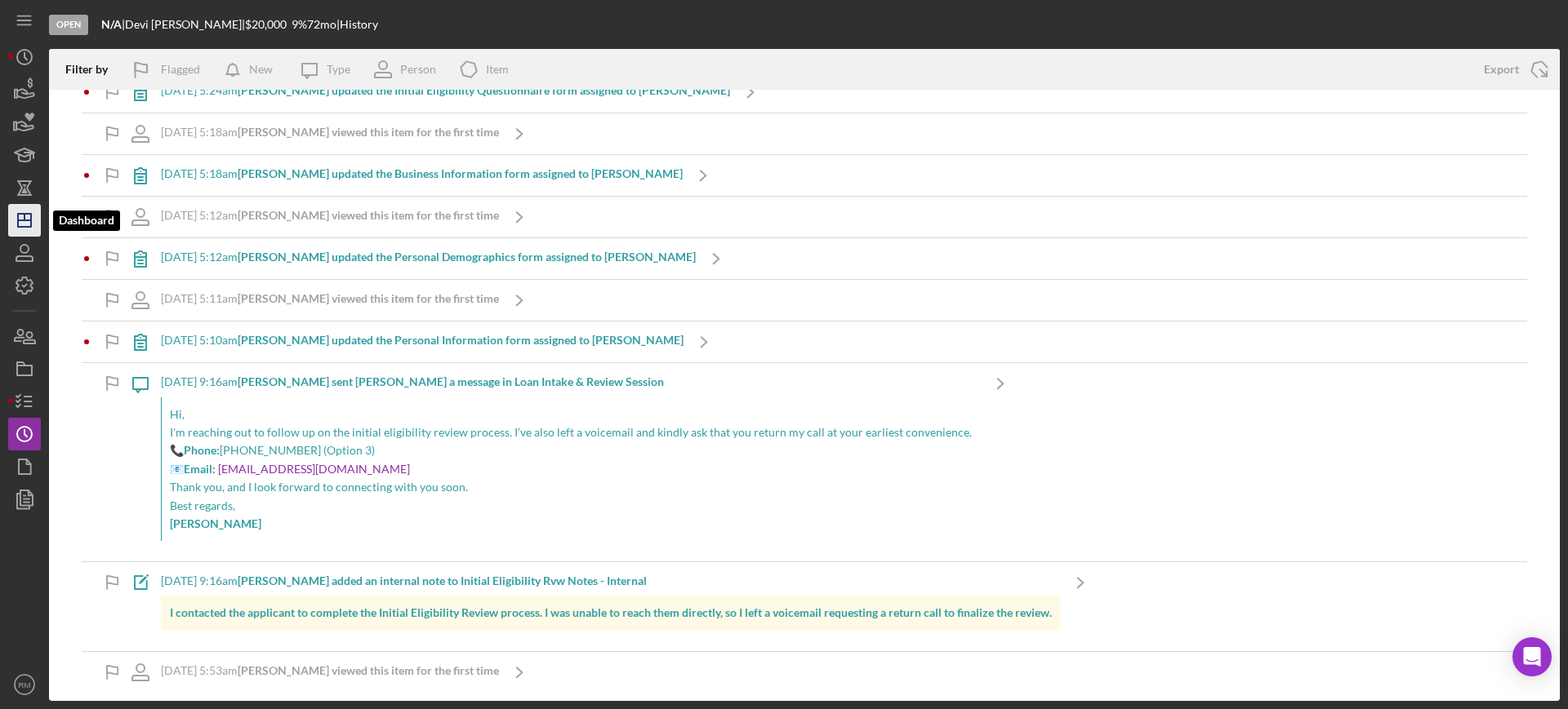
click at [31, 226] on polygon "button" at bounding box center [24, 220] width 13 height 13
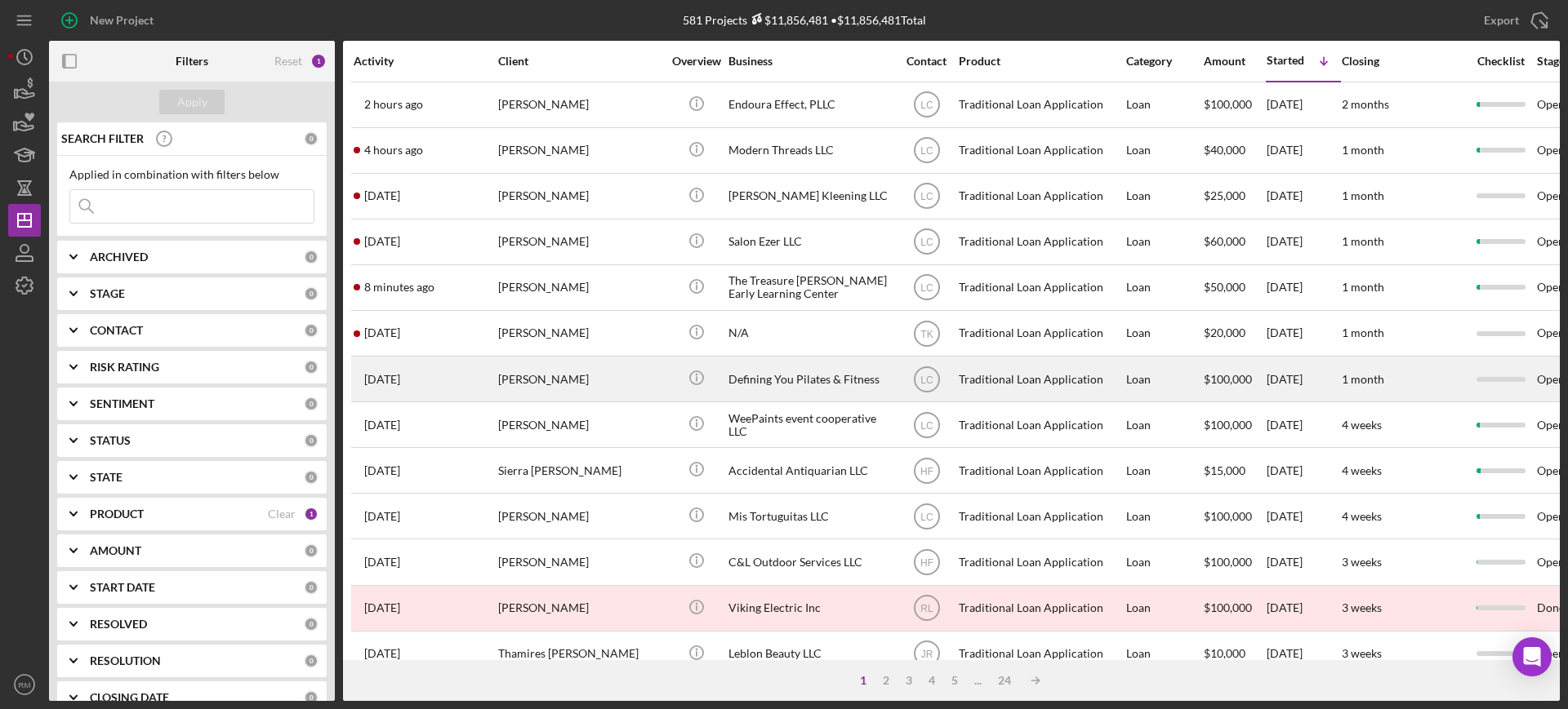
click at [729, 366] on div "Defining You Pilates & Fitness" at bounding box center [810, 379] width 164 height 43
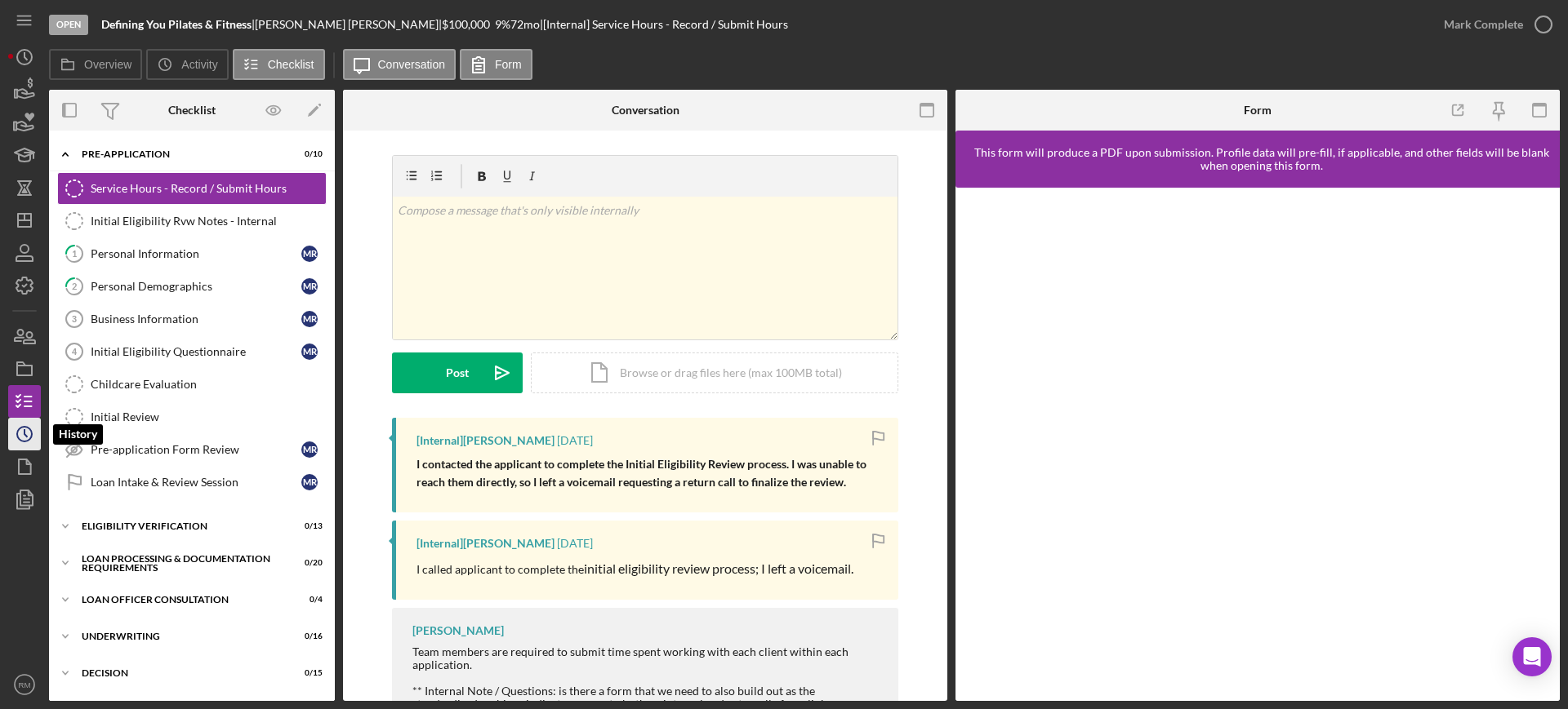
click at [19, 434] on icon "Icon/History" at bounding box center [24, 434] width 41 height 41
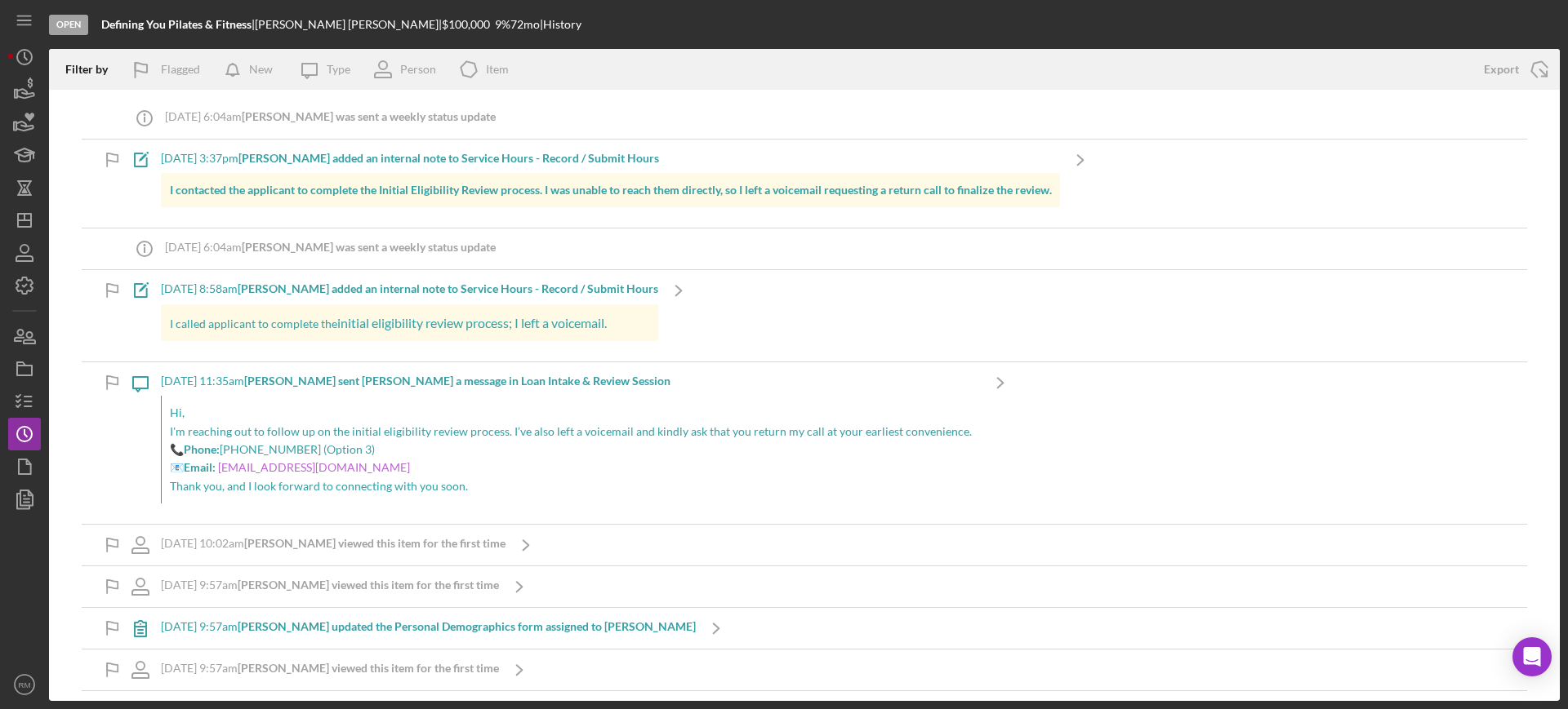
scroll to position [206, 0]
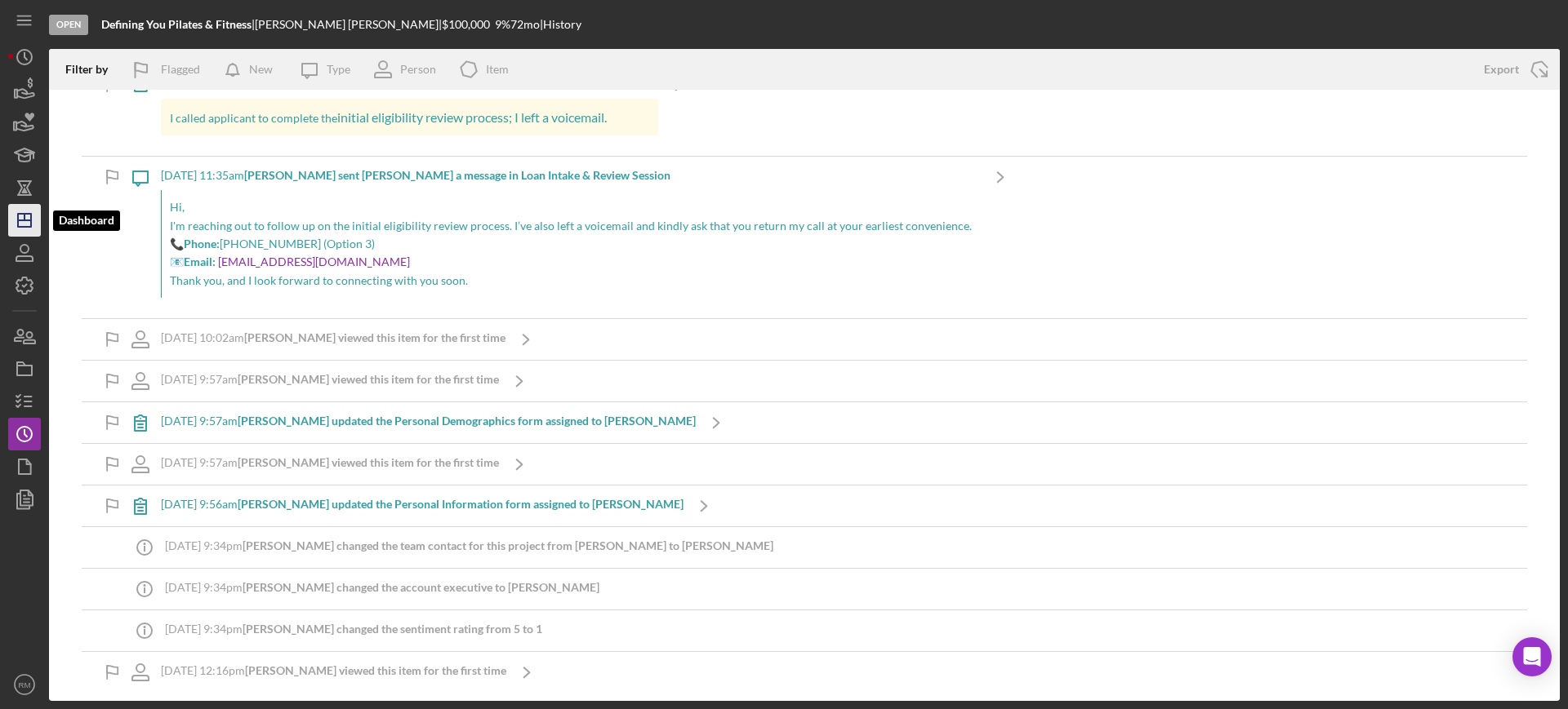
click at [27, 221] on icon "Icon/Dashboard" at bounding box center [24, 219] width 41 height 41
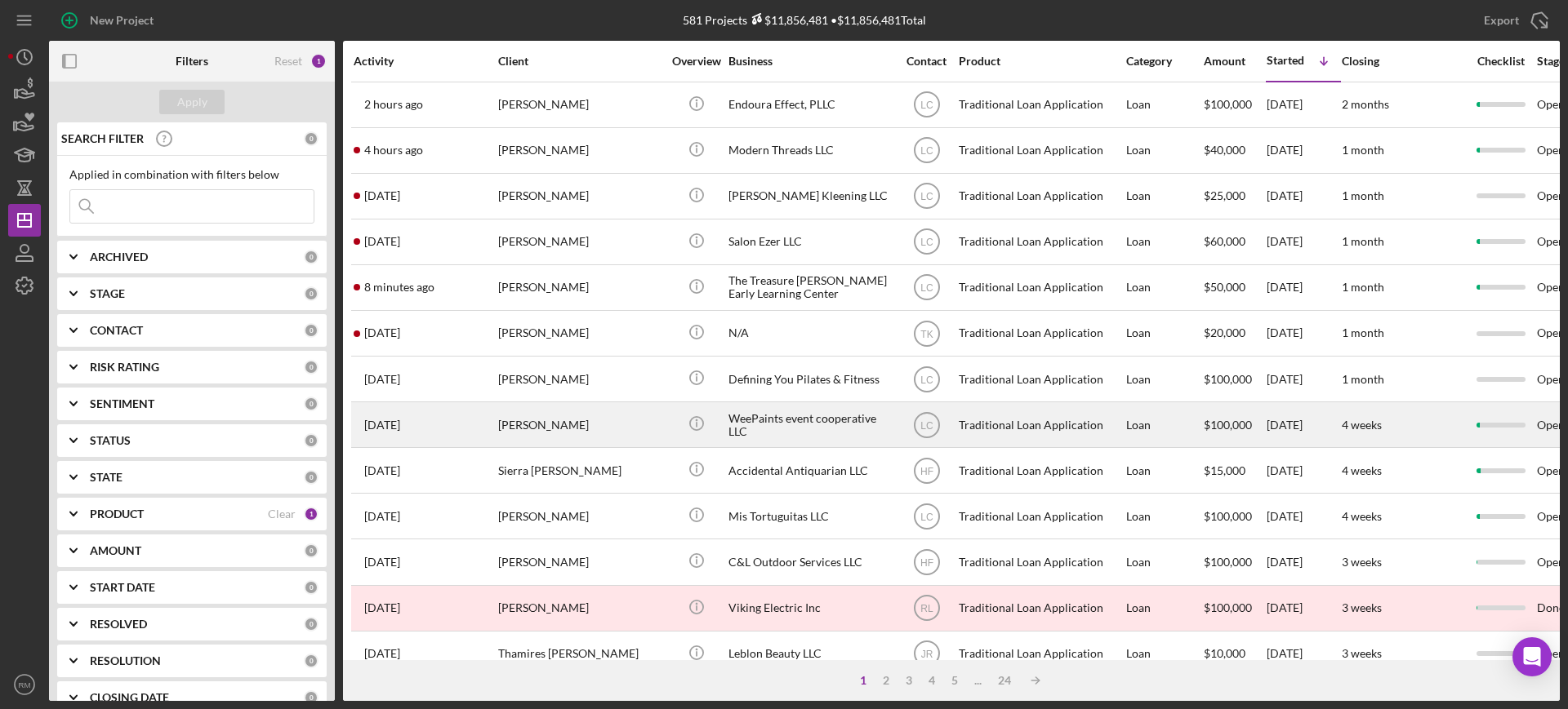
click at [647, 418] on div "[PERSON_NAME]" at bounding box center [579, 424] width 164 height 43
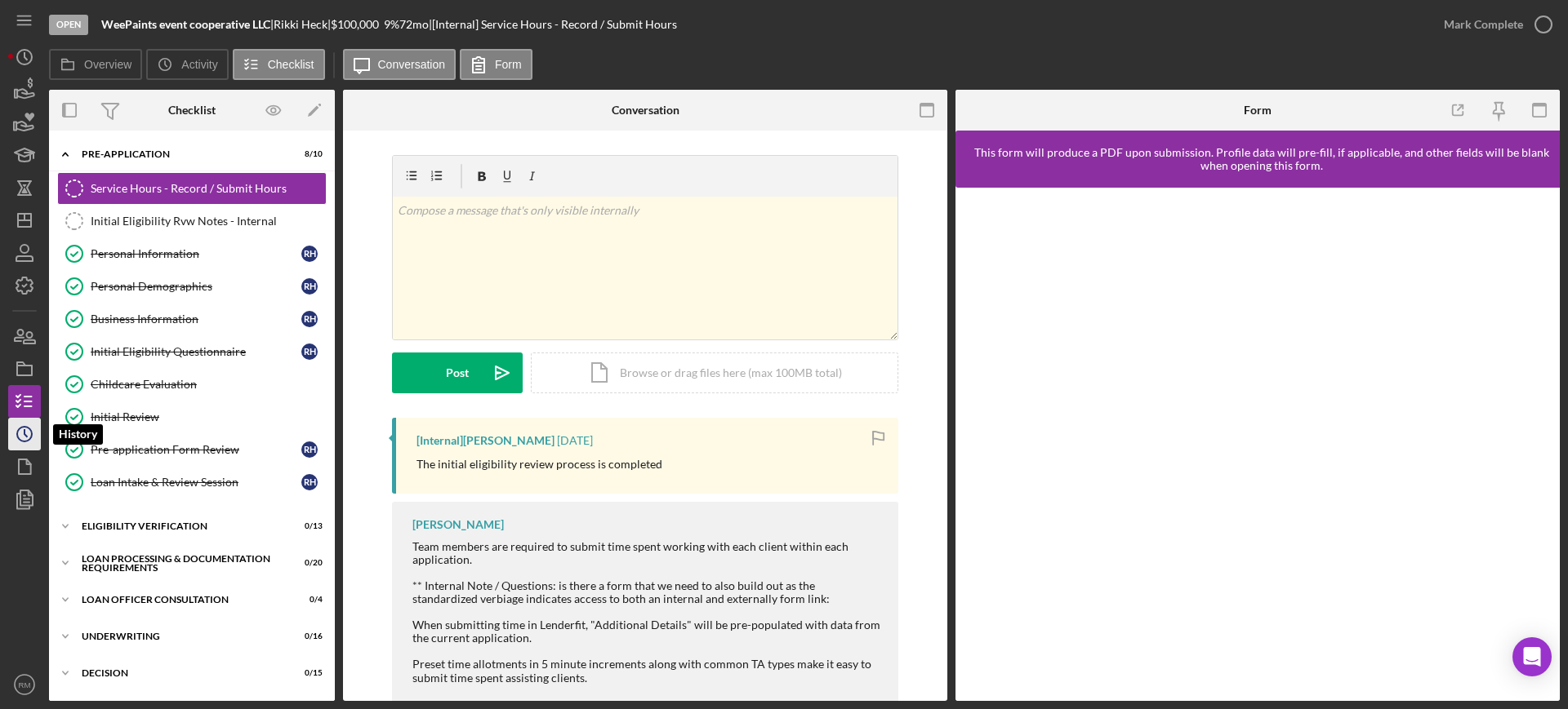
click at [25, 432] on polyline "button" at bounding box center [25, 433] width 3 height 6
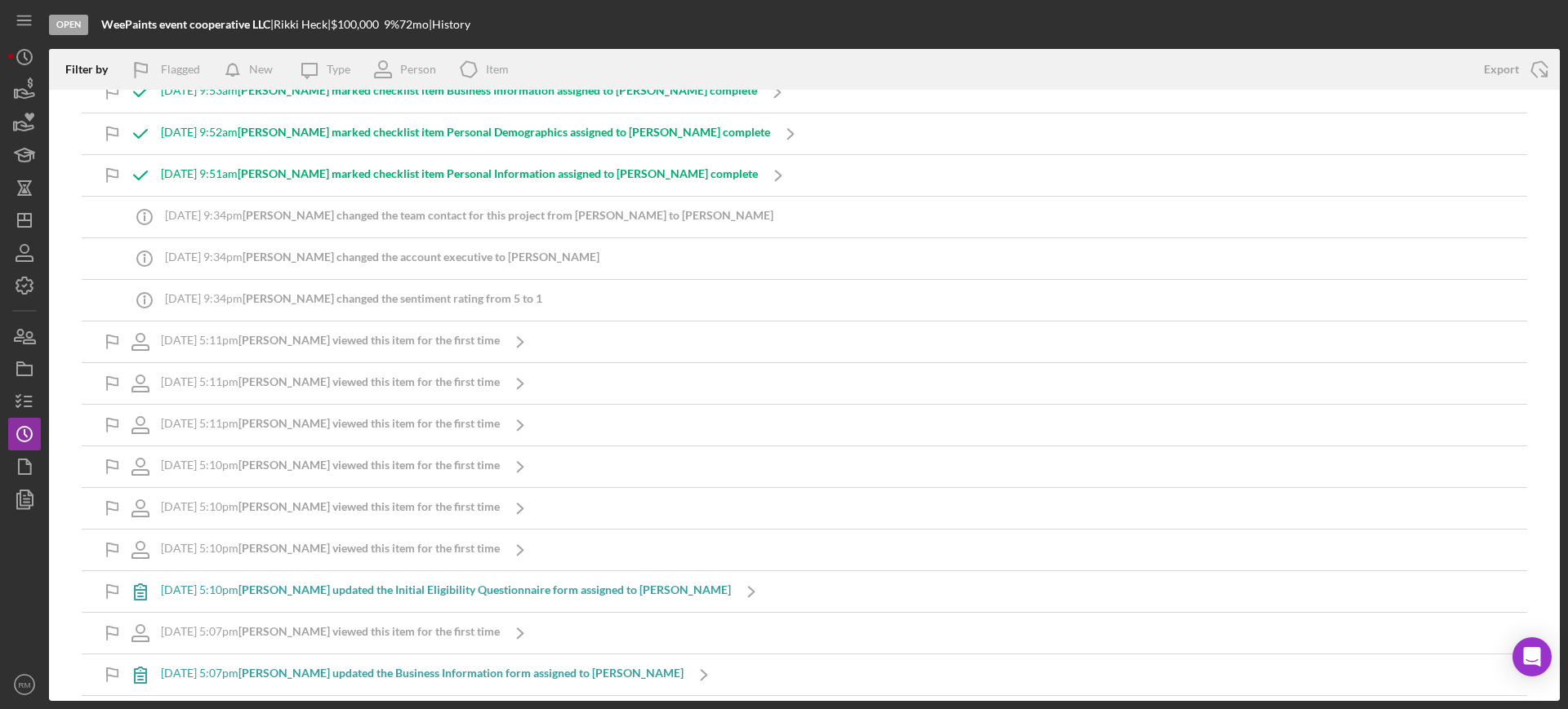
scroll to position [701, 0]
click at [21, 224] on icon "Icon/Dashboard" at bounding box center [24, 219] width 41 height 41
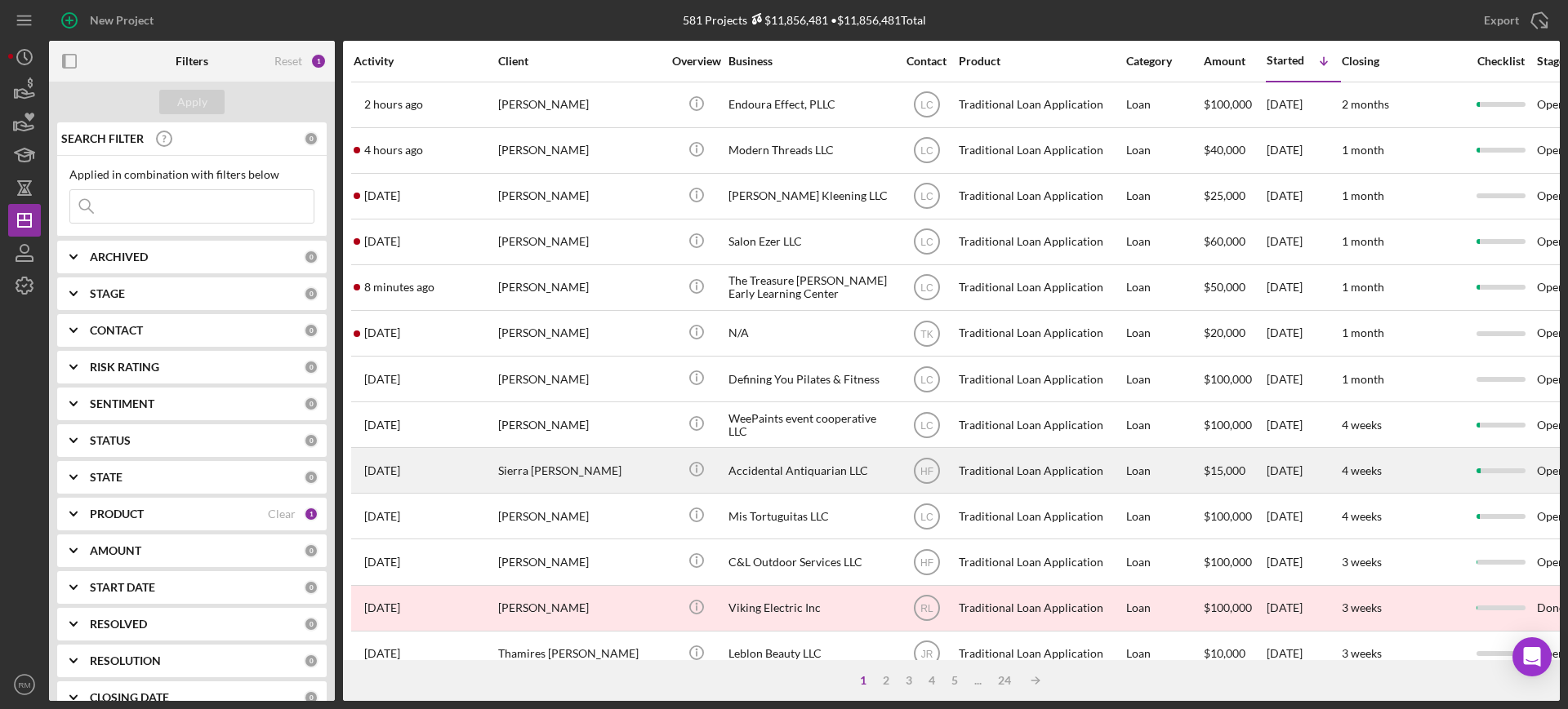
click at [562, 464] on div "Sierra [PERSON_NAME]" at bounding box center [579, 471] width 164 height 43
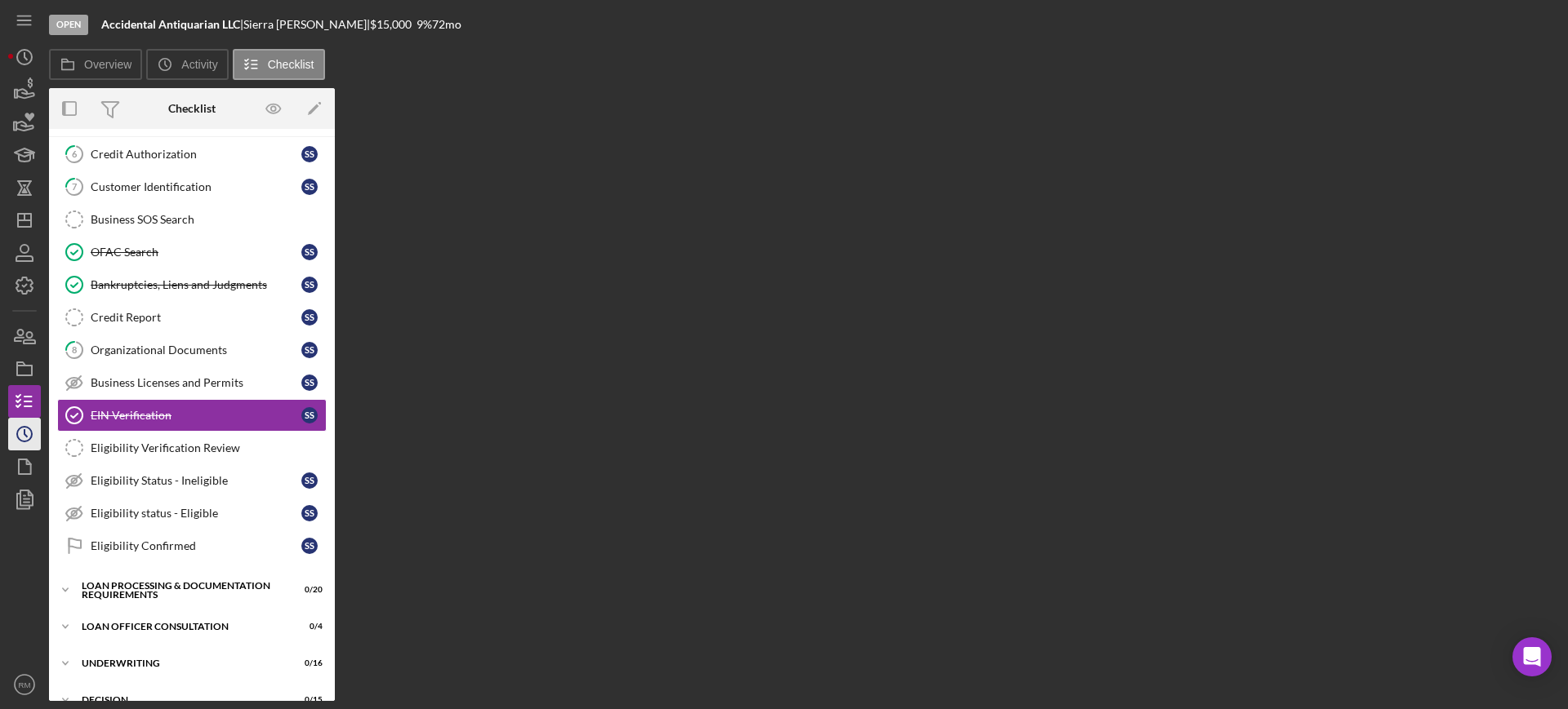
scroll to position [70, 0]
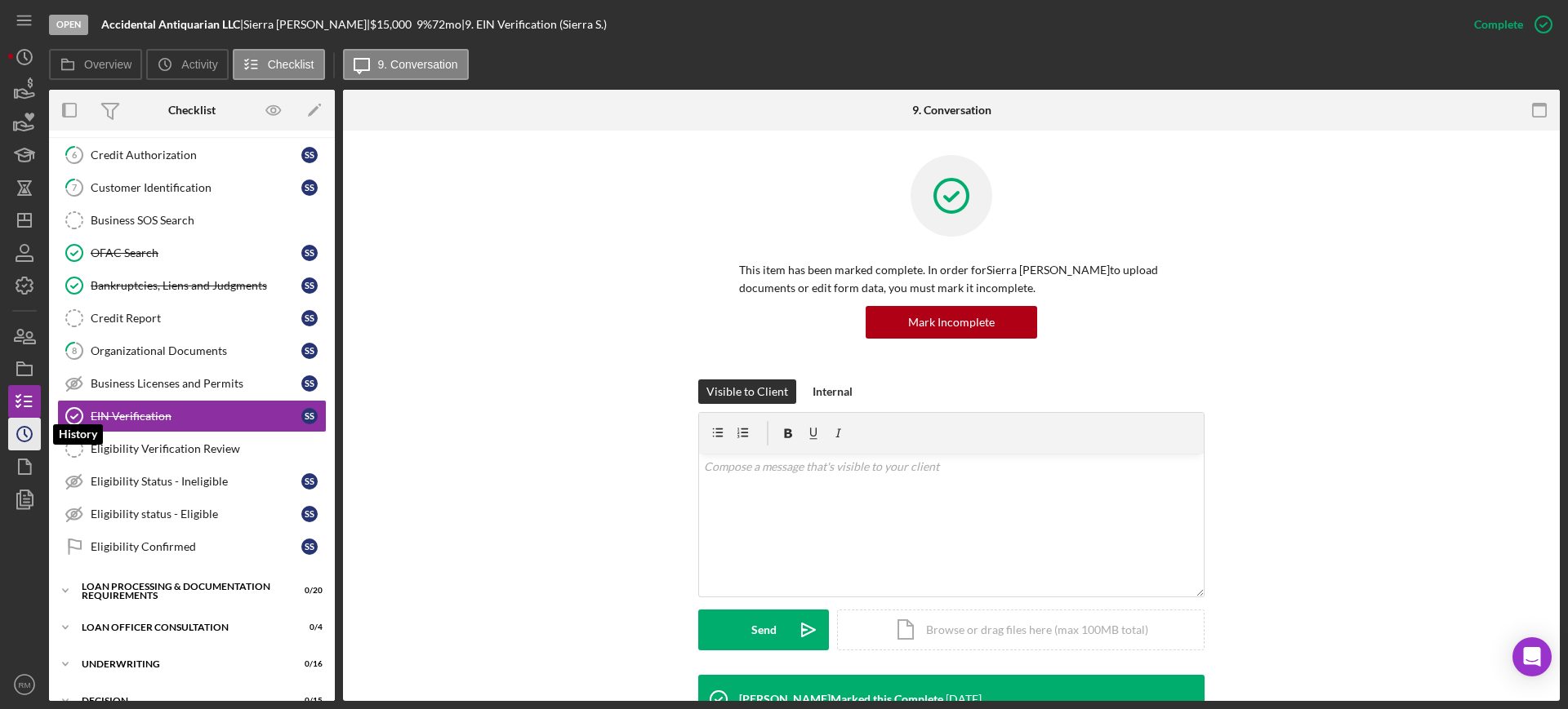
click at [22, 426] on circle "button" at bounding box center [24, 434] width 14 height 14
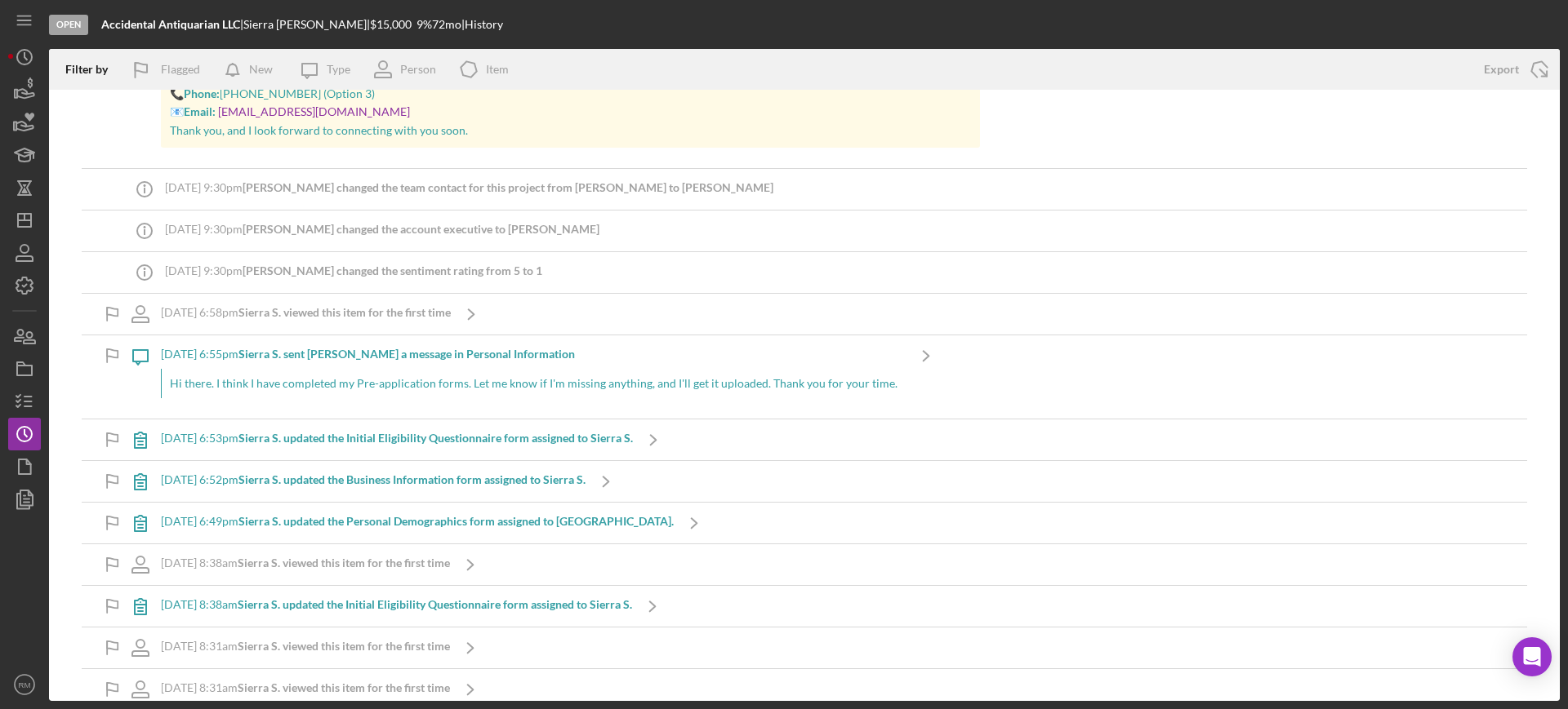
scroll to position [3517, 0]
click at [32, 371] on rect "button" at bounding box center [24, 370] width 14 height 10
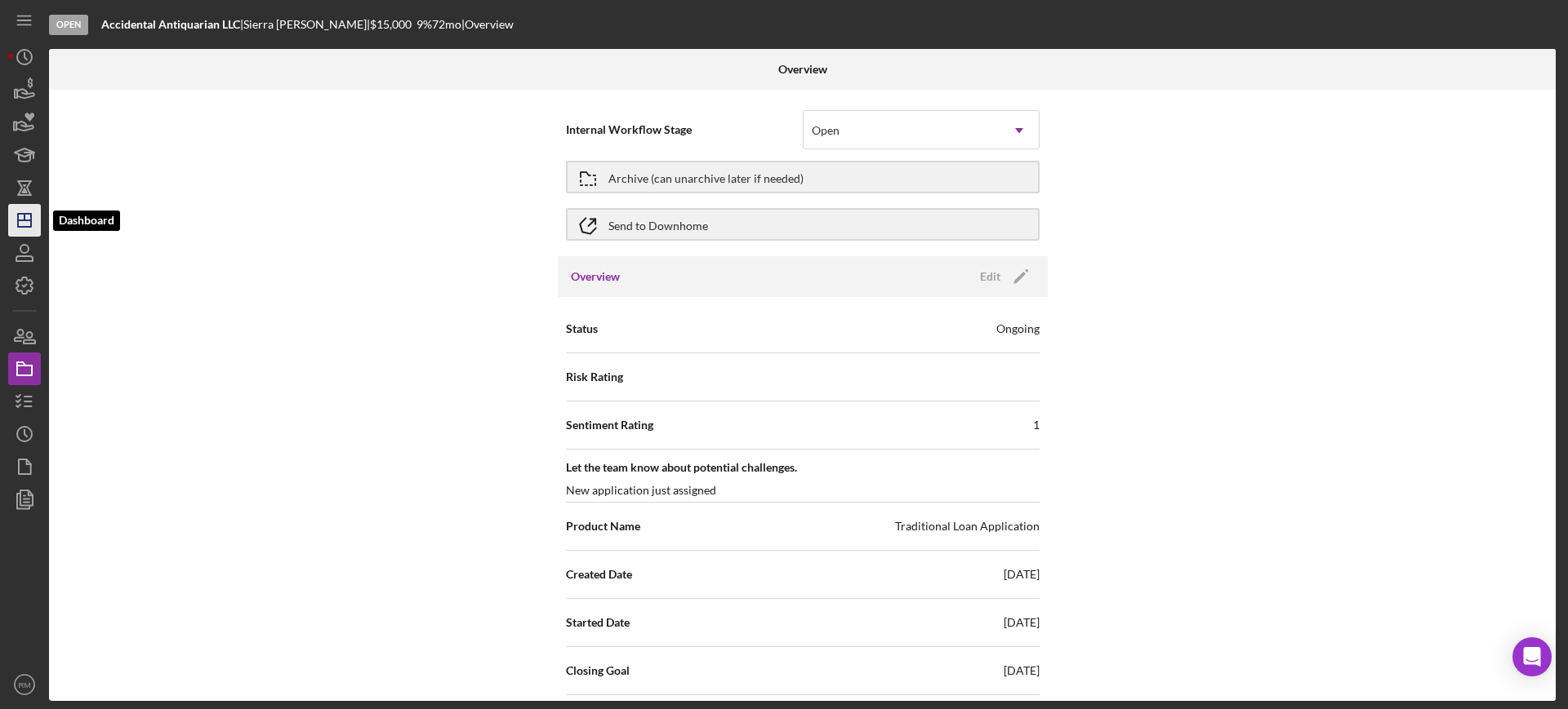
click at [33, 229] on icon "Icon/Dashboard" at bounding box center [24, 219] width 41 height 41
